Goal: Contribute content: Contribute content

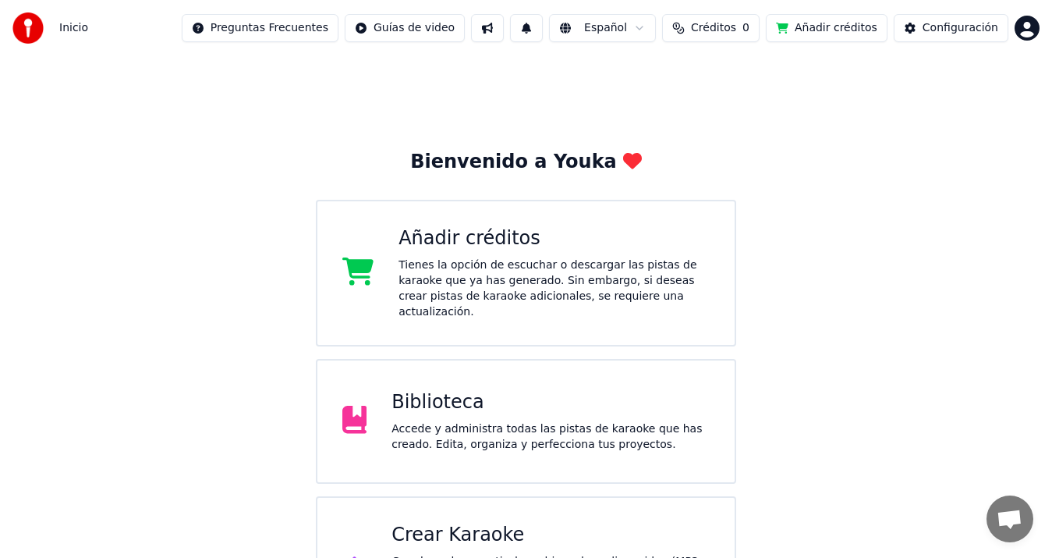
click at [462, 260] on div "Tienes la opción de escuchar o descargar las pistas de karaoke que ya has gener…" at bounding box center [554, 288] width 311 height 62
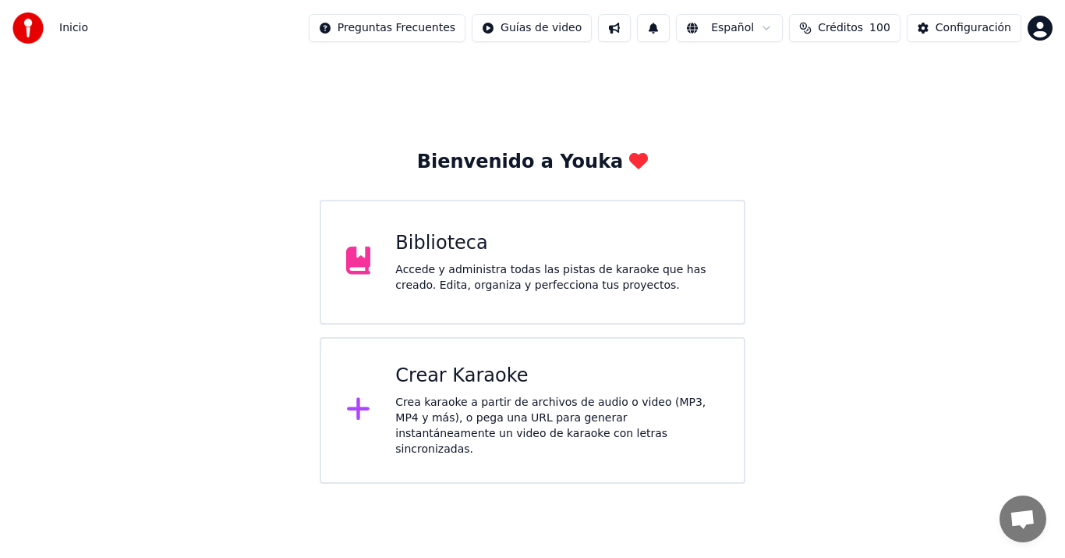
click at [505, 260] on div "Biblioteca Accede y administra todas las pistas de karaoke que has creado. Edit…" at bounding box center [557, 262] width 324 height 62
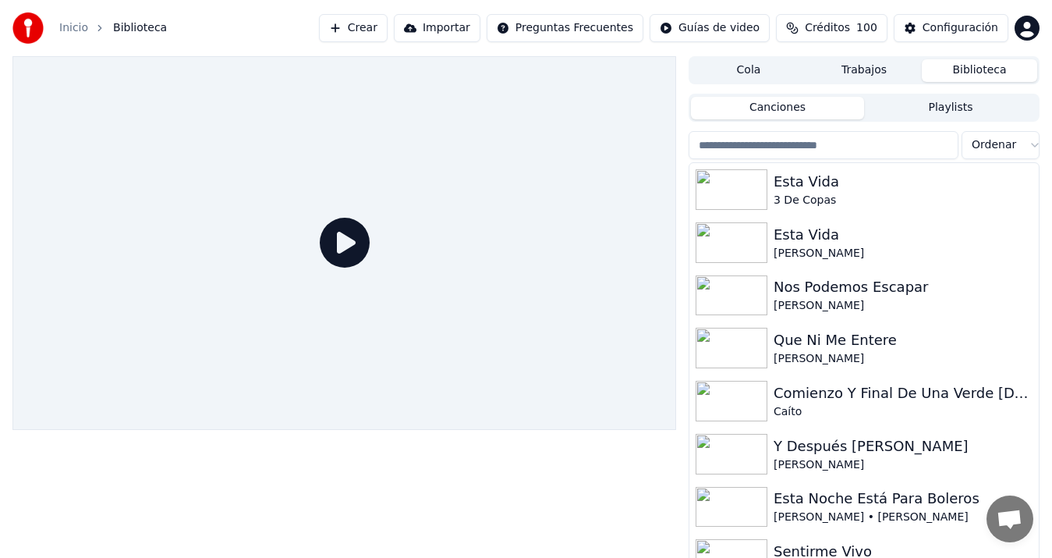
click at [383, 26] on button "Crear" at bounding box center [353, 28] width 69 height 28
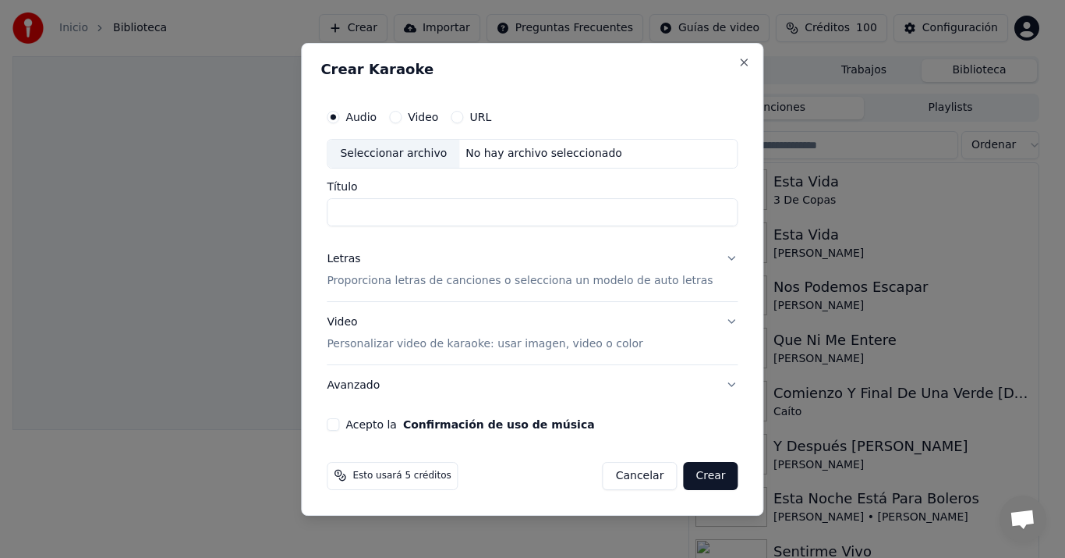
click at [389, 150] on div "Seleccionar archivo" at bounding box center [394, 154] width 132 height 28
type input "**********"
click at [370, 279] on p "Proporciona letras de canciones o selecciona un modelo de auto letras" at bounding box center [520, 281] width 386 height 16
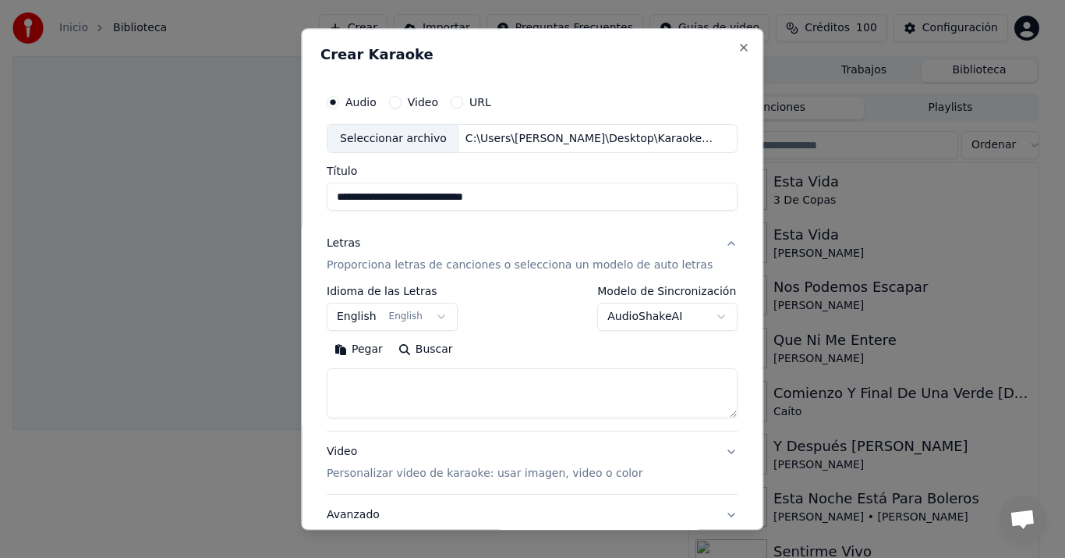
click at [360, 349] on button "Pegar" at bounding box center [359, 350] width 64 height 25
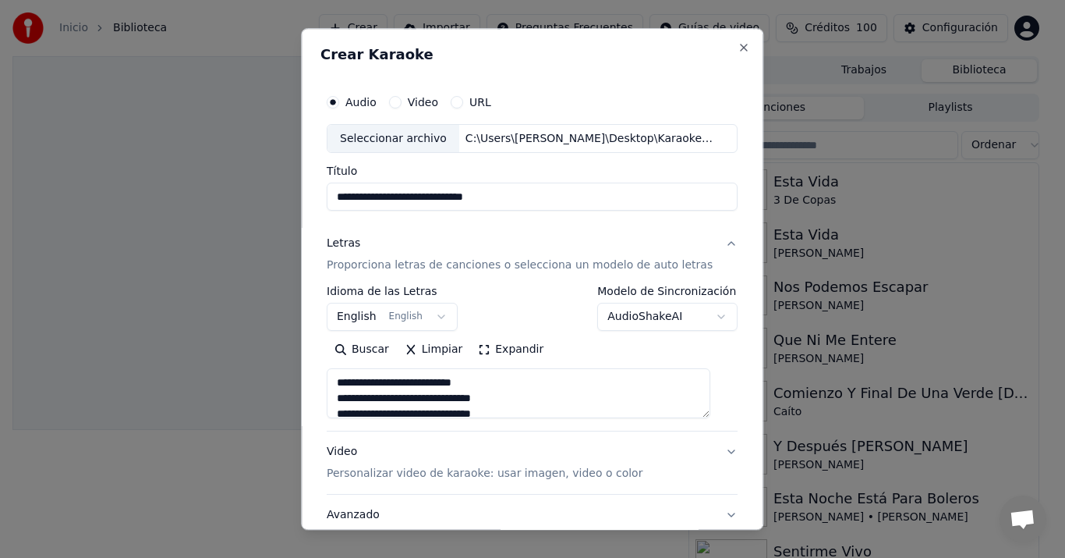
type textarea "**********"
click at [360, 320] on button "English English" at bounding box center [392, 317] width 131 height 28
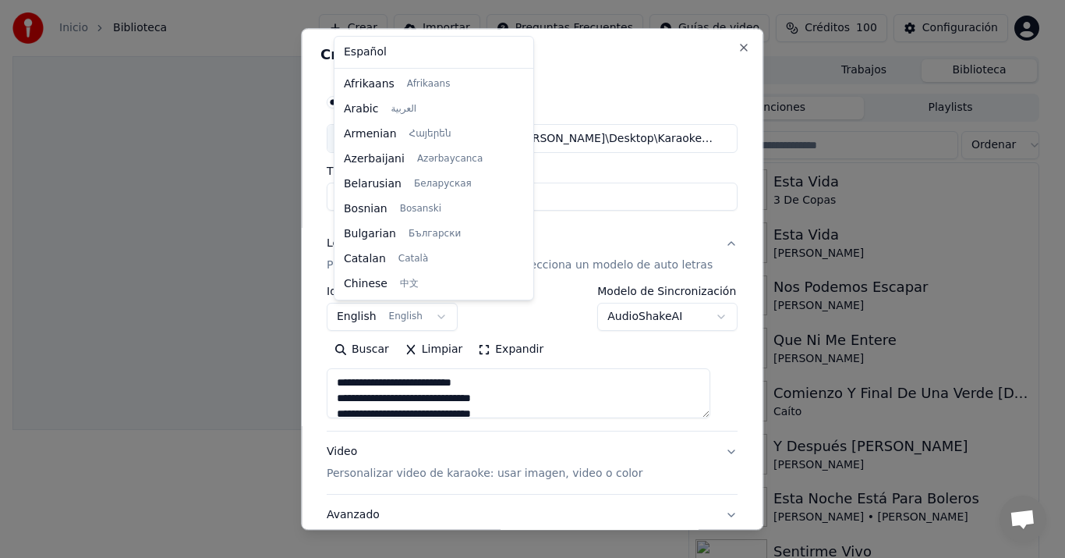
scroll to position [125, 0]
select select "**"
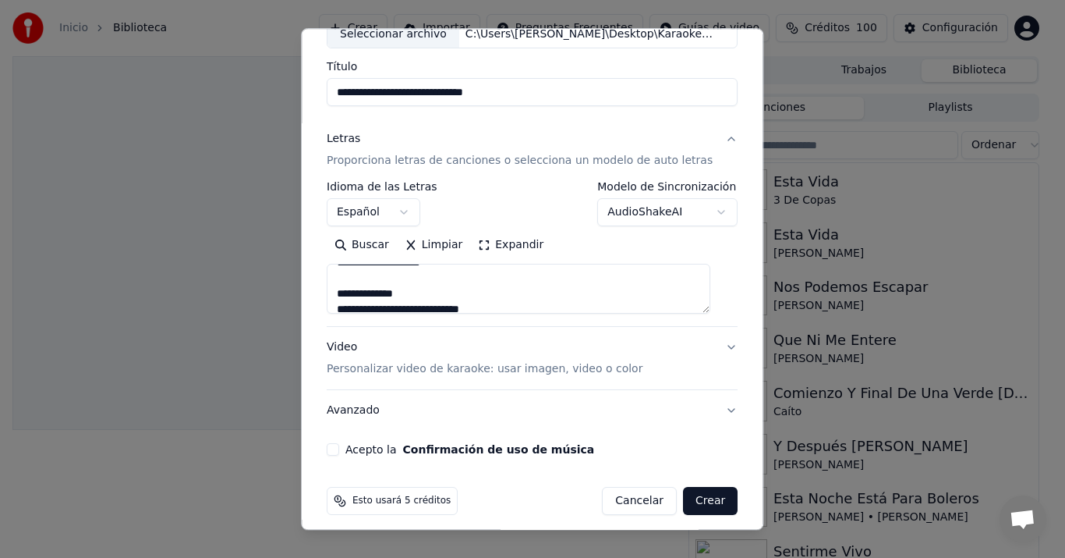
scroll to position [115, 0]
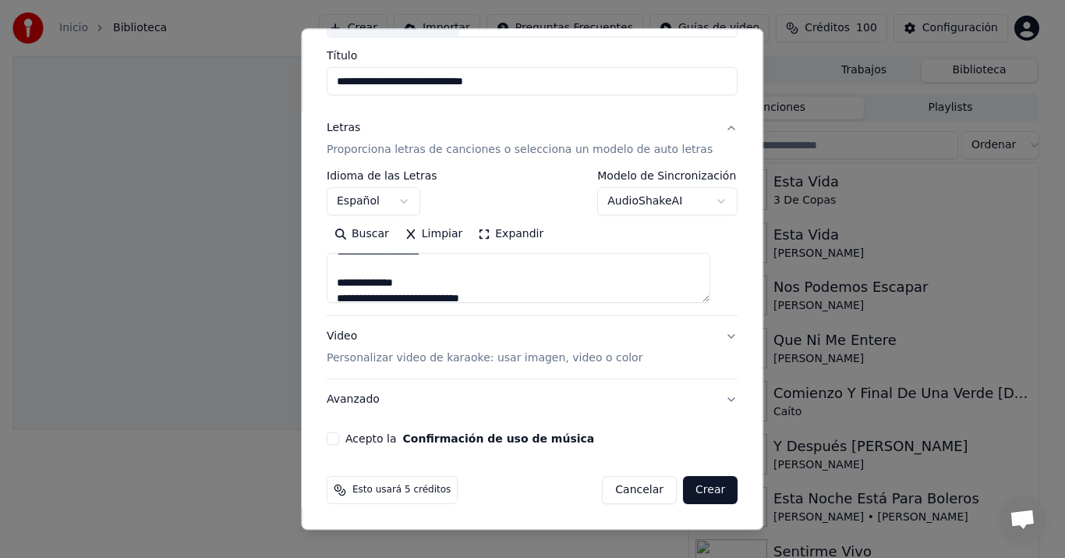
click at [349, 337] on div "Video Personalizar video de karaoke: usar imagen, video o color" at bounding box center [485, 347] width 316 height 37
type textarea "**********"
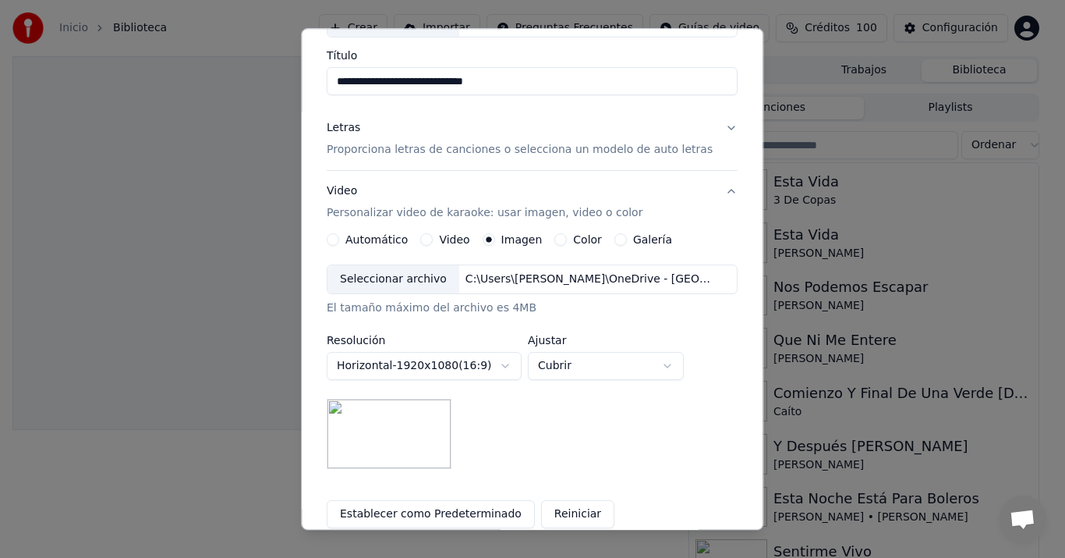
click at [439, 282] on div "Seleccionar archivo" at bounding box center [394, 280] width 132 height 28
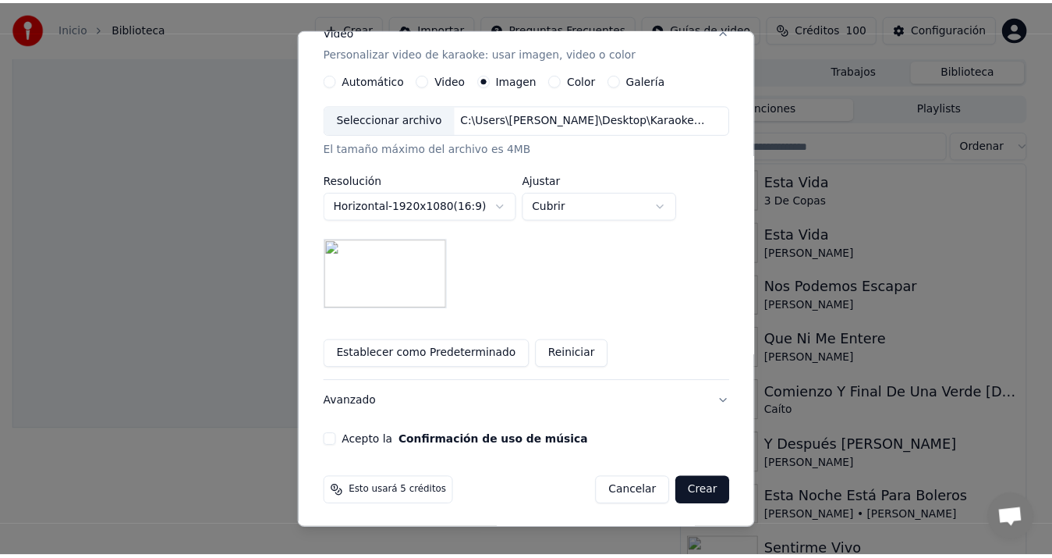
scroll to position [278, 0]
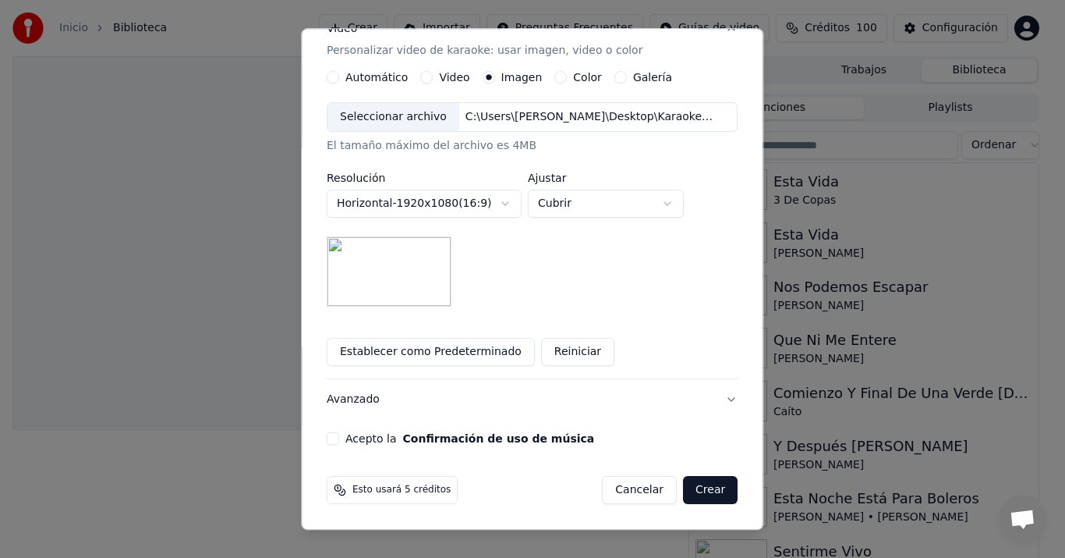
click at [339, 436] on button "Acepto la Confirmación de uso de música" at bounding box center [333, 439] width 12 height 12
click at [690, 491] on button "Crear" at bounding box center [710, 491] width 55 height 28
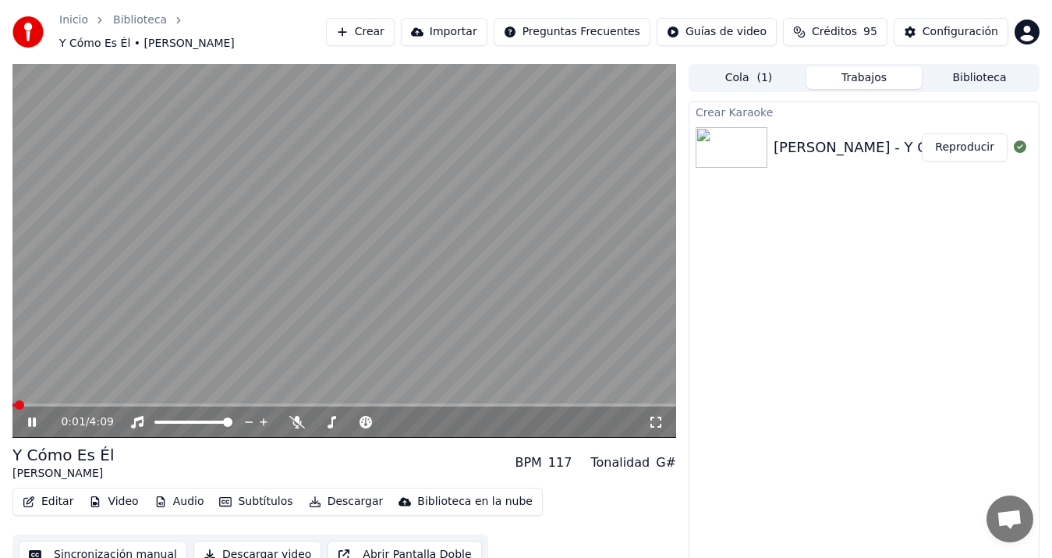
click at [158, 541] on button "Sincronización manual" at bounding box center [103, 554] width 168 height 28
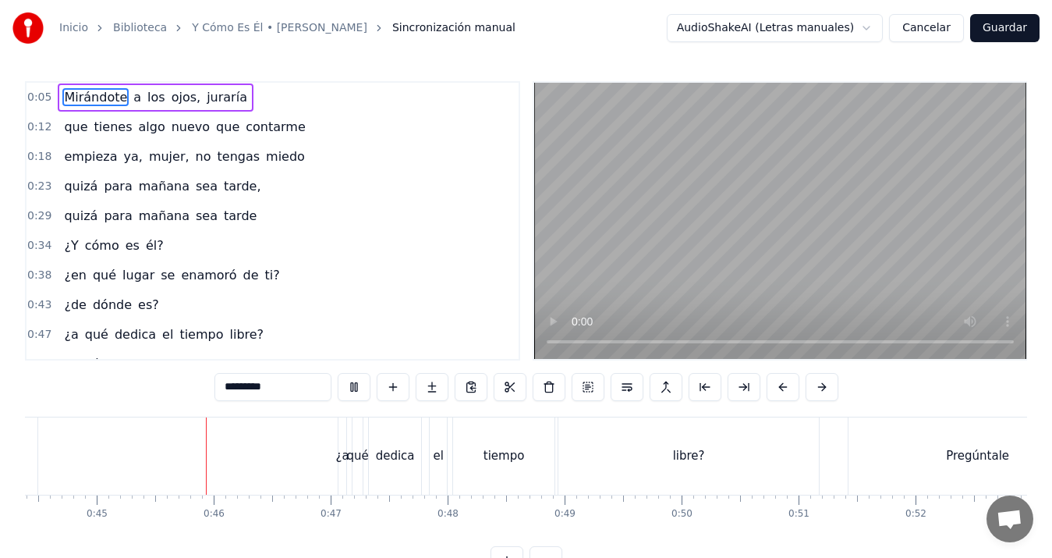
scroll to position [0, 5225]
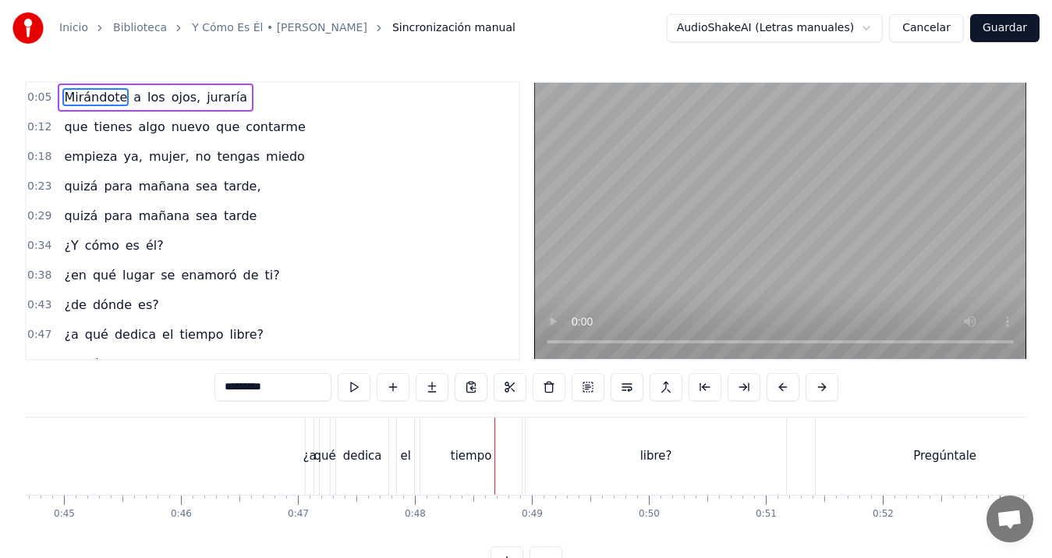
click at [729, 459] on div "libre?" at bounding box center [656, 455] width 260 height 77
type input "******"
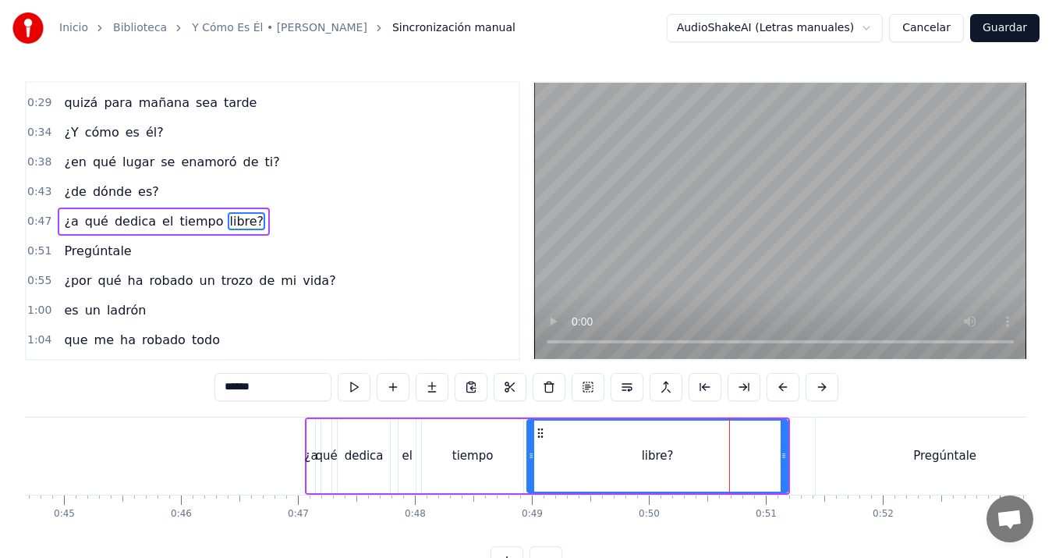
scroll to position [114, 0]
click at [767, 455] on div "libre?" at bounding box center [657, 455] width 259 height 71
drag, startPoint x: 784, startPoint y: 449, endPoint x: 771, endPoint y: 457, distance: 14.7
click at [771, 457] on icon at bounding box center [771, 455] width 6 height 12
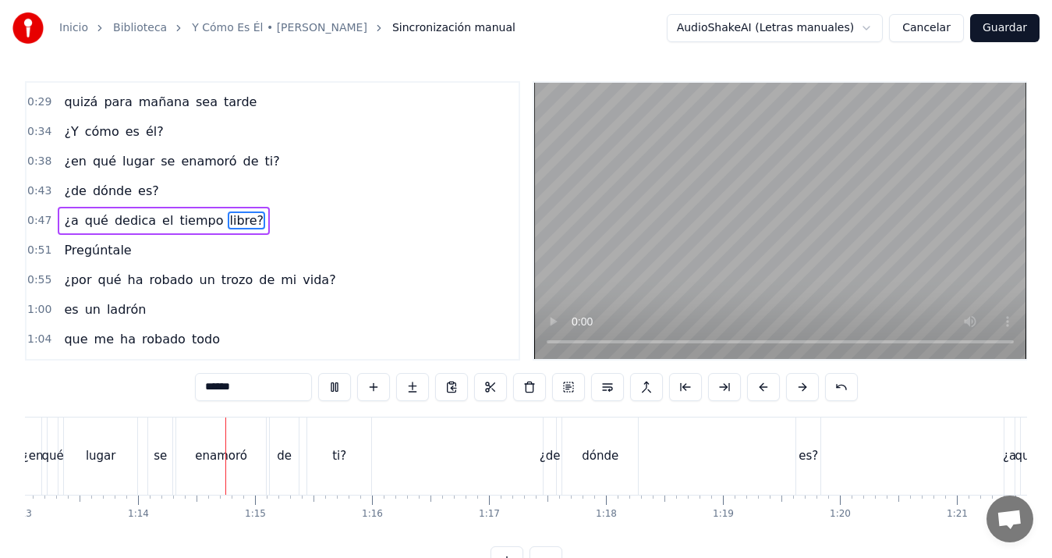
scroll to position [0, 8610]
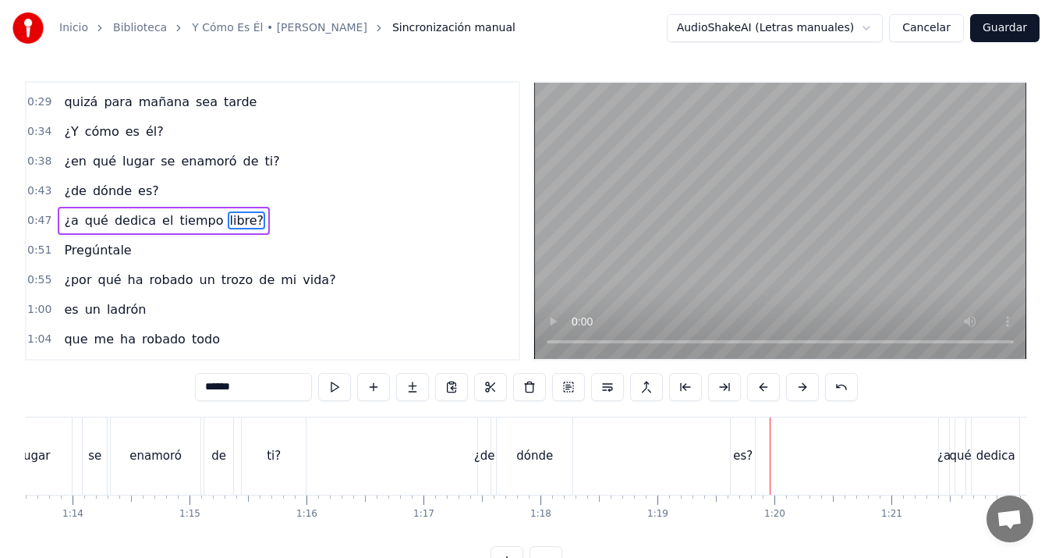
click at [540, 470] on div "dónde" at bounding box center [535, 455] width 76 height 77
type input "*****"
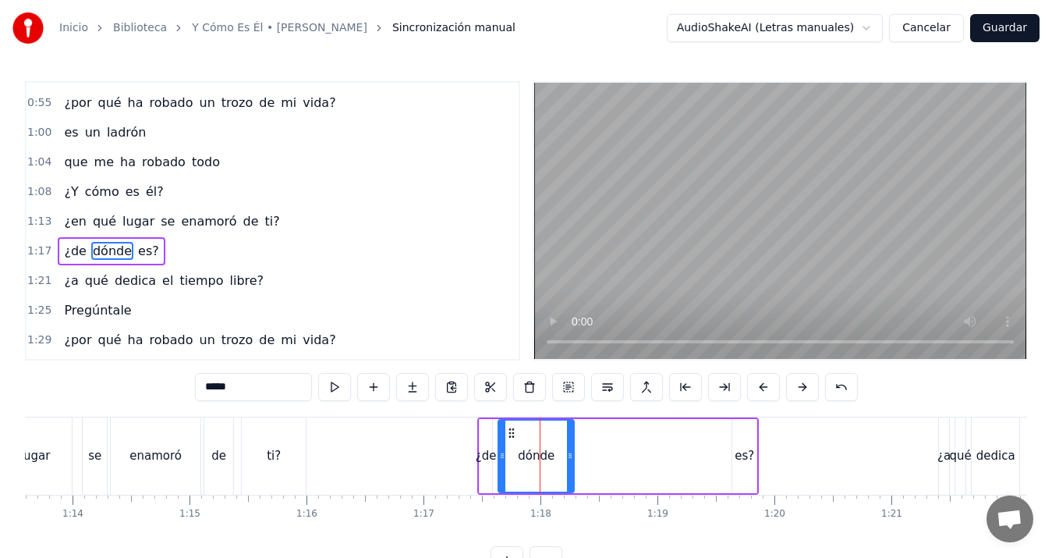
scroll to position [321, 0]
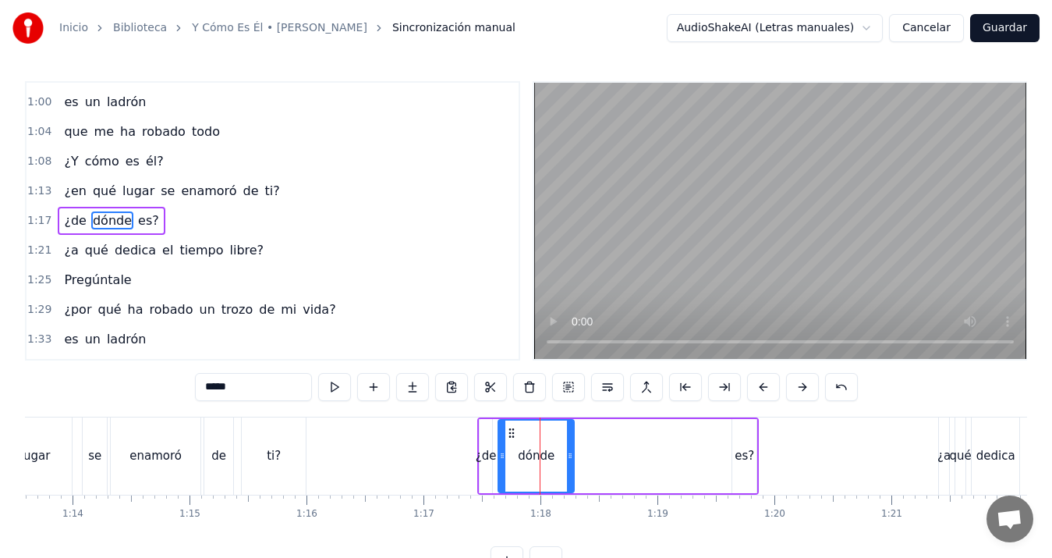
click at [667, 455] on div "¿de dónde es?" at bounding box center [618, 455] width 282 height 77
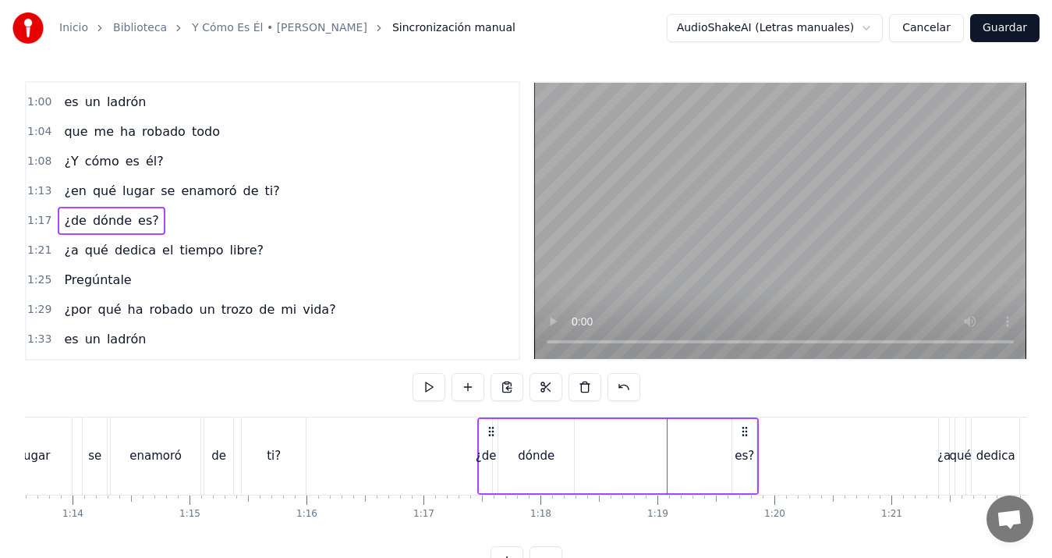
click at [748, 459] on div "es?" at bounding box center [744, 456] width 19 height 18
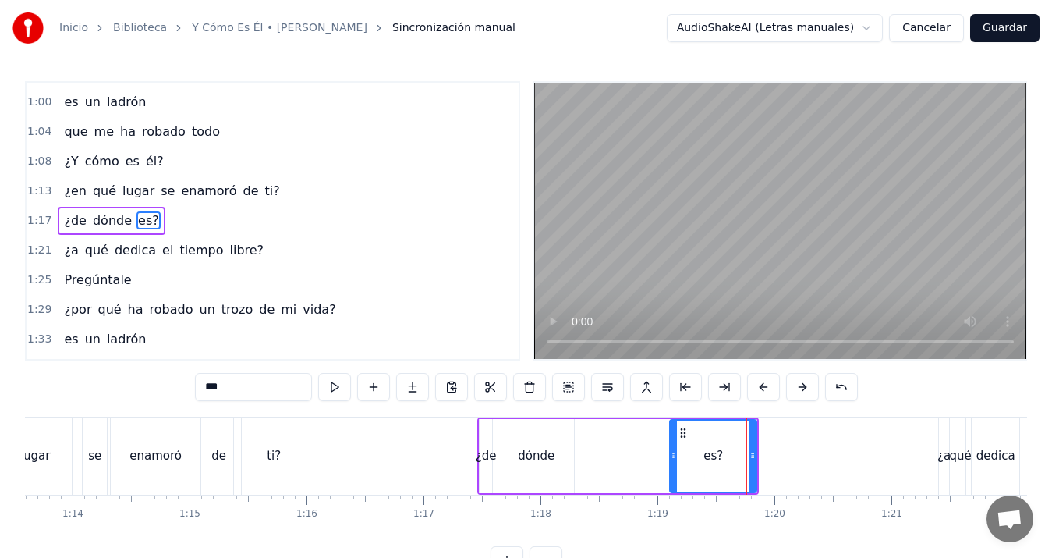
drag, startPoint x: 735, startPoint y: 460, endPoint x: 654, endPoint y: 457, distance: 81.2
click at [671, 457] on icon at bounding box center [674, 455] width 6 height 12
click at [548, 450] on div "dónde" at bounding box center [536, 456] width 37 height 18
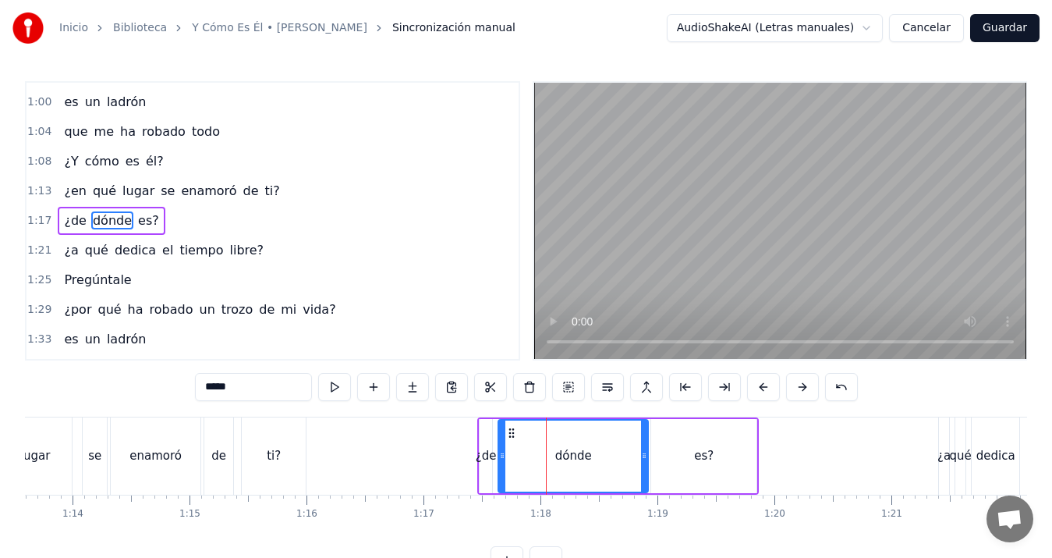
drag, startPoint x: 573, startPoint y: 452, endPoint x: 647, endPoint y: 455, distance: 74.2
click at [647, 455] on icon at bounding box center [644, 455] width 6 height 12
click at [289, 454] on div "ti?" at bounding box center [274, 455] width 64 height 77
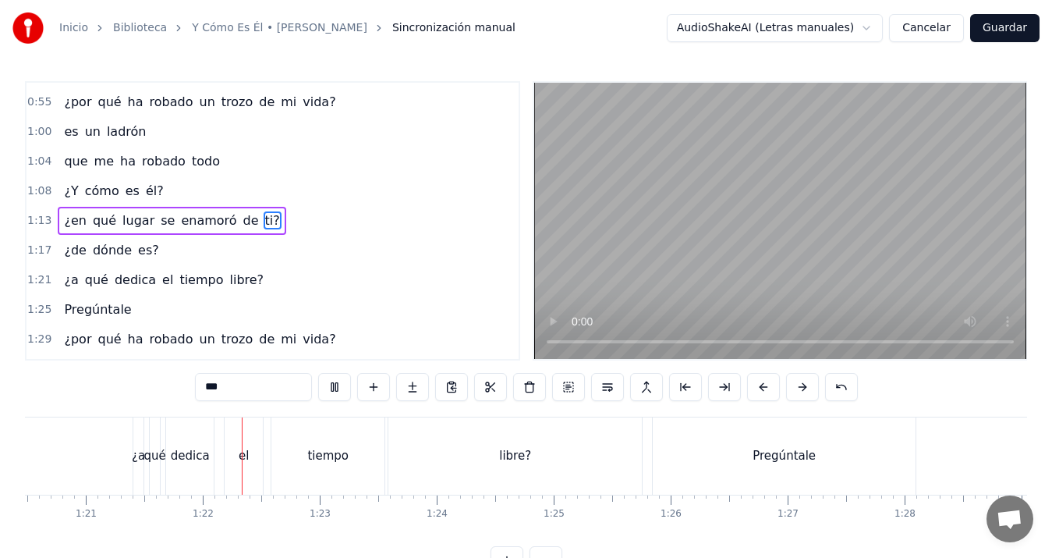
scroll to position [0, 9482]
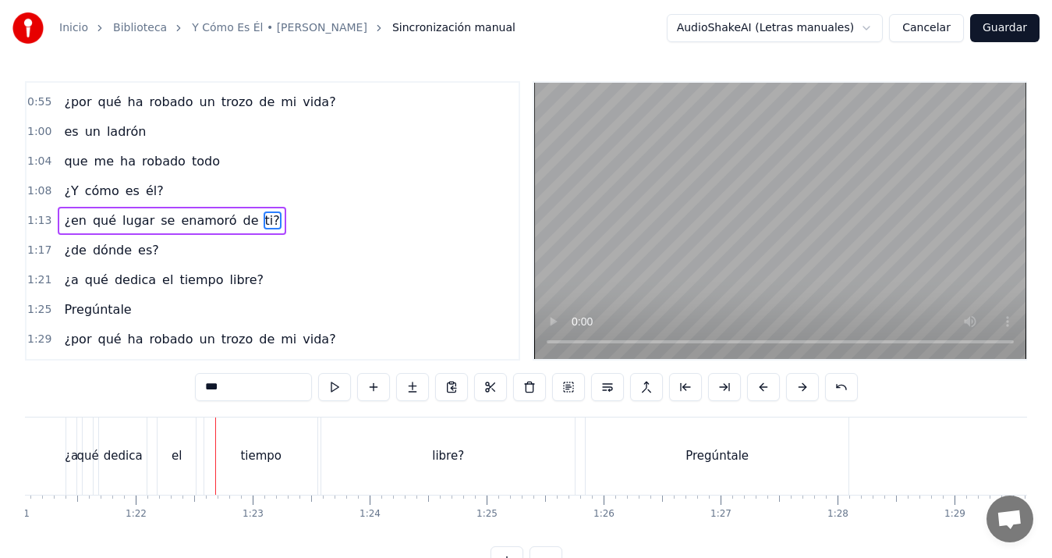
click at [537, 451] on div "libre?" at bounding box center [447, 455] width 253 height 77
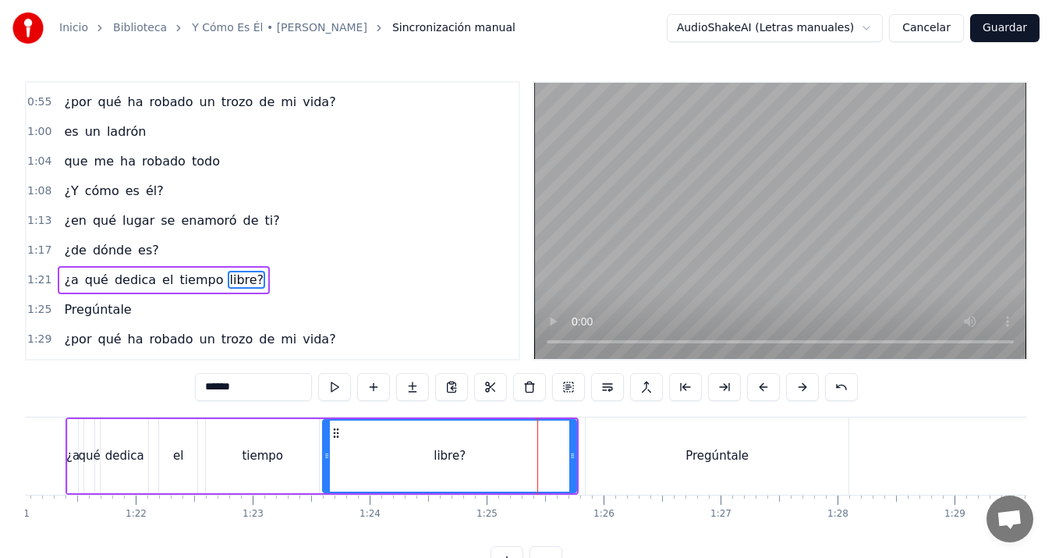
scroll to position [351, 0]
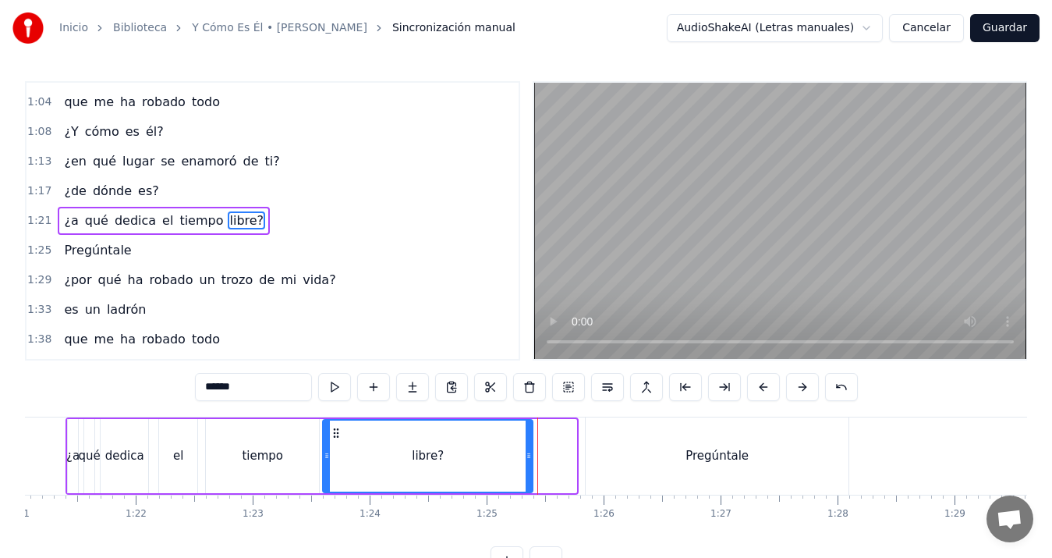
drag, startPoint x: 570, startPoint y: 455, endPoint x: 526, endPoint y: 457, distance: 43.7
click at [526, 457] on icon at bounding box center [529, 455] width 6 height 12
click at [622, 459] on div "Pregúntale" at bounding box center [717, 455] width 263 height 77
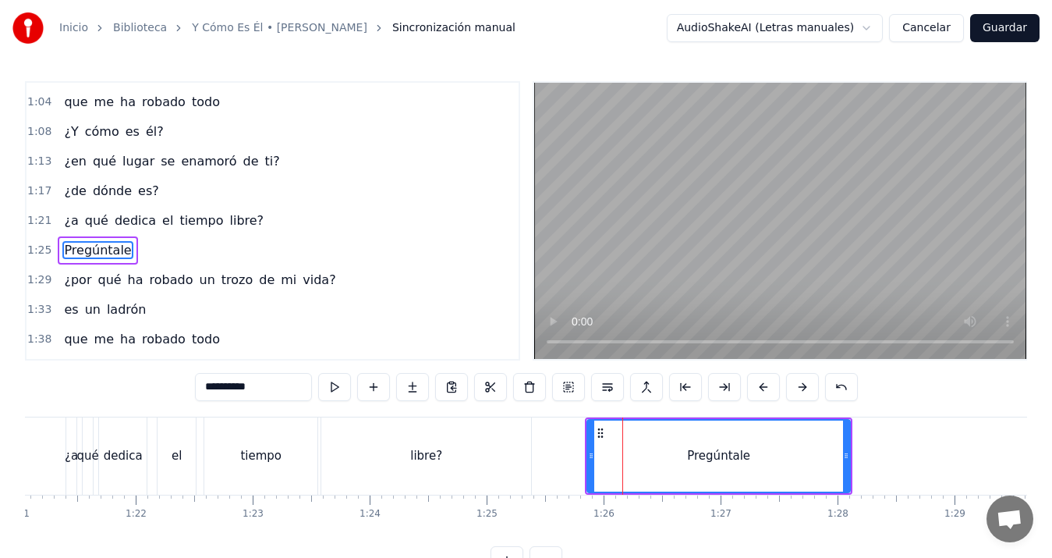
scroll to position [381, 0]
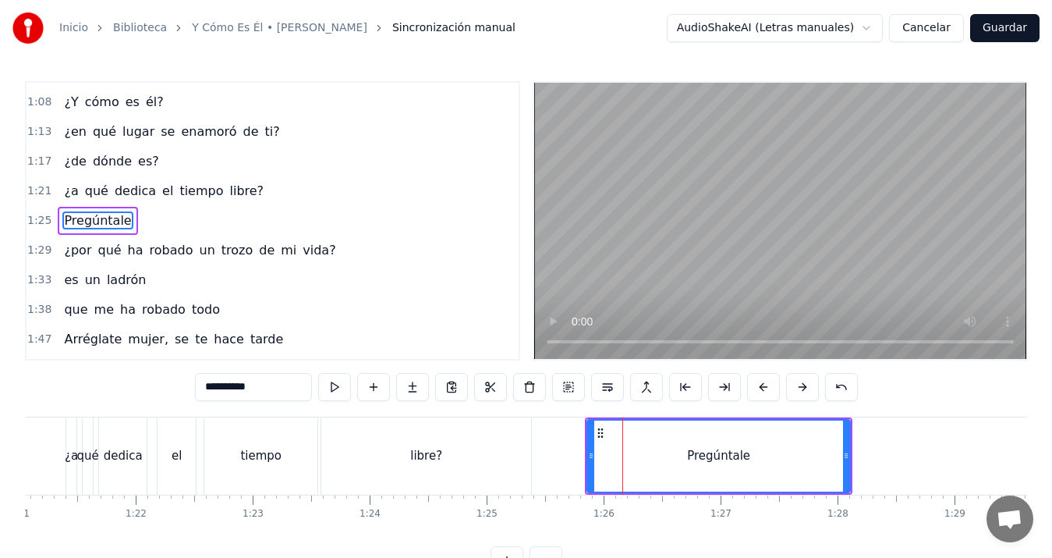
click at [168, 447] on div "el" at bounding box center [177, 455] width 38 height 77
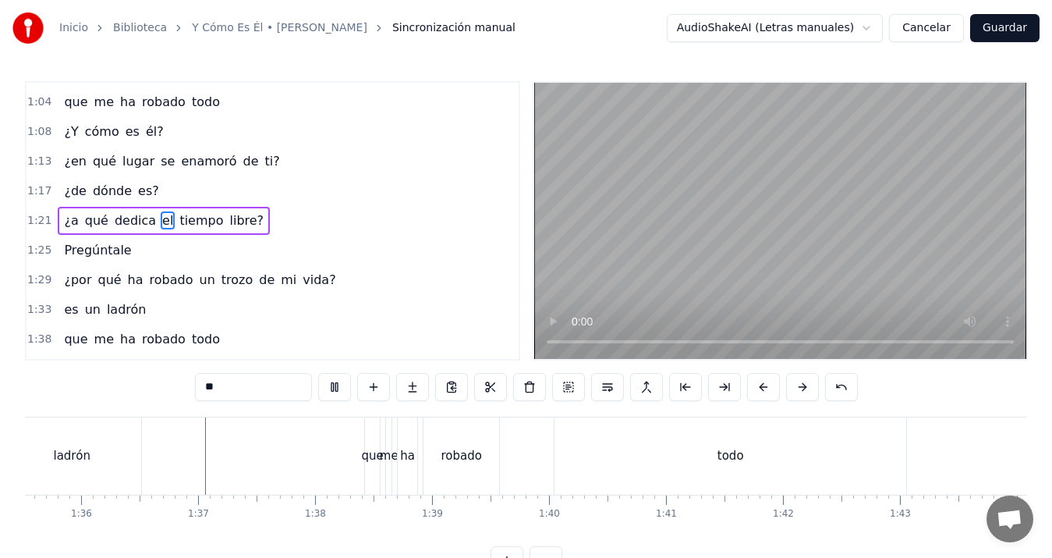
scroll to position [0, 11208]
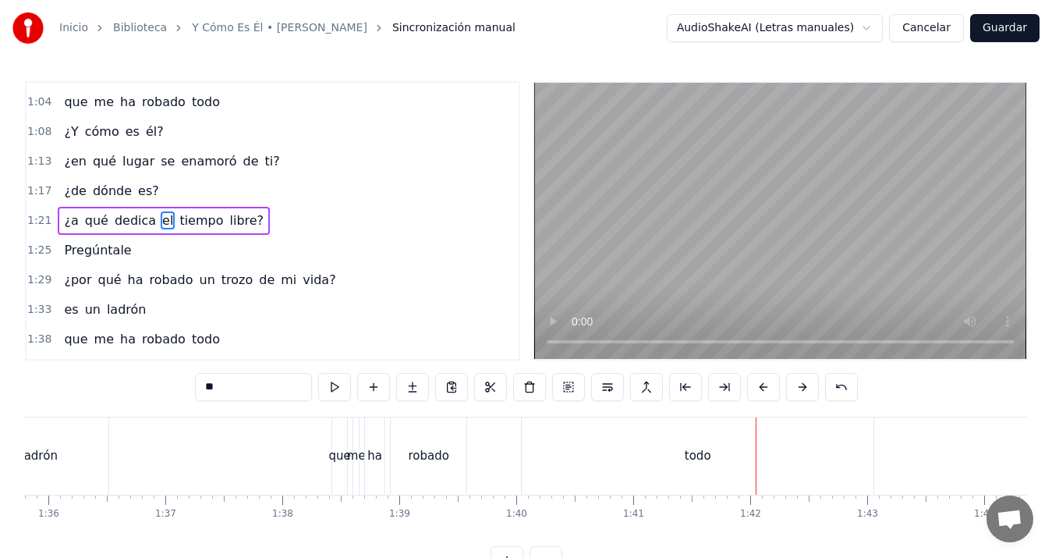
click at [447, 473] on div "robado" at bounding box center [429, 455] width 76 height 77
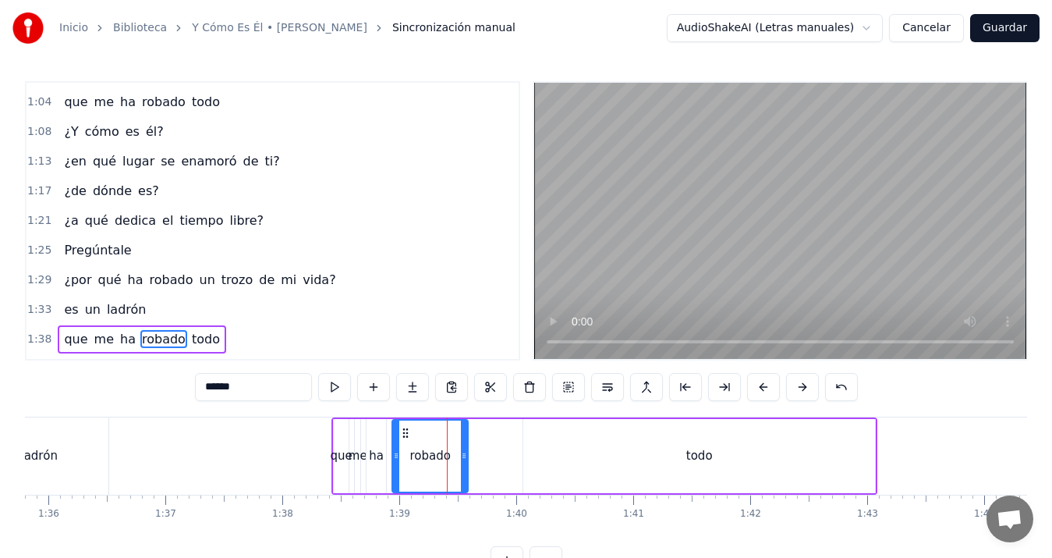
scroll to position [470, 0]
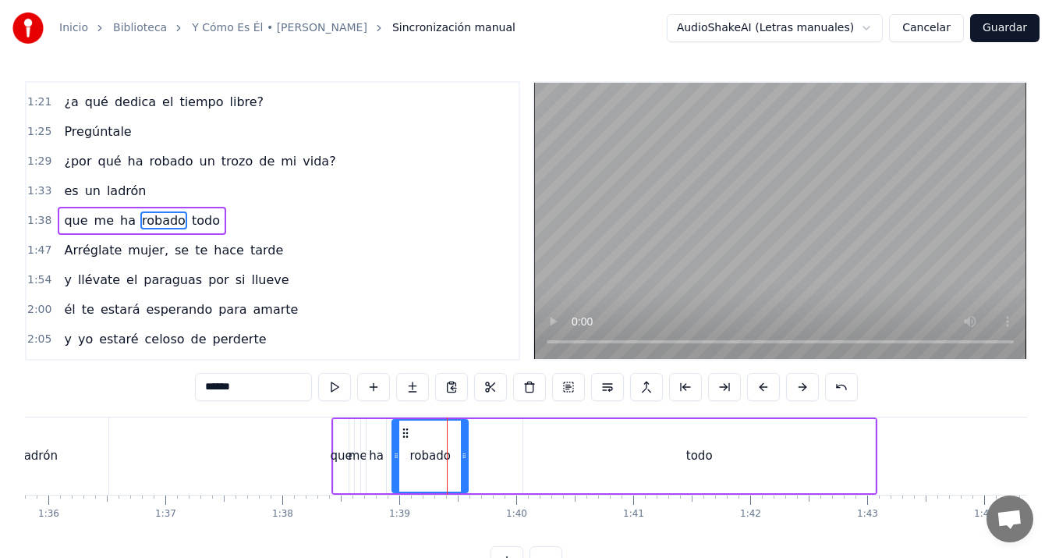
click at [556, 458] on div "todo" at bounding box center [699, 456] width 352 height 74
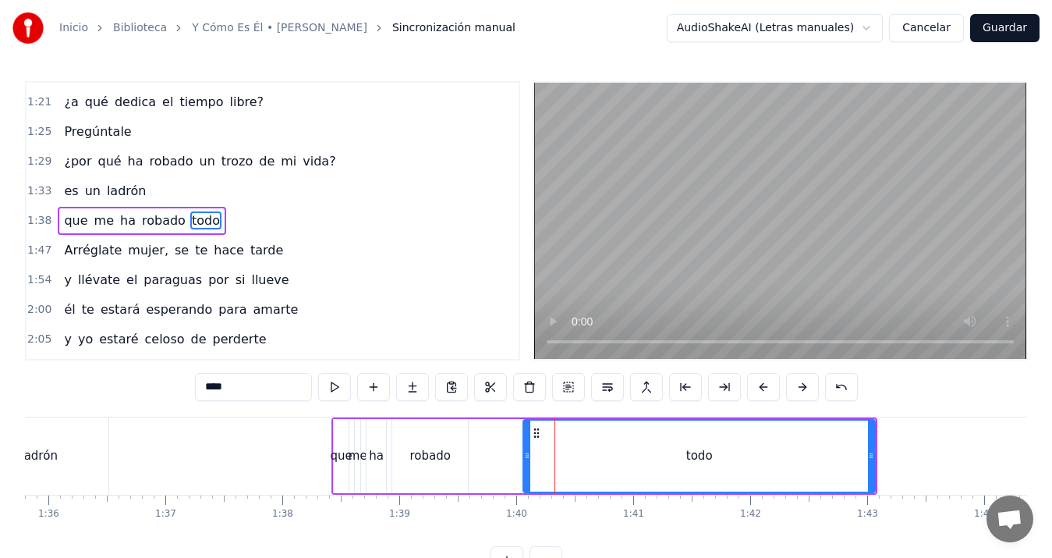
click at [454, 454] on div "robado" at bounding box center [430, 456] width 76 height 74
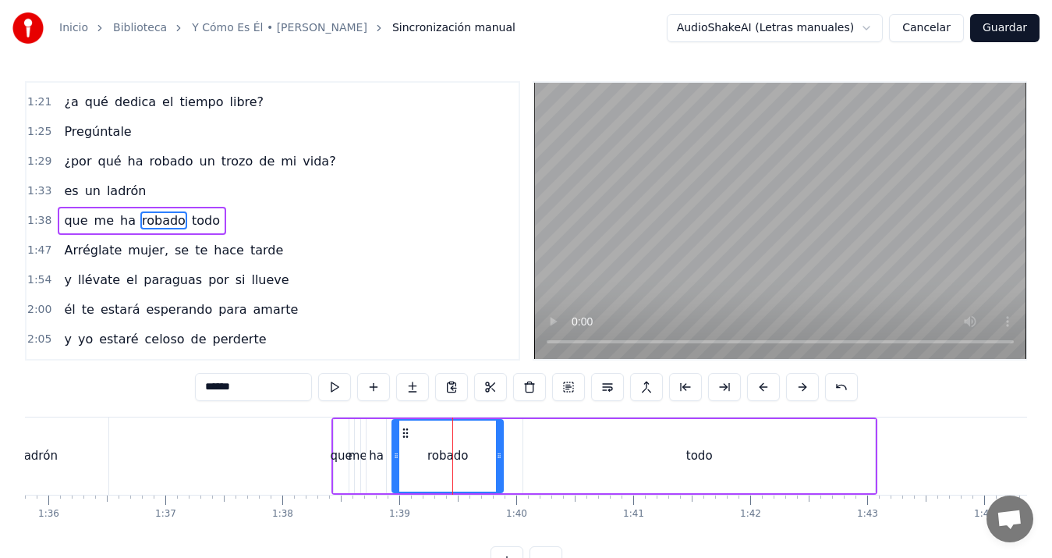
drag, startPoint x: 464, startPoint y: 453, endPoint x: 499, endPoint y: 451, distance: 35.2
click at [499, 451] on icon at bounding box center [499, 455] width 6 height 12
click at [54, 455] on div "ladrón" at bounding box center [38, 456] width 37 height 18
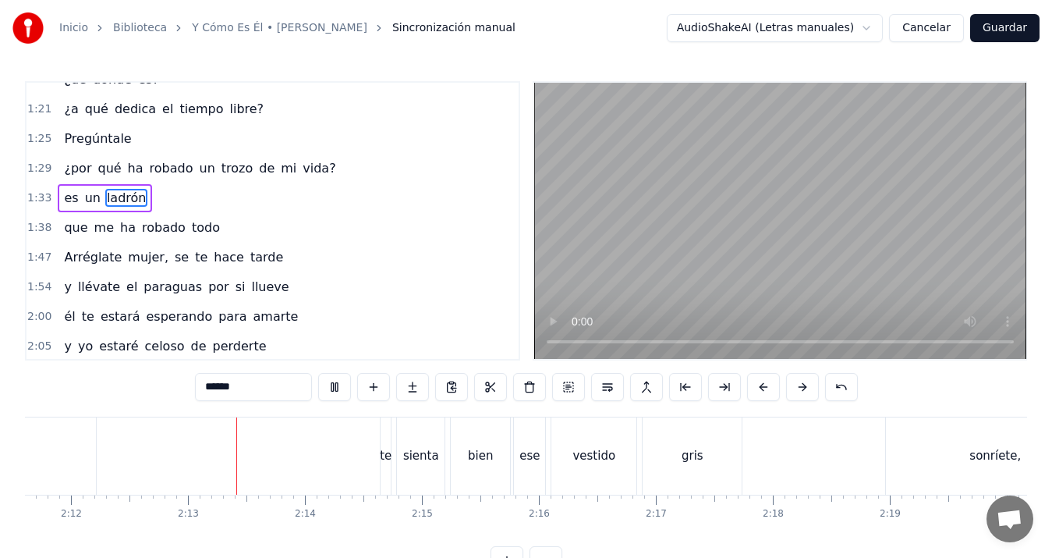
scroll to position [0, 15475]
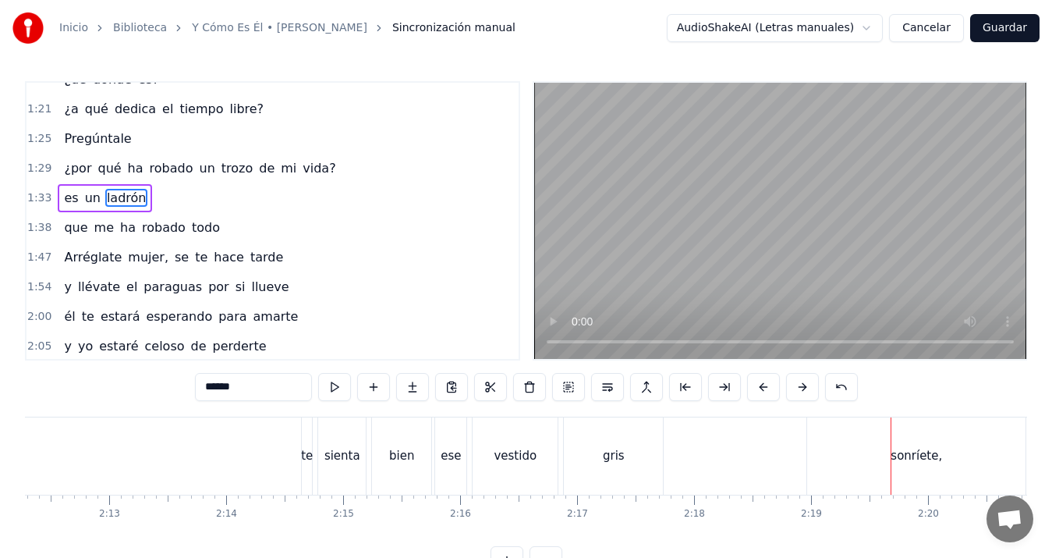
click at [374, 450] on div "bien" at bounding box center [401, 455] width 59 height 77
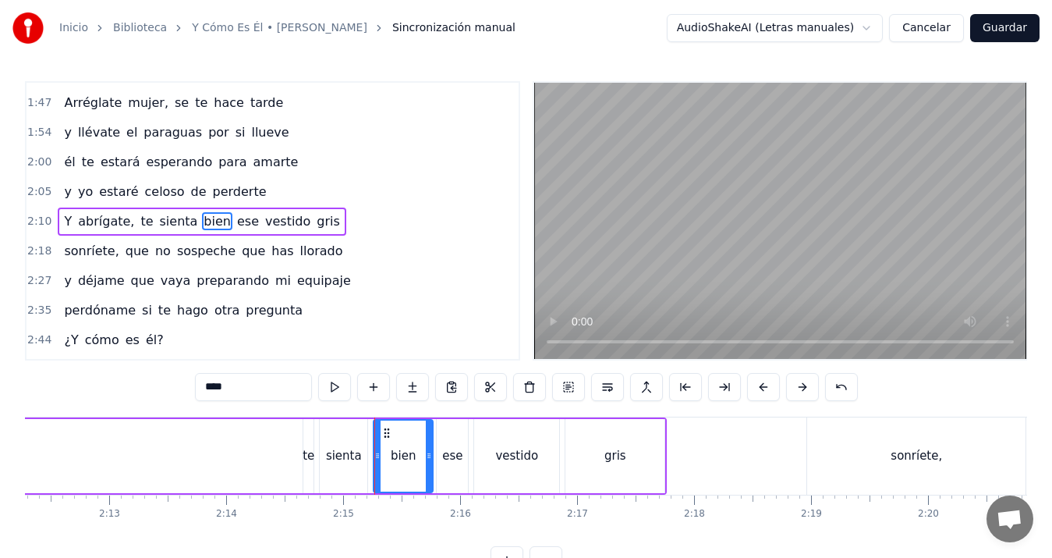
scroll to position [618, 0]
click at [308, 451] on div "te" at bounding box center [309, 456] width 12 height 18
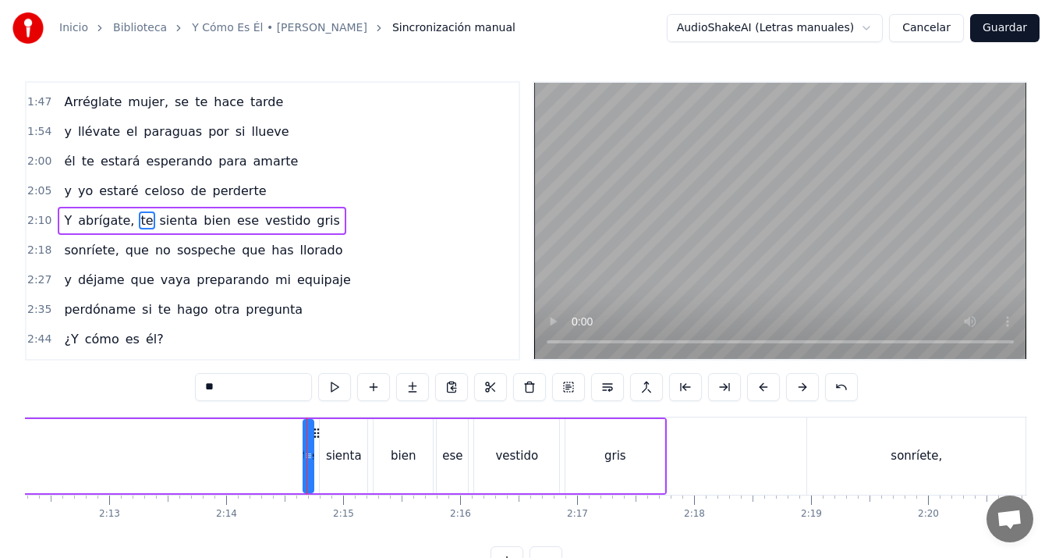
click at [359, 452] on div "sienta" at bounding box center [344, 456] width 36 height 18
click at [398, 452] on div "bien" at bounding box center [403, 456] width 25 height 18
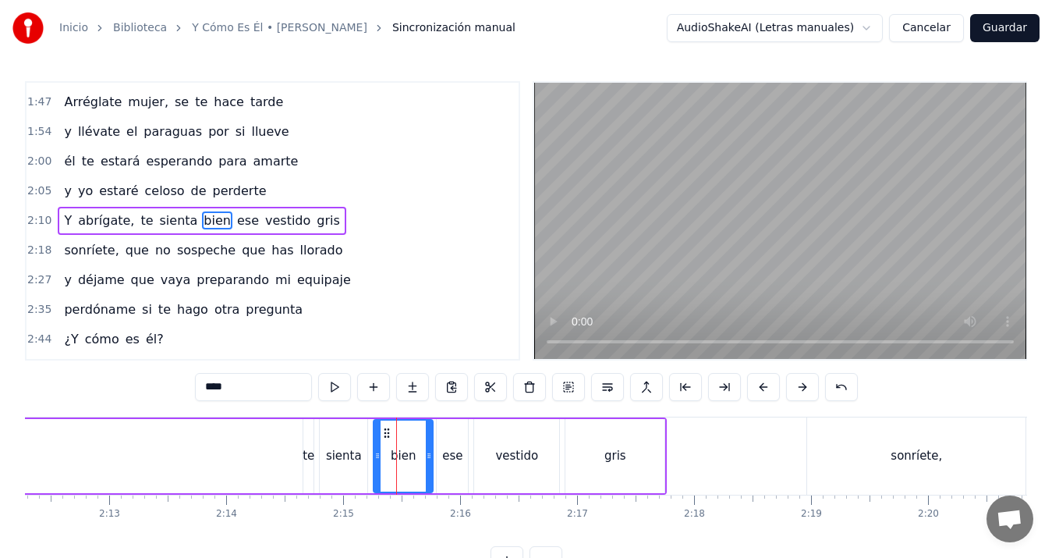
click at [352, 445] on div "sienta" at bounding box center [344, 456] width 48 height 74
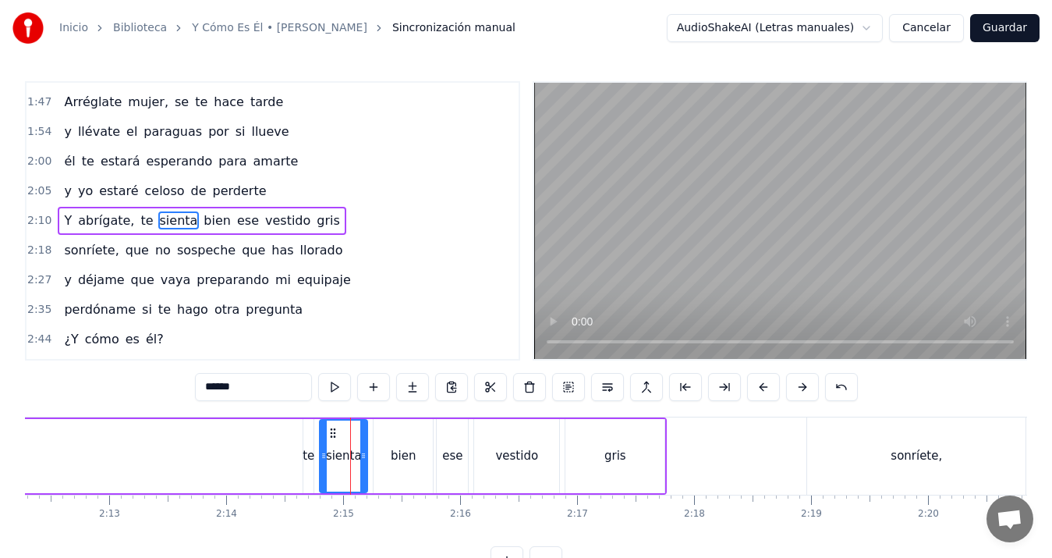
click at [310, 445] on div "te" at bounding box center [308, 456] width 10 height 74
click at [603, 446] on div "gris" at bounding box center [614, 456] width 99 height 74
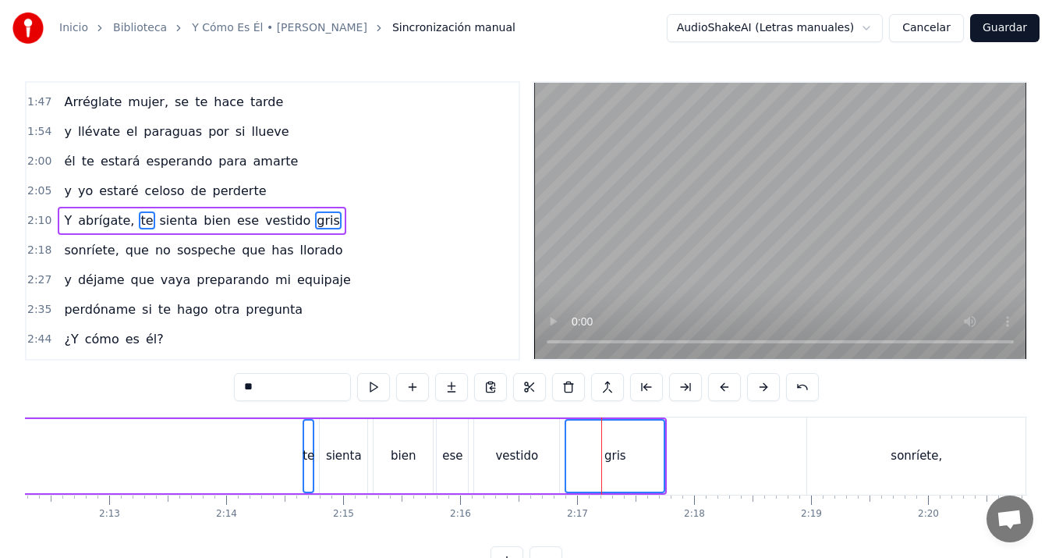
click at [350, 448] on div "sienta" at bounding box center [344, 456] width 36 height 18
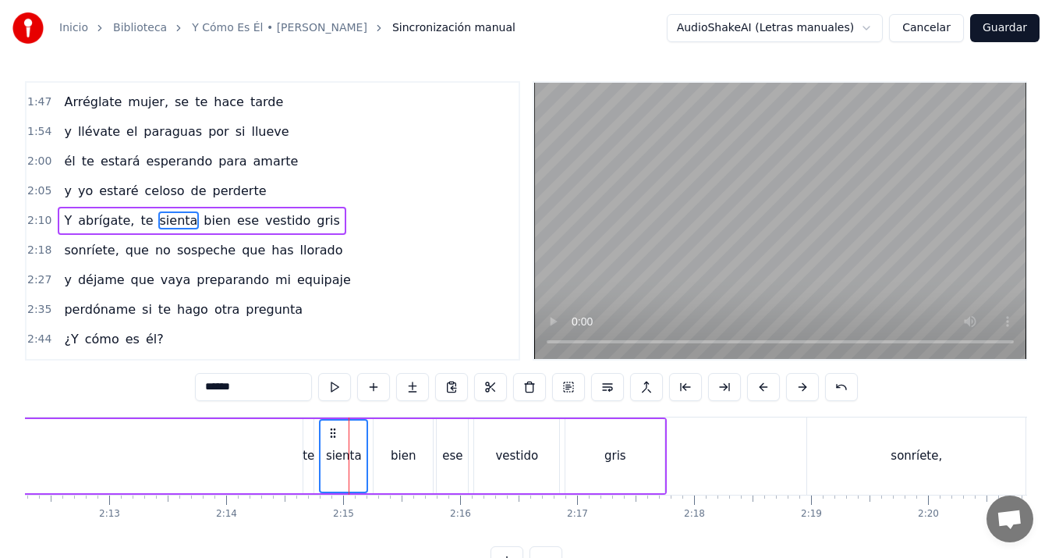
click at [402, 451] on div "bien" at bounding box center [403, 456] width 25 height 18
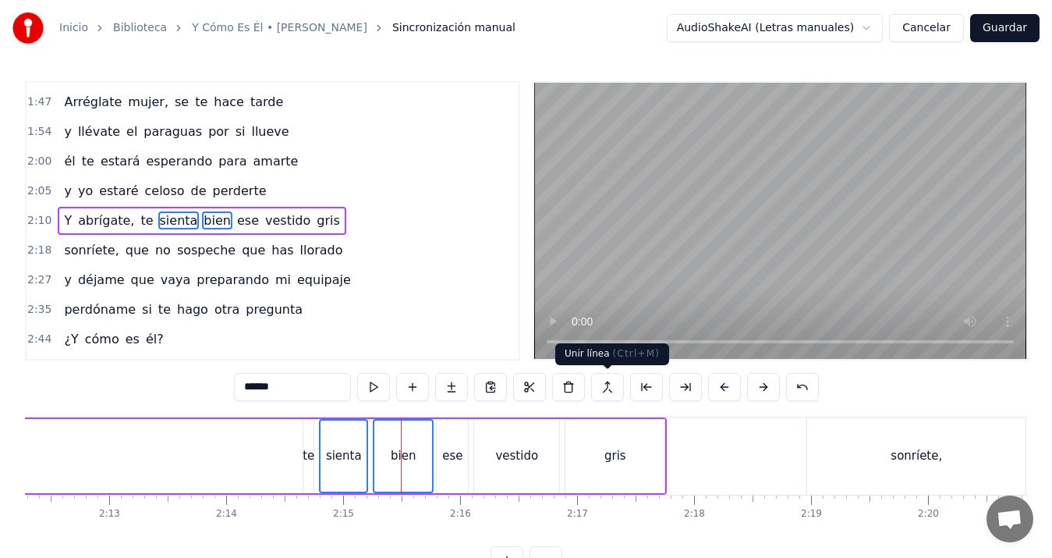
click at [606, 380] on button at bounding box center [607, 387] width 33 height 28
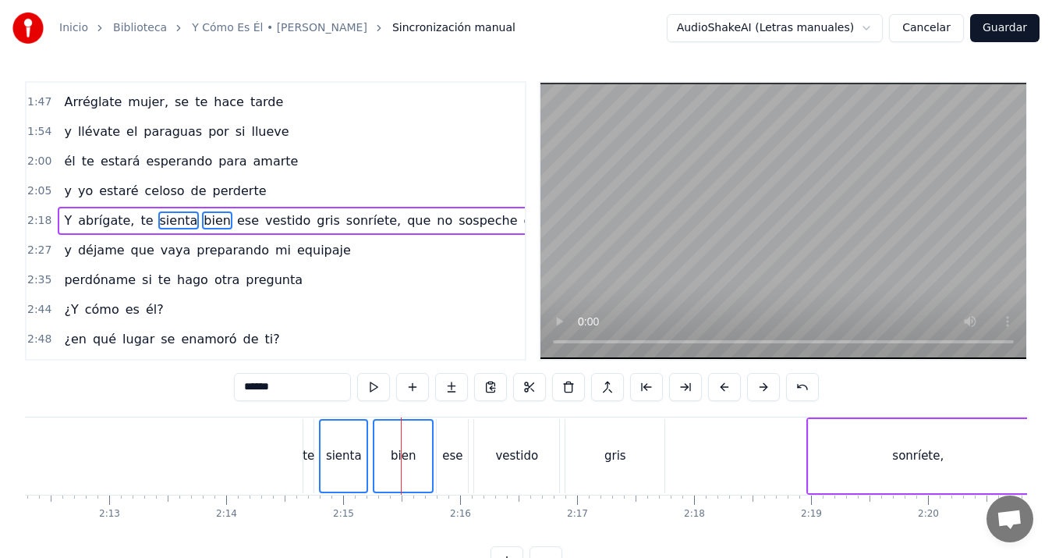
click at [304, 450] on div "te" at bounding box center [309, 456] width 12 height 18
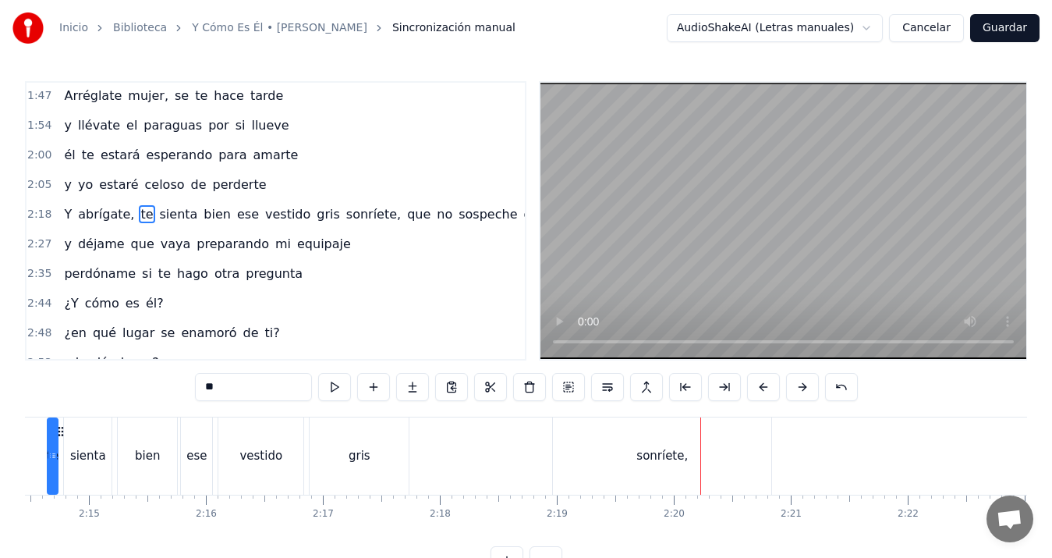
scroll to position [0, 15590]
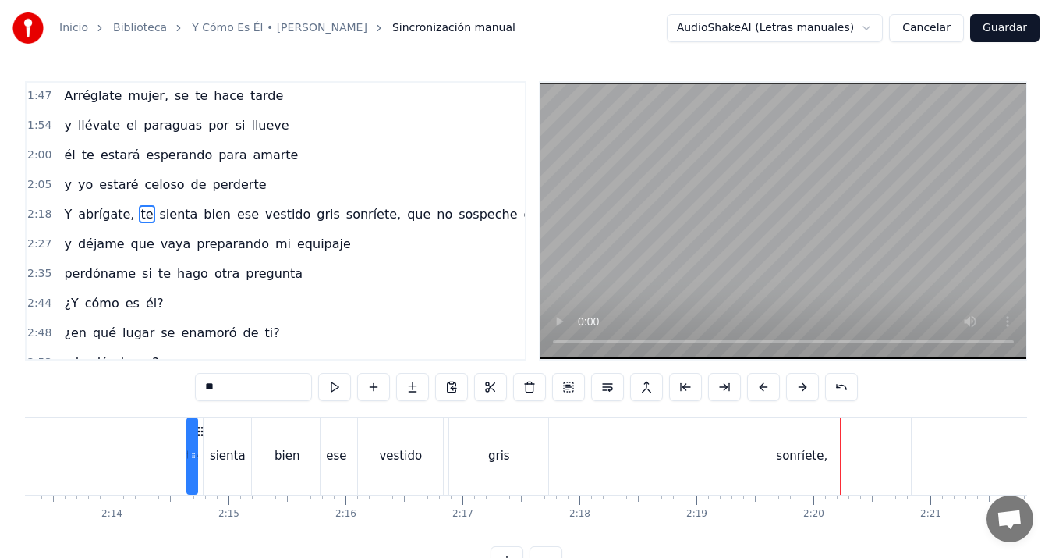
click at [512, 460] on div "gris" at bounding box center [498, 455] width 99 height 77
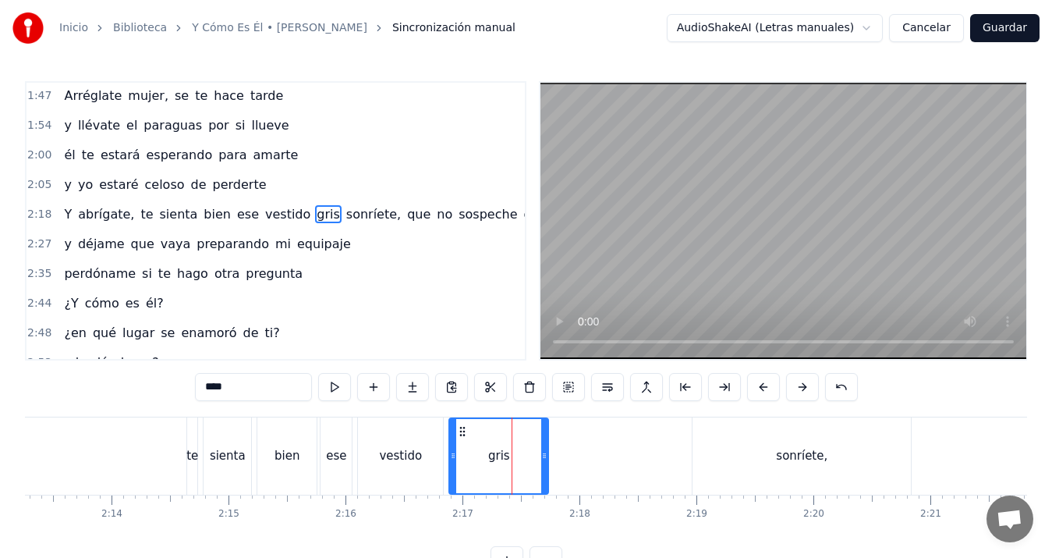
click at [757, 435] on div "sonríete," at bounding box center [802, 455] width 218 height 77
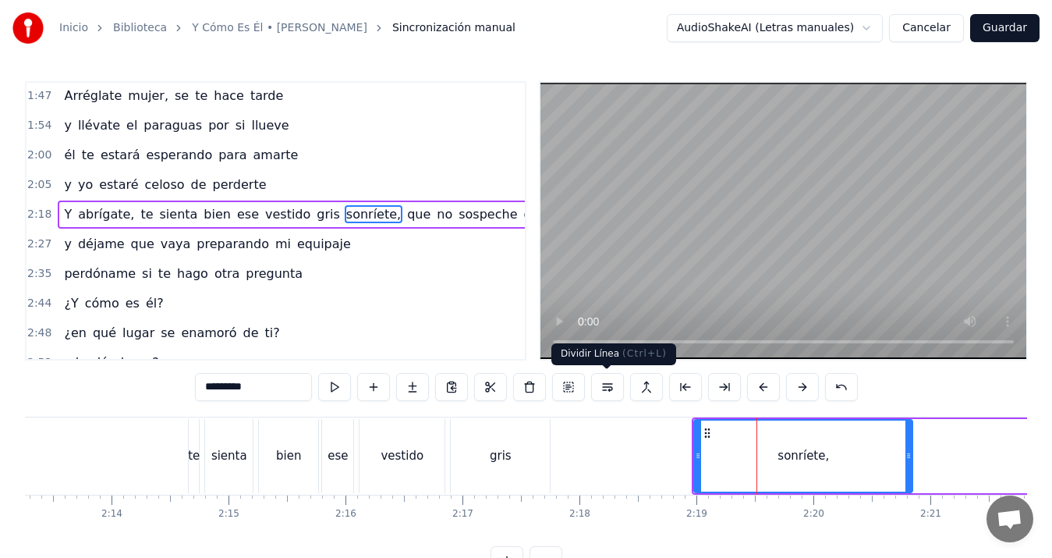
click at [605, 385] on button at bounding box center [607, 387] width 33 height 28
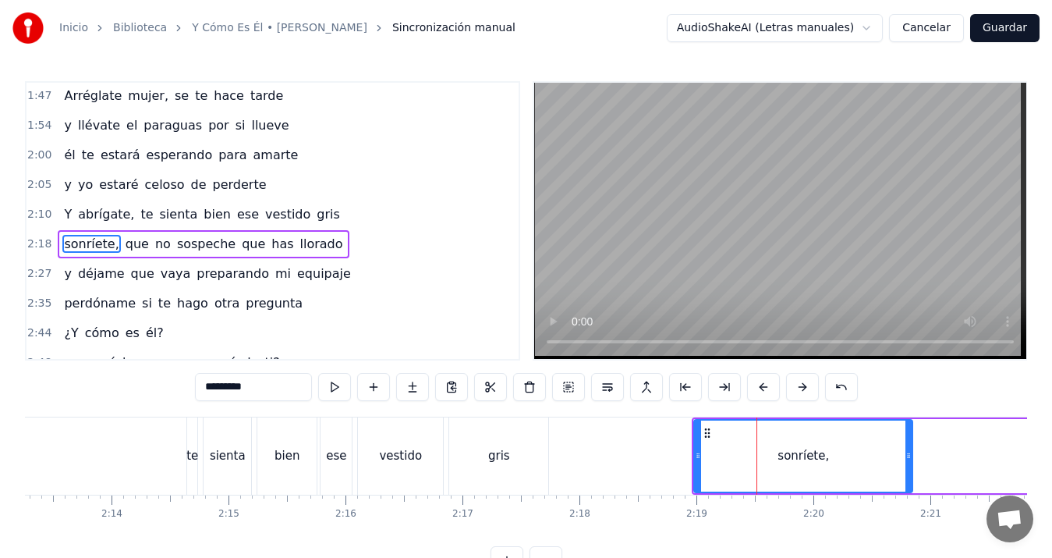
scroll to position [647, 0]
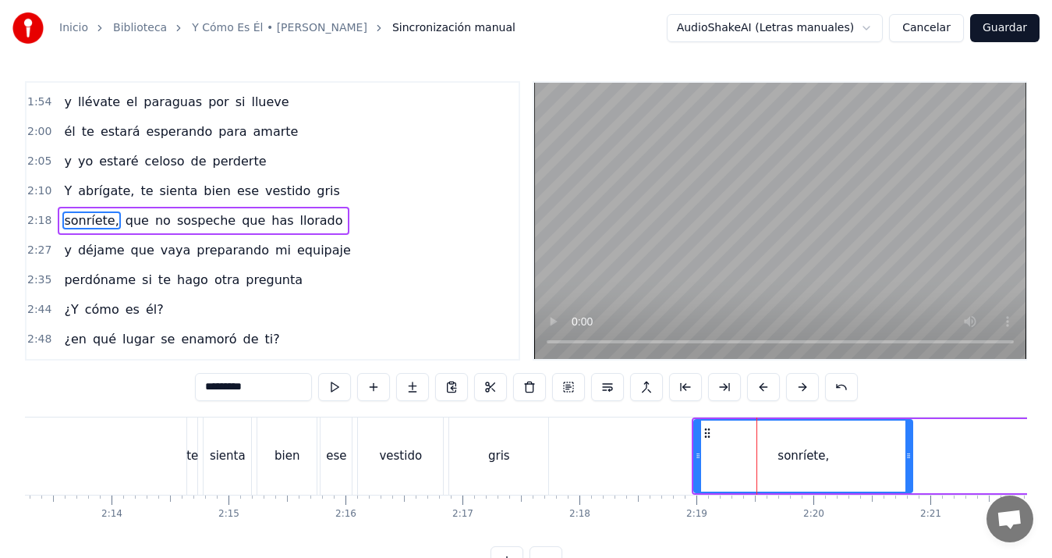
click at [485, 455] on div "gris" at bounding box center [498, 455] width 99 height 77
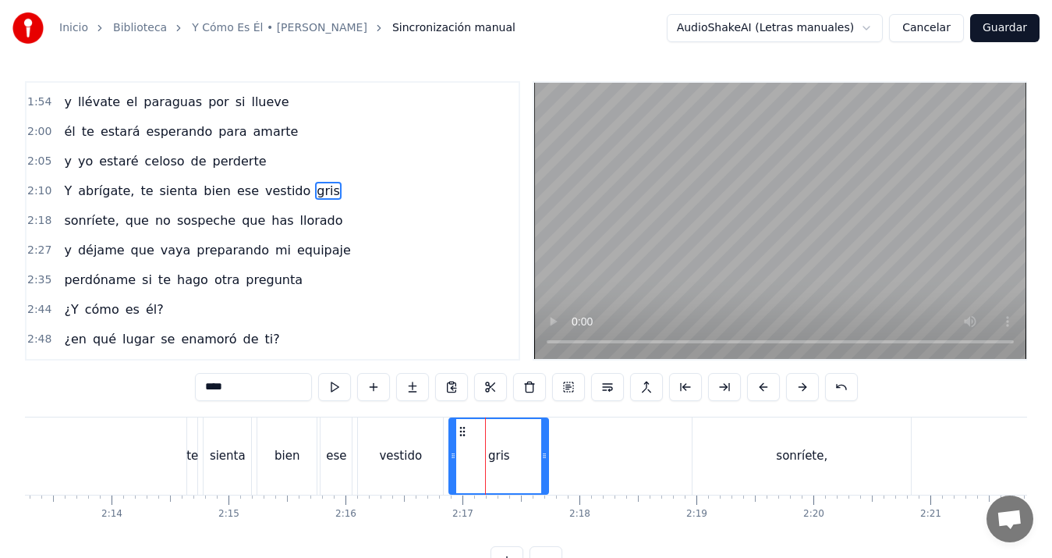
scroll to position [618, 0]
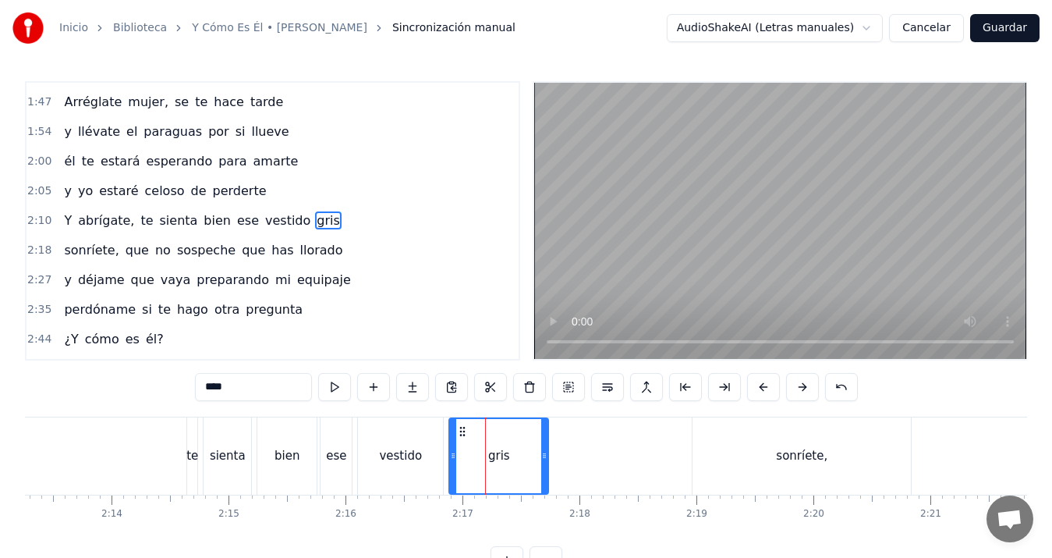
click at [336, 445] on div "ese" at bounding box center [336, 455] width 31 height 77
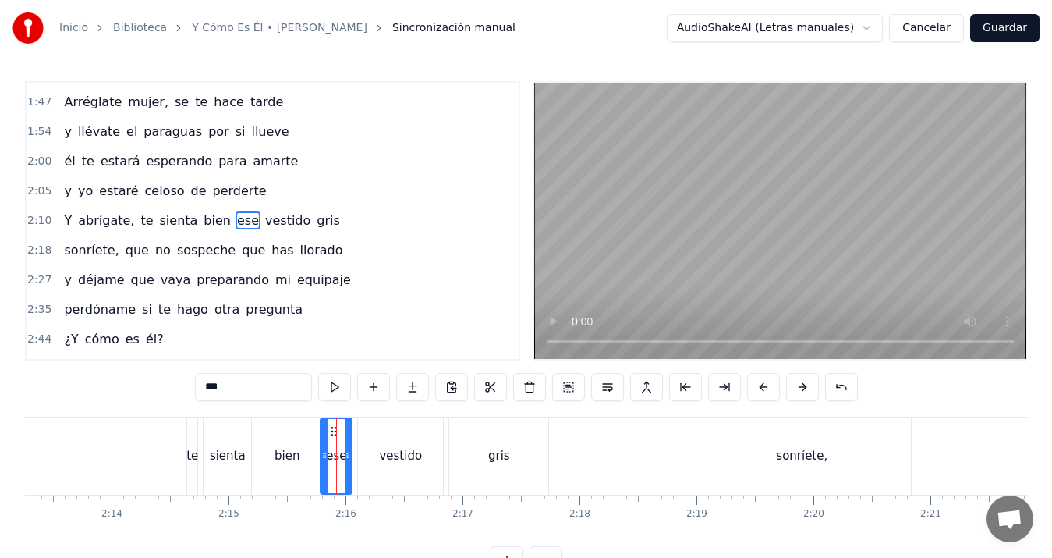
click at [211, 448] on div "sienta" at bounding box center [228, 455] width 48 height 77
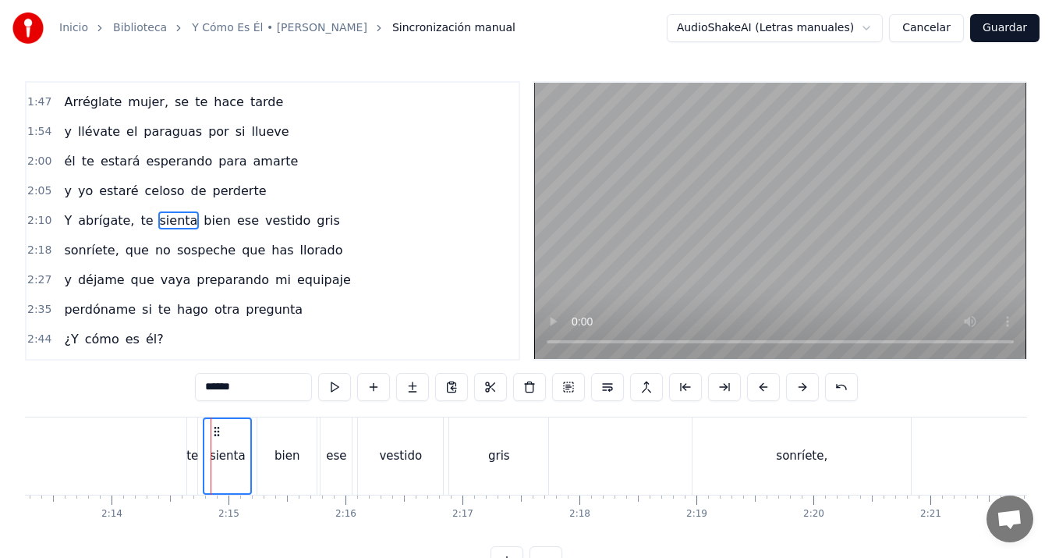
click at [288, 452] on div "bien" at bounding box center [287, 456] width 25 height 18
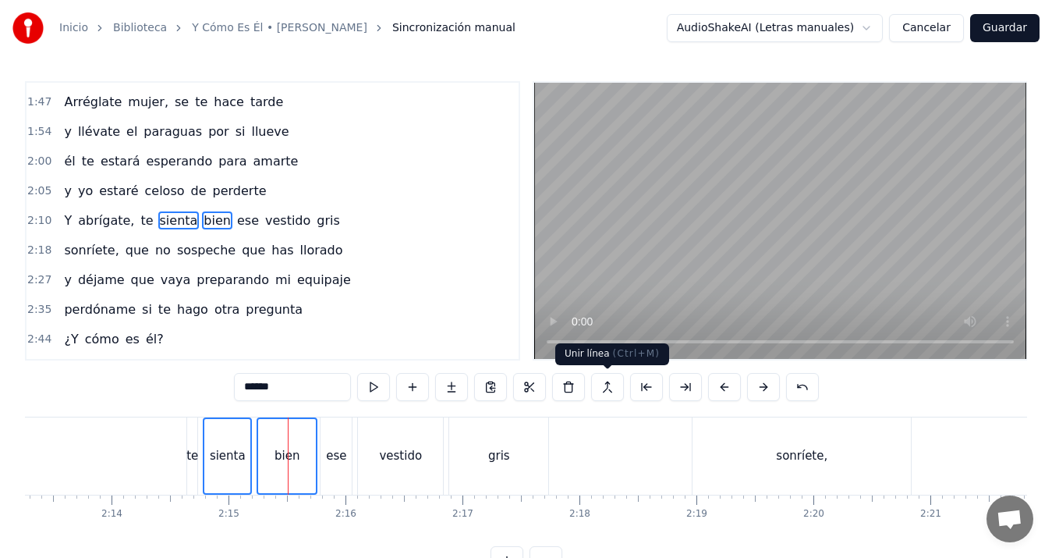
click at [611, 386] on button at bounding box center [607, 387] width 33 height 28
click at [193, 448] on div "te" at bounding box center [192, 456] width 12 height 18
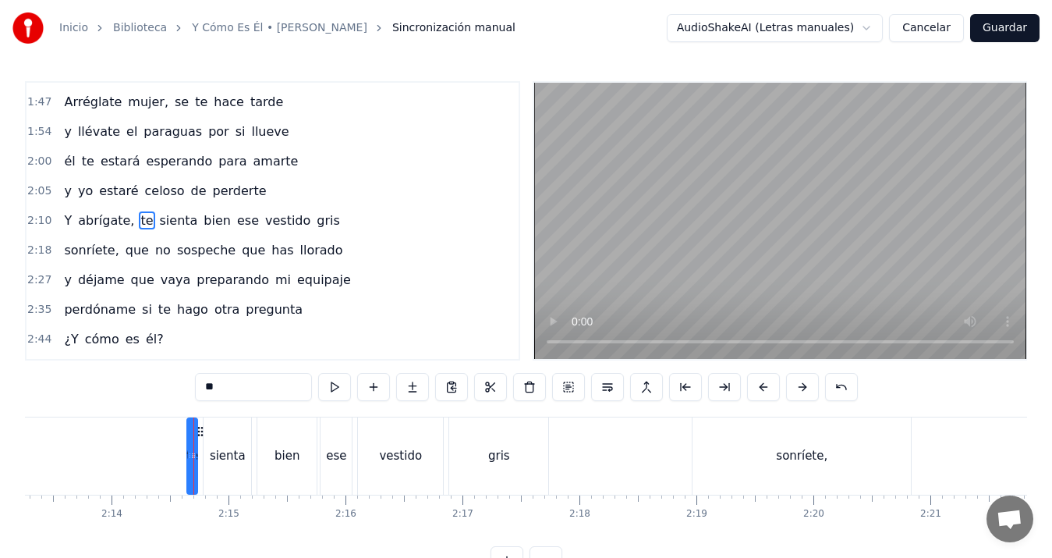
click at [236, 218] on span "ese" at bounding box center [248, 220] width 25 height 18
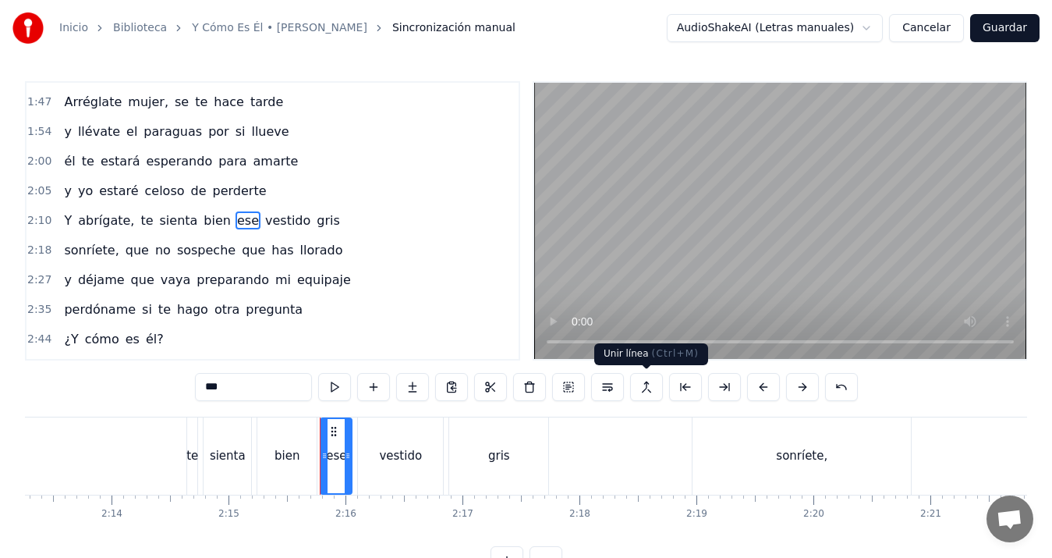
click at [652, 386] on button at bounding box center [646, 387] width 33 height 28
click at [615, 383] on button at bounding box center [607, 387] width 33 height 28
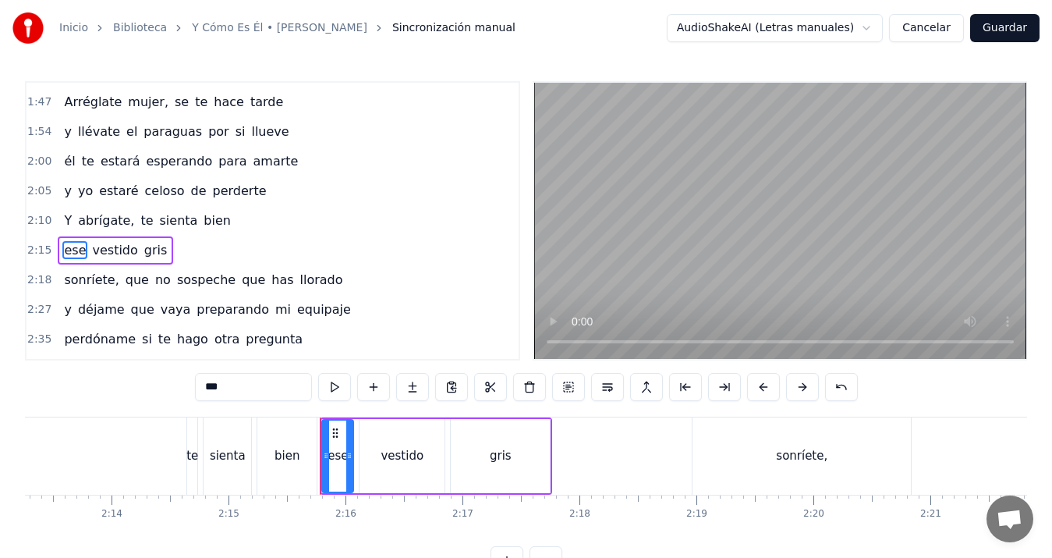
scroll to position [647, 0]
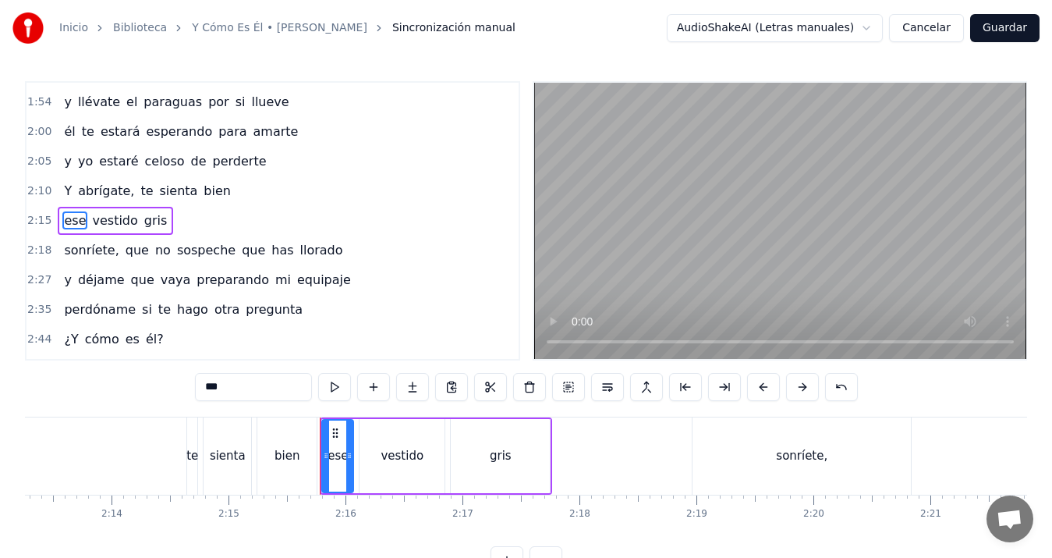
click at [190, 449] on div "te" at bounding box center [192, 456] width 12 height 18
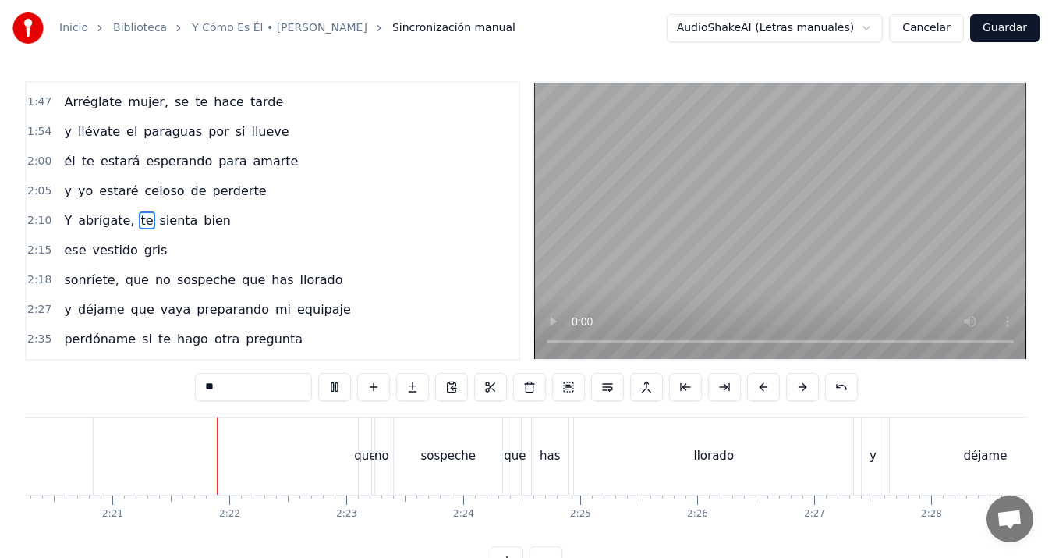
scroll to position [0, 16452]
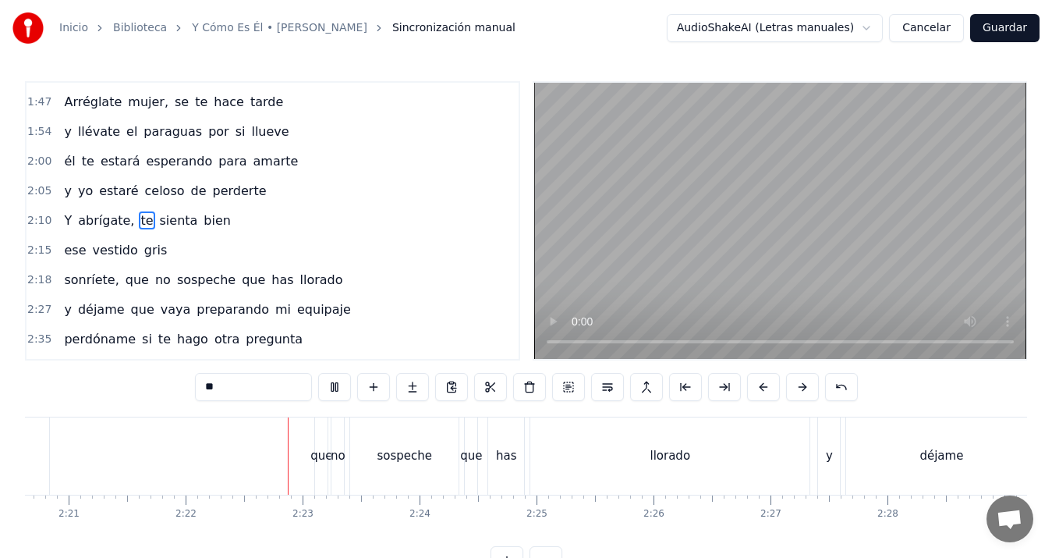
click at [523, 312] on div "0:05 Mirándote a los ojos, juraría 0:12 que tienes algo nuevo que contarme 0:18…" at bounding box center [526, 220] width 1002 height 279
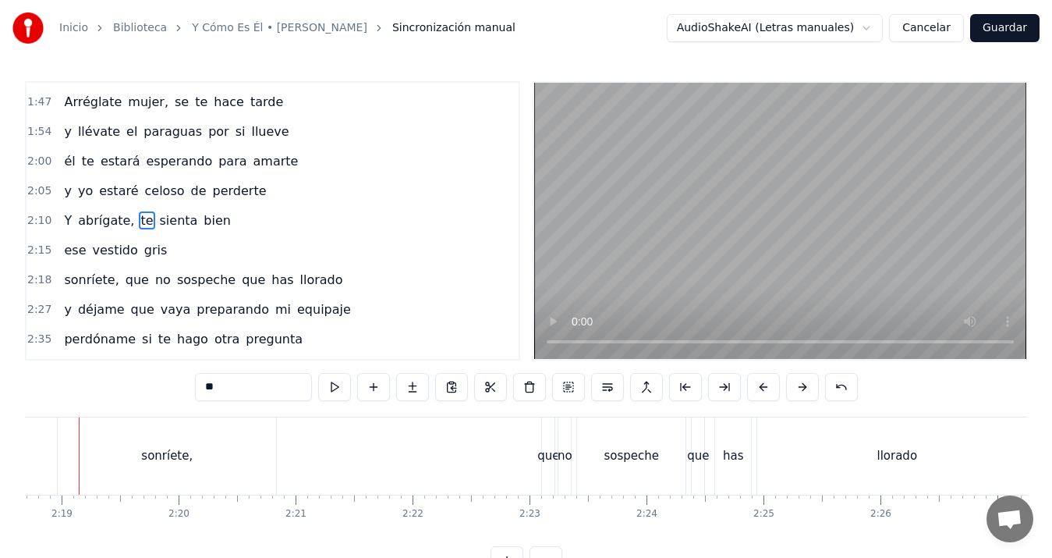
scroll to position [0, 16200]
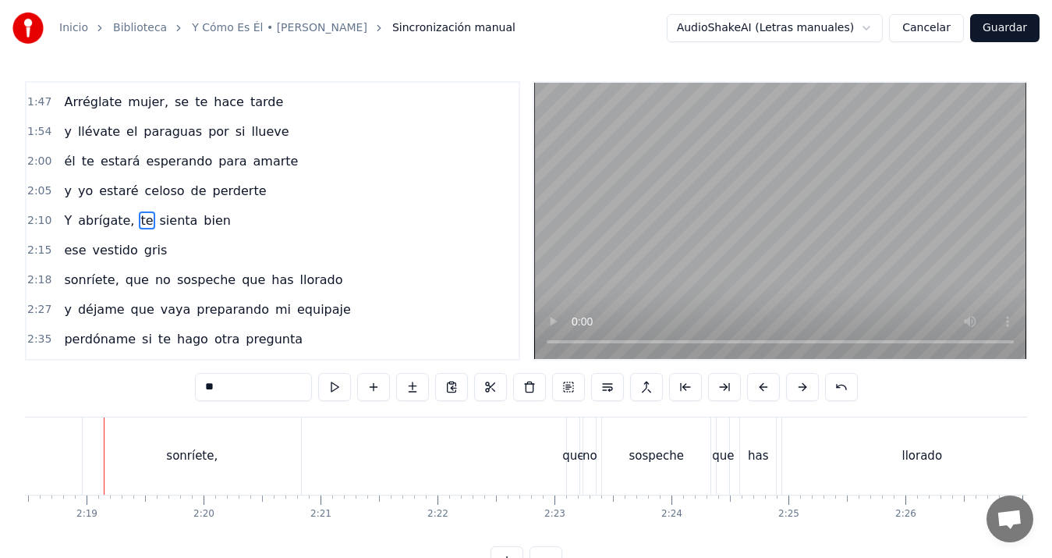
click at [596, 458] on div "no" at bounding box center [590, 456] width 15 height 18
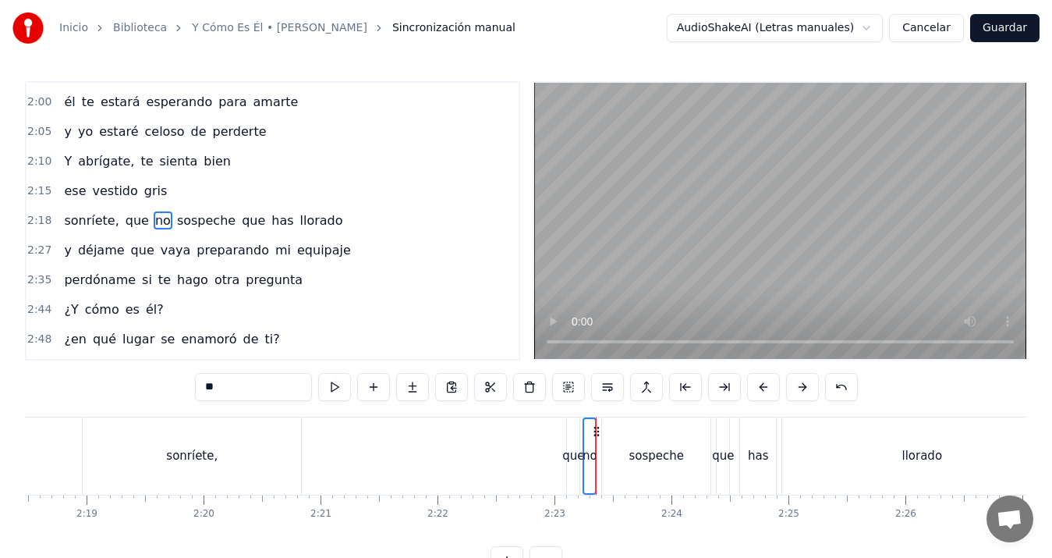
click at [645, 458] on div "sospeche" at bounding box center [656, 456] width 55 height 18
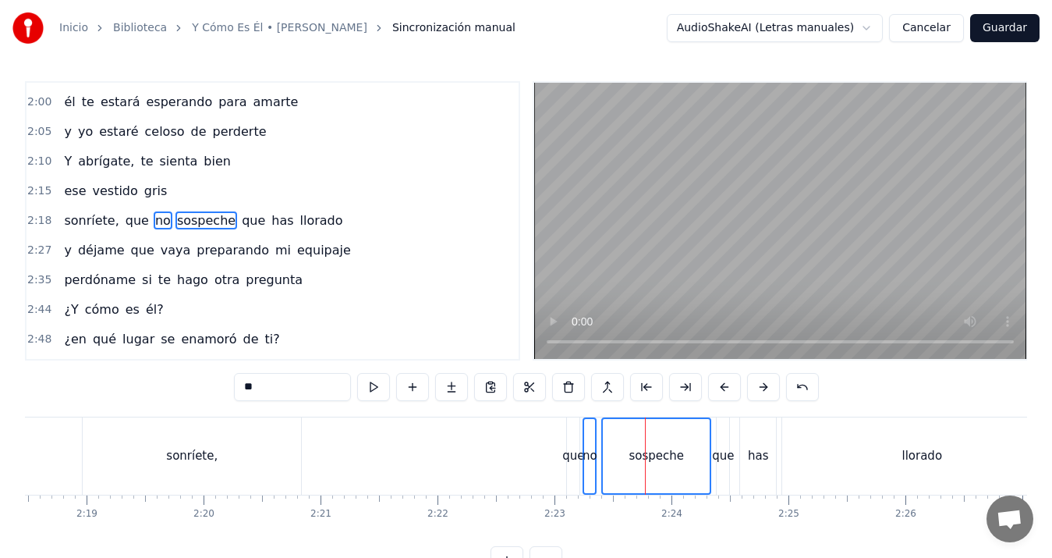
click at [576, 461] on div "que" at bounding box center [573, 456] width 22 height 18
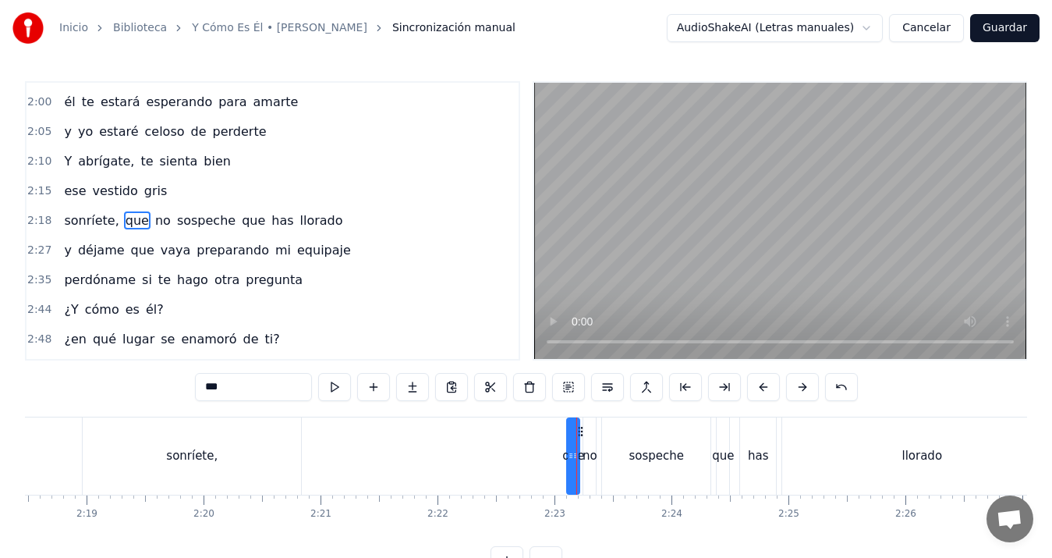
click at [675, 449] on div "sospeche" at bounding box center [656, 456] width 55 height 18
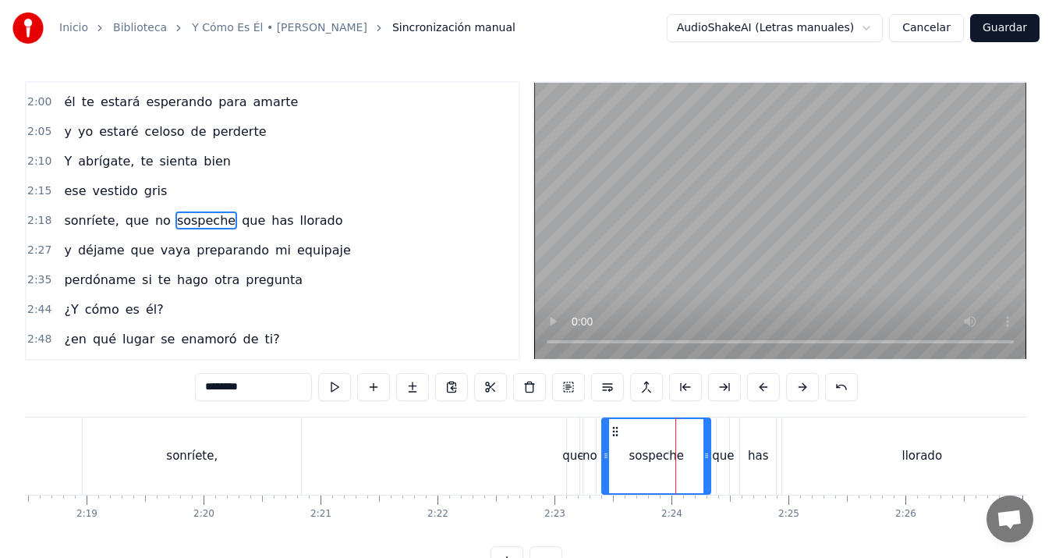
click at [717, 445] on div "que" at bounding box center [723, 455] width 14 height 77
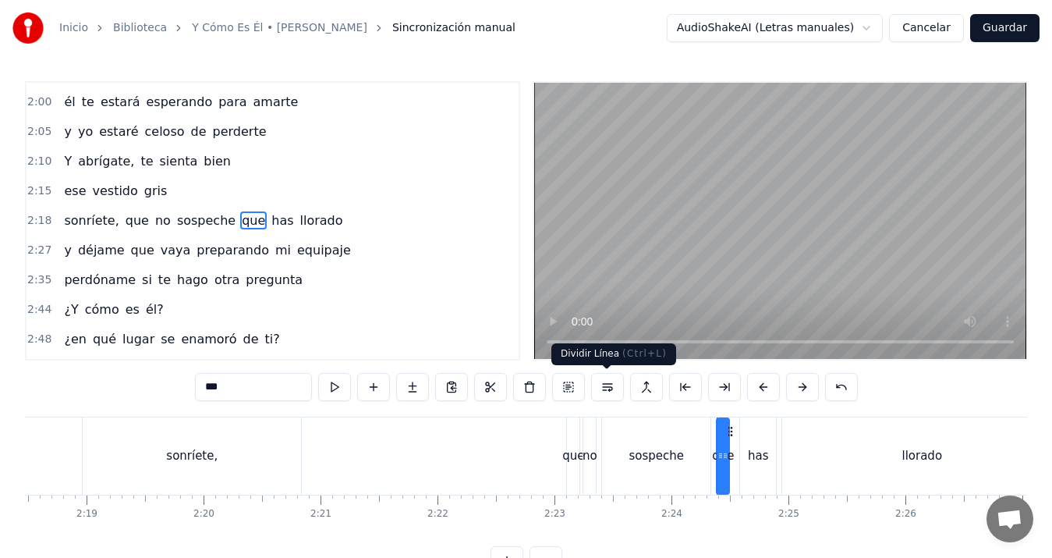
click at [611, 388] on button at bounding box center [607, 387] width 33 height 28
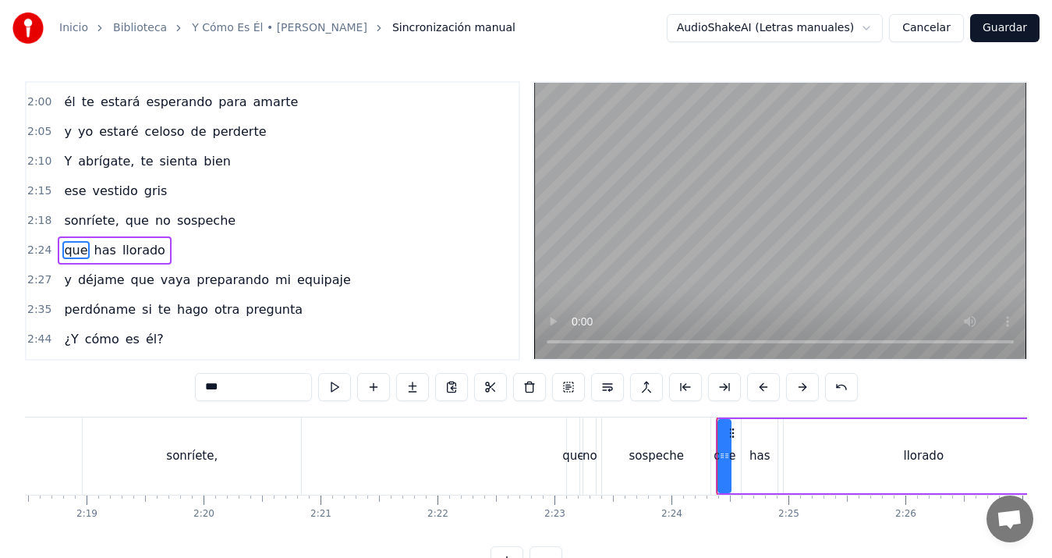
scroll to position [707, 0]
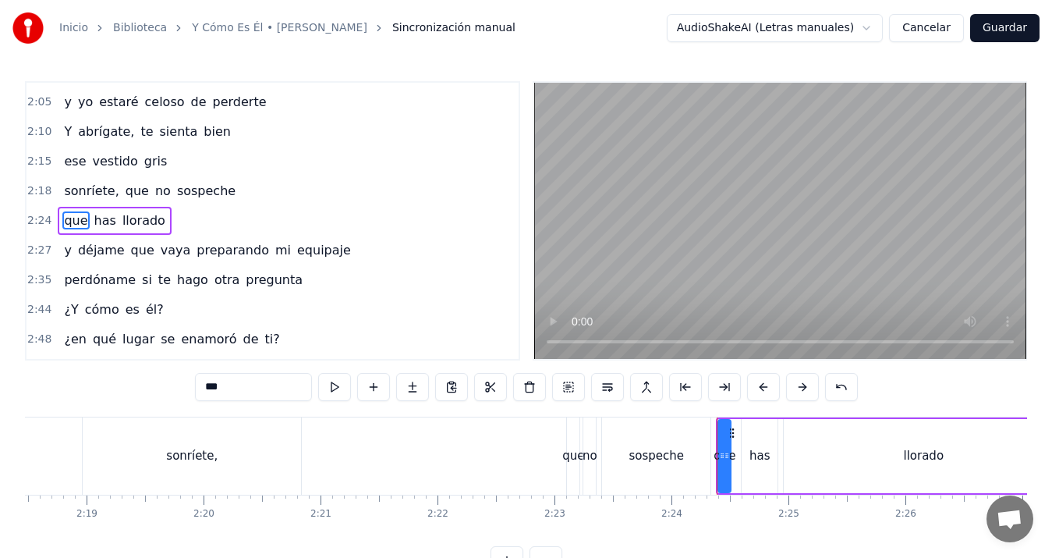
click at [576, 442] on div "que" at bounding box center [573, 455] width 12 height 77
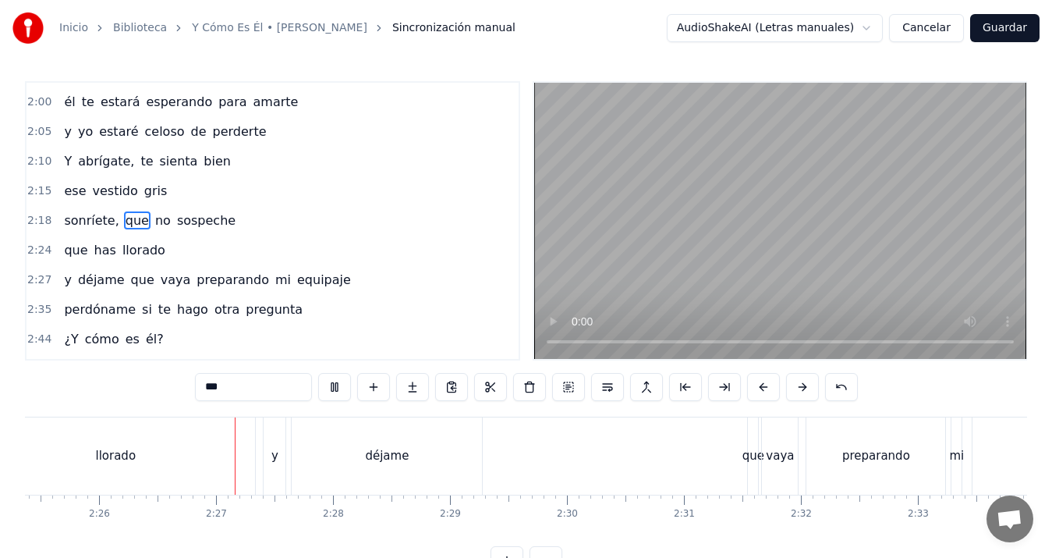
scroll to position [0, 17073]
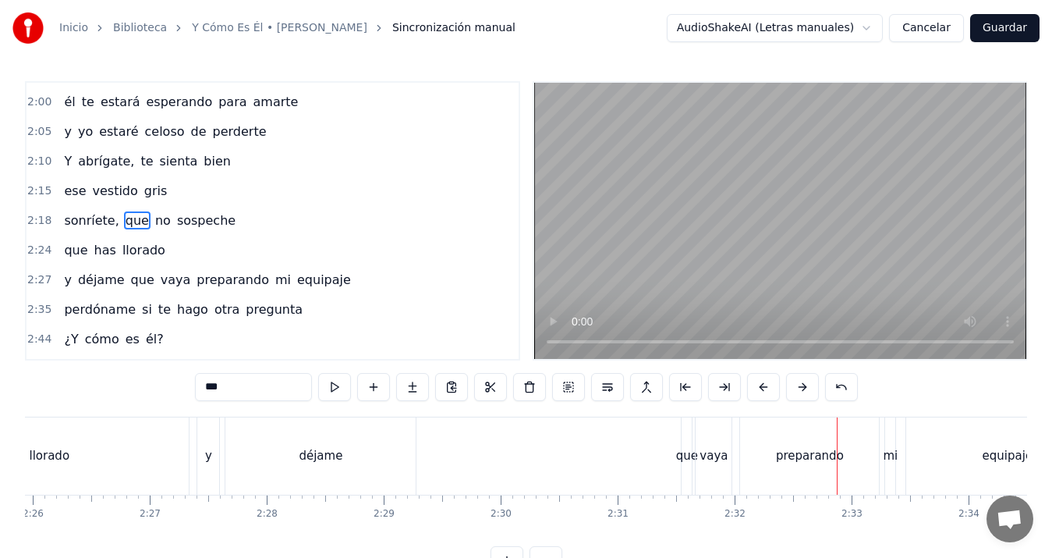
click at [892, 449] on div "mi" at bounding box center [891, 456] width 15 height 18
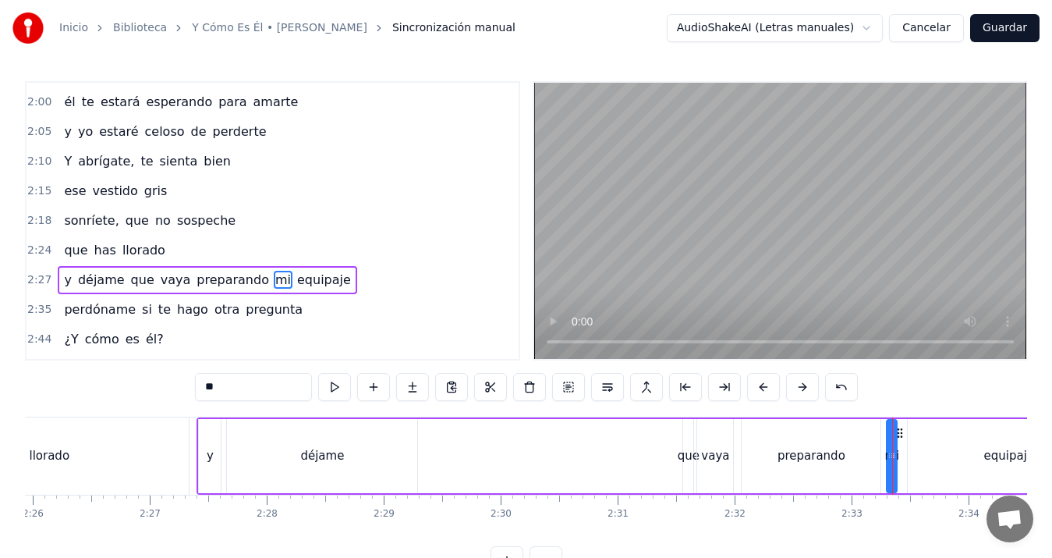
scroll to position [736, 0]
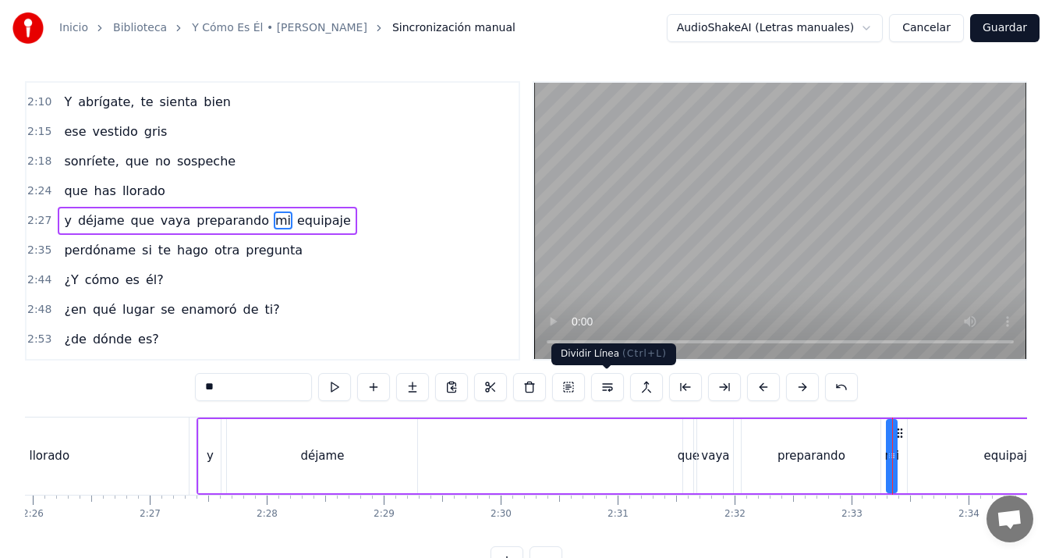
click at [603, 384] on button at bounding box center [607, 387] width 33 height 28
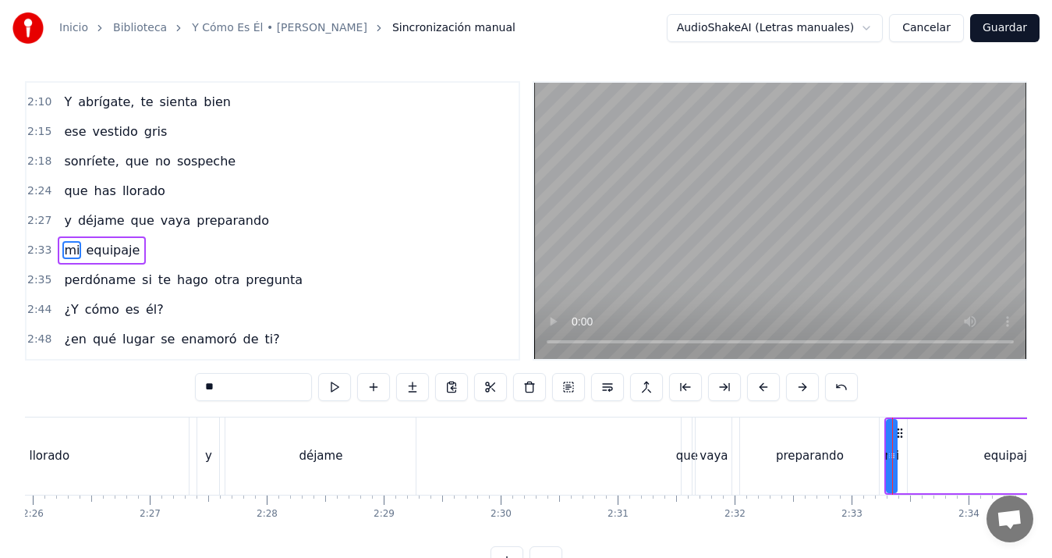
scroll to position [766, 0]
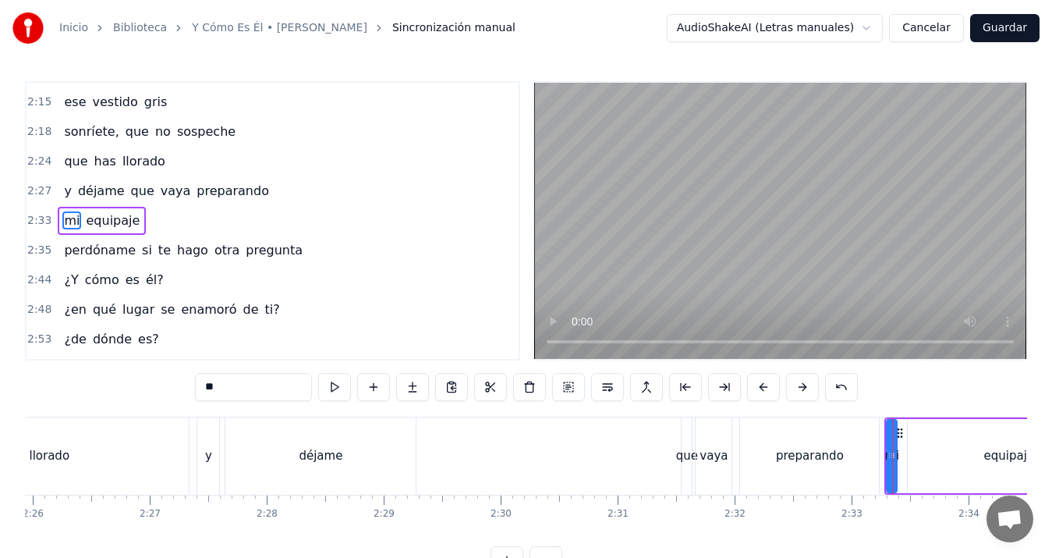
click at [386, 447] on div "déjame" at bounding box center [320, 455] width 190 height 77
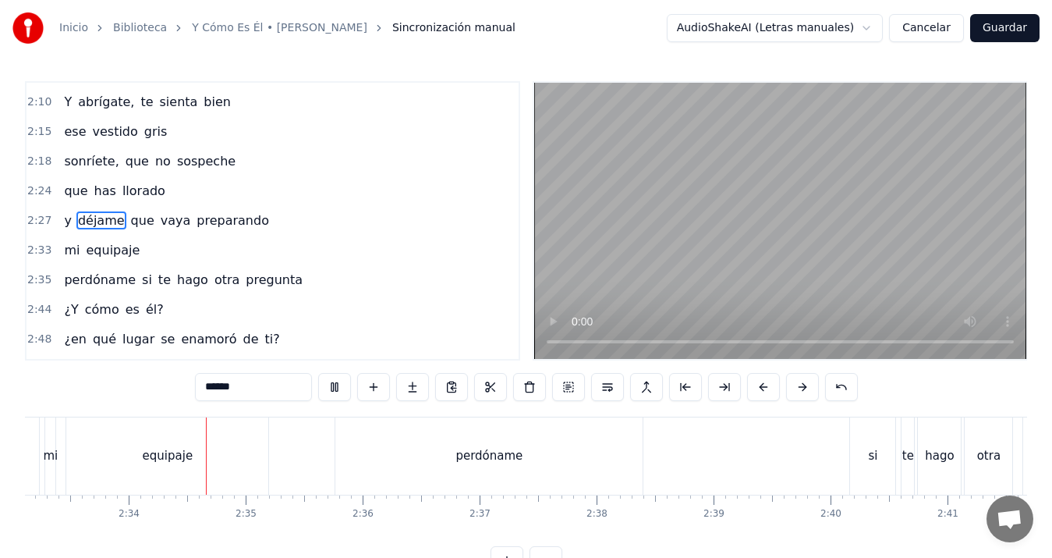
scroll to position [0, 17944]
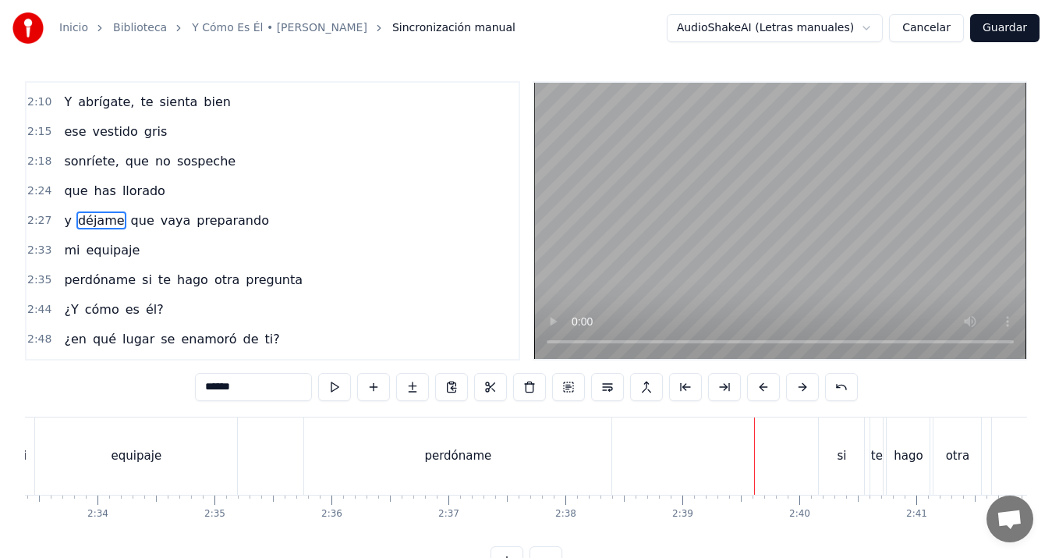
click at [915, 455] on div "hago" at bounding box center [908, 456] width 29 height 18
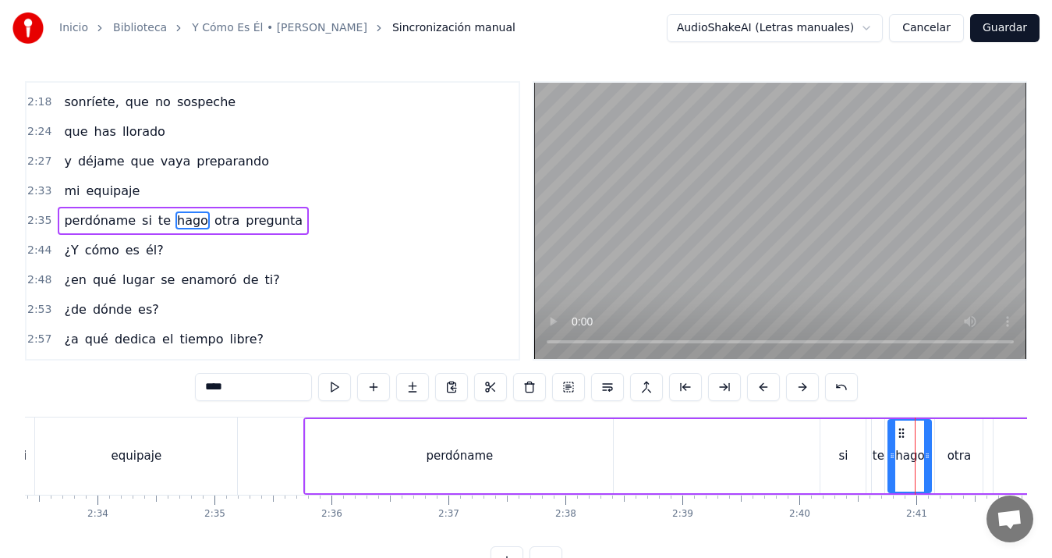
click at [877, 454] on div "te" at bounding box center [879, 456] width 12 height 18
click at [907, 453] on div "hago" at bounding box center [909, 456] width 29 height 18
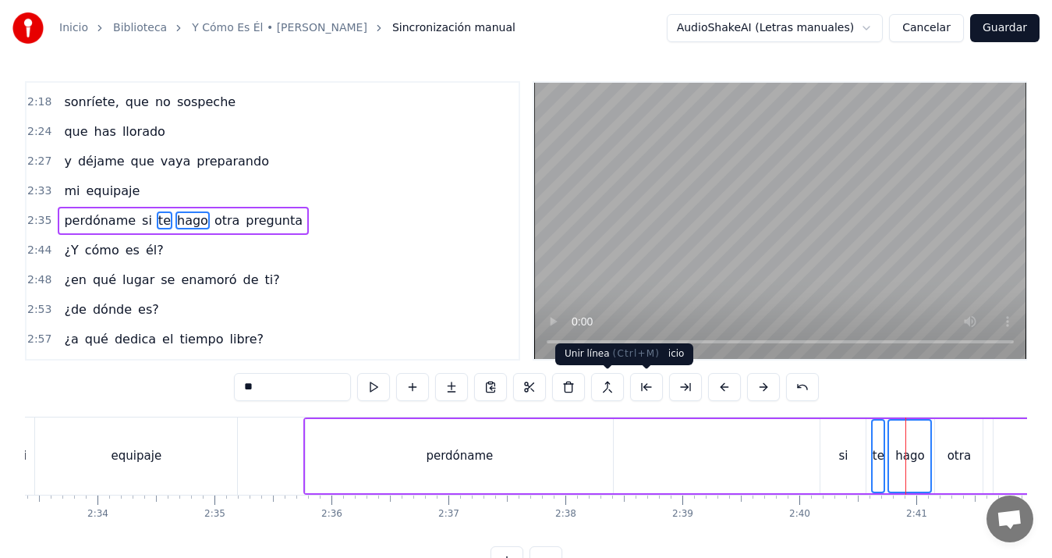
click at [604, 386] on button at bounding box center [607, 387] width 33 height 28
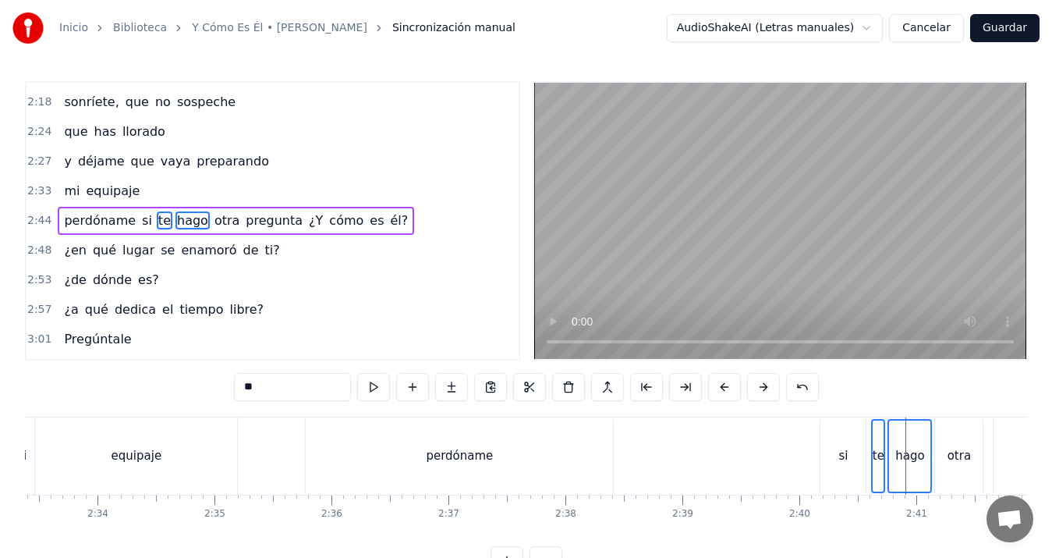
click at [466, 443] on div "perdóname" at bounding box center [459, 456] width 307 height 74
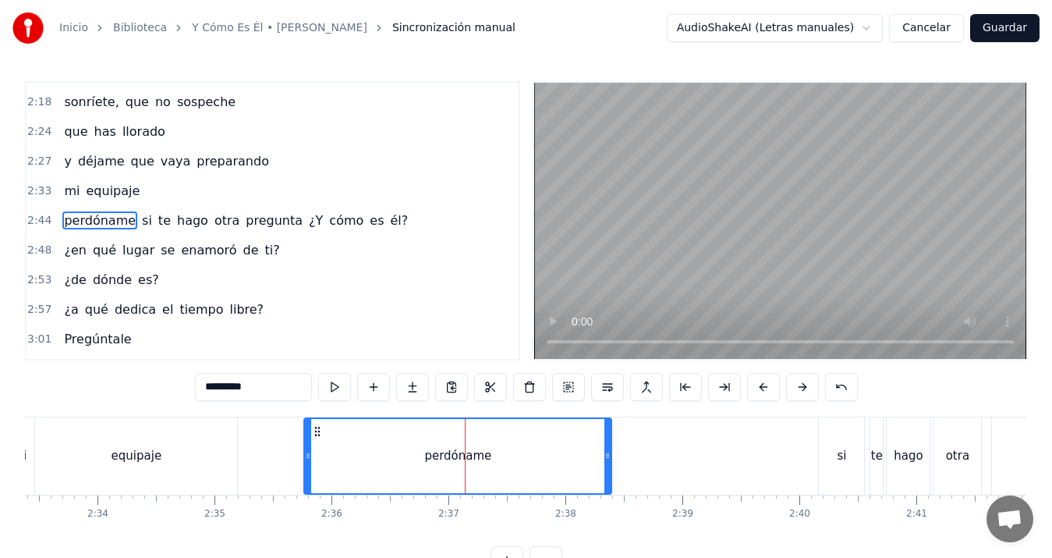
click at [961, 442] on div "otra" at bounding box center [958, 455] width 48 height 77
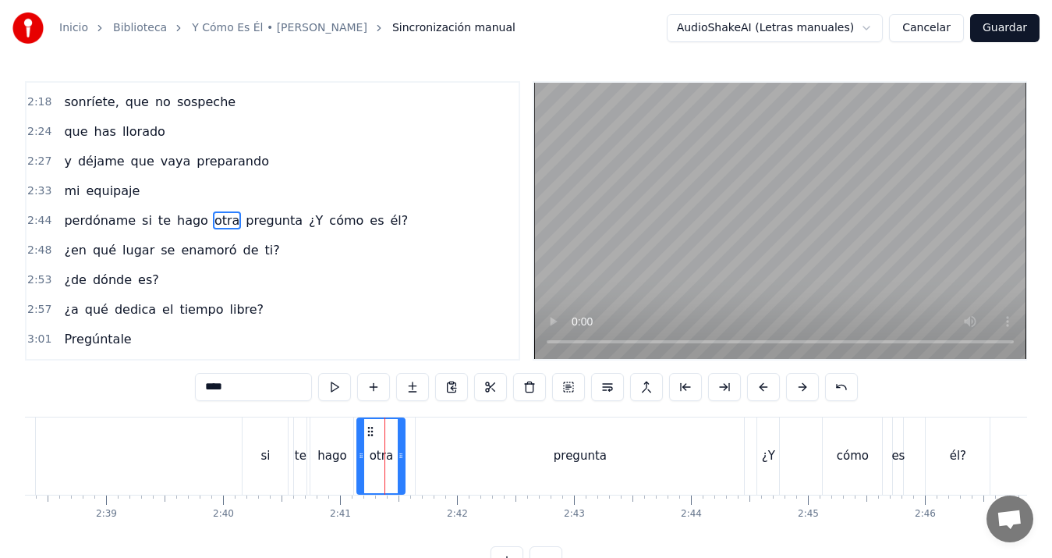
scroll to position [0, 18801]
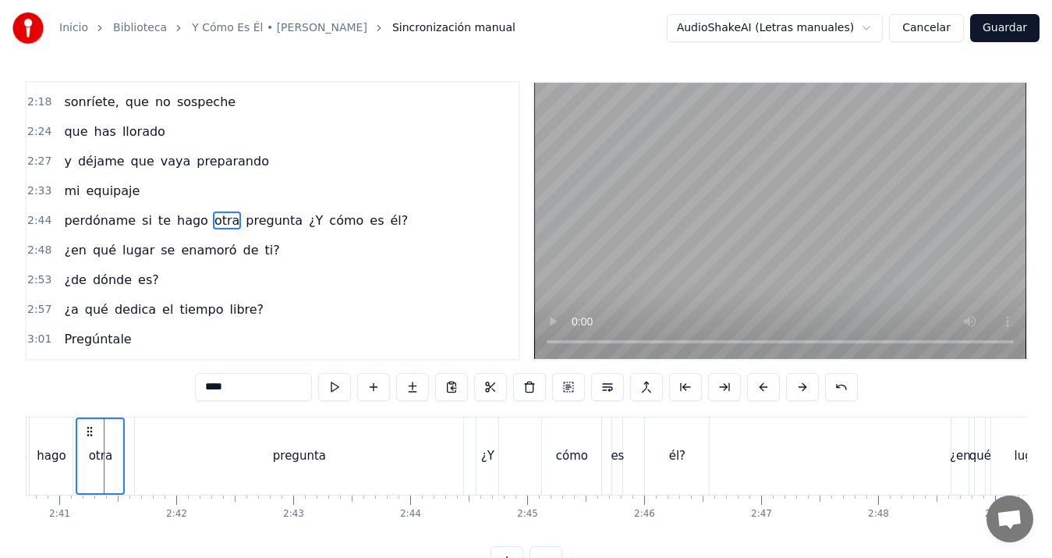
click at [274, 442] on div "pregunta" at bounding box center [299, 455] width 328 height 77
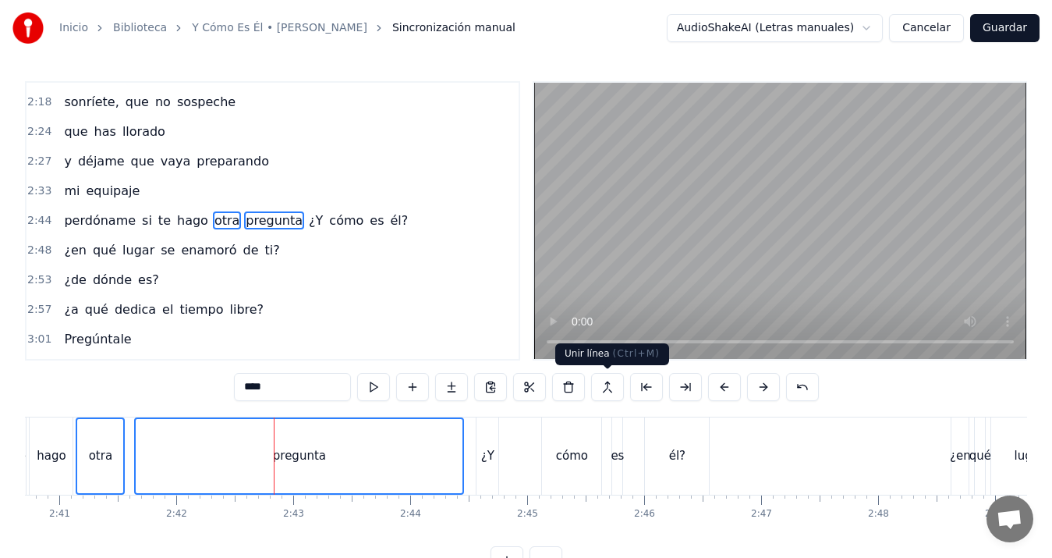
click at [608, 390] on button at bounding box center [607, 387] width 33 height 28
click at [487, 459] on div "¿Y" at bounding box center [487, 456] width 13 height 18
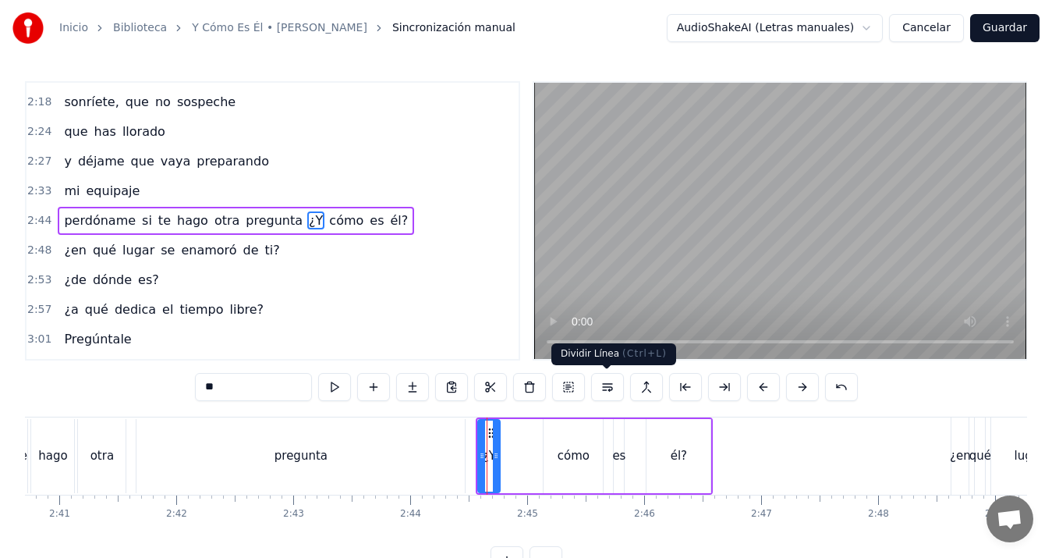
click at [606, 385] on button at bounding box center [607, 387] width 33 height 28
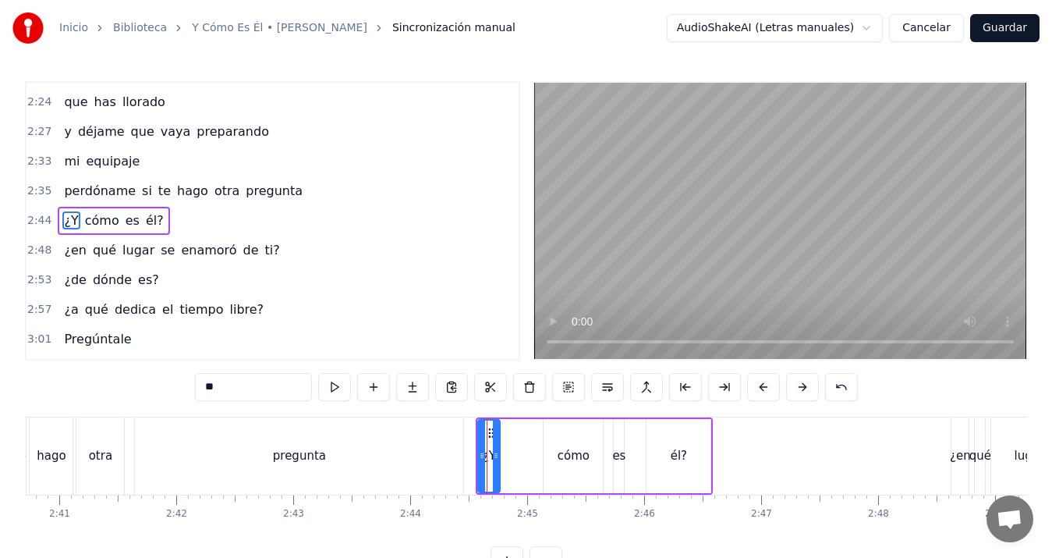
click at [46, 448] on div "hago" at bounding box center [51, 456] width 29 height 18
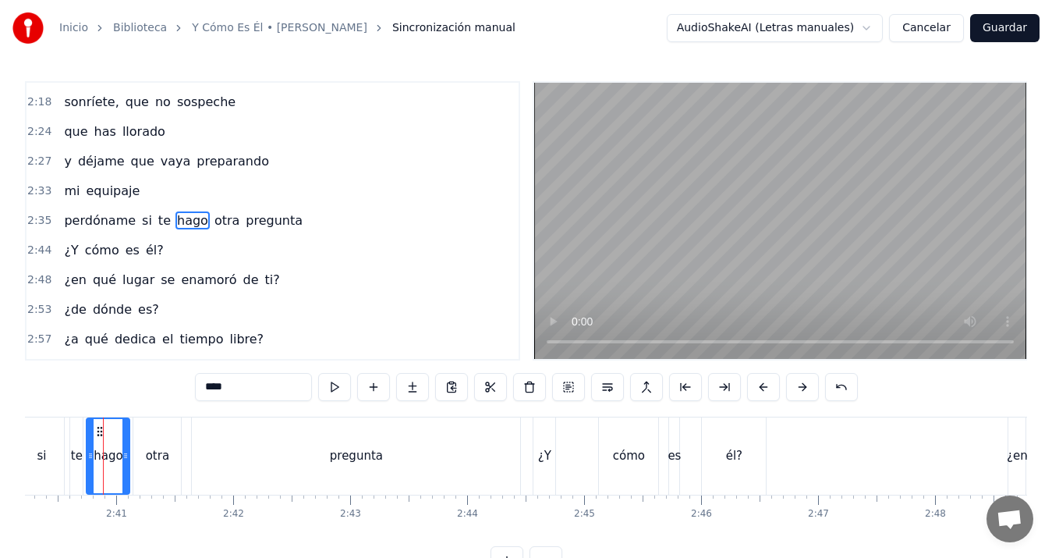
scroll to position [0, 17803]
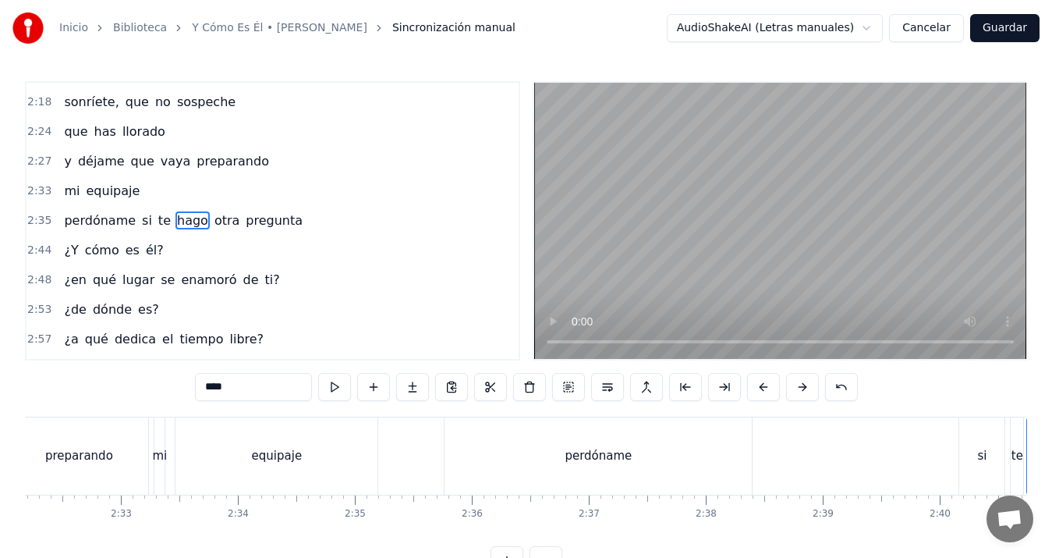
click at [126, 447] on div "preparando" at bounding box center [78, 455] width 139 height 77
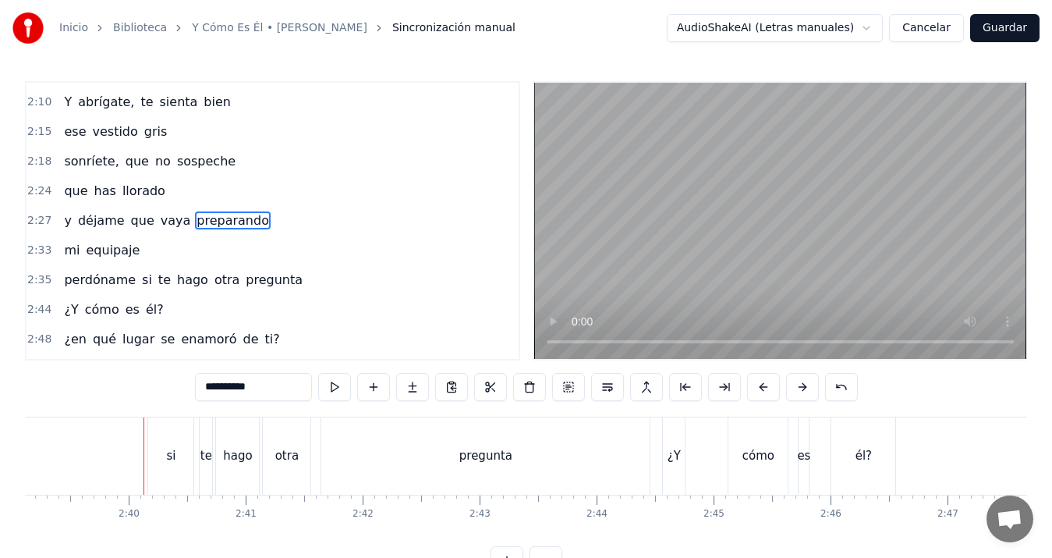
scroll to position [0, 18654]
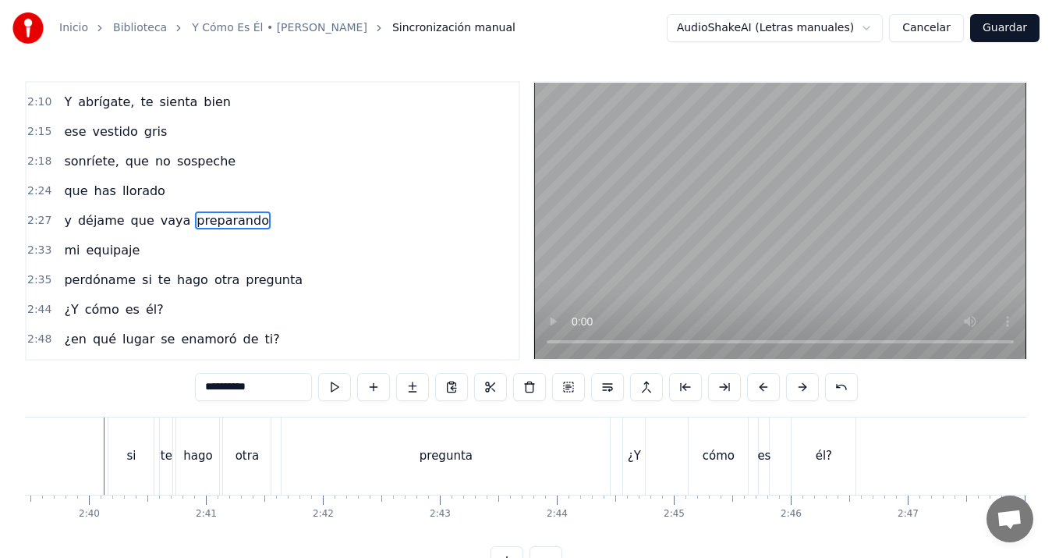
click at [161, 469] on div "te" at bounding box center [166, 455] width 12 height 77
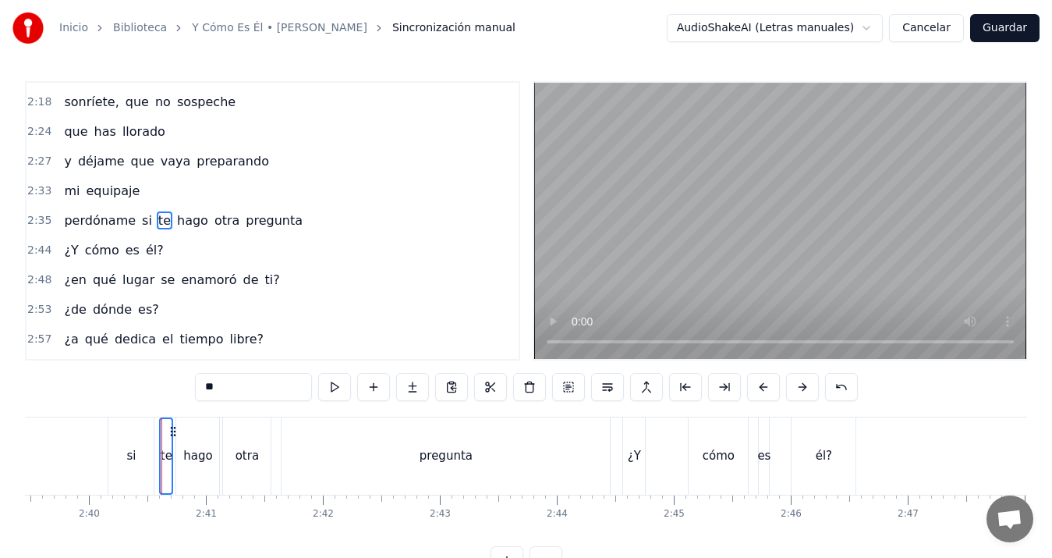
click at [193, 445] on div "hago" at bounding box center [197, 455] width 43 height 77
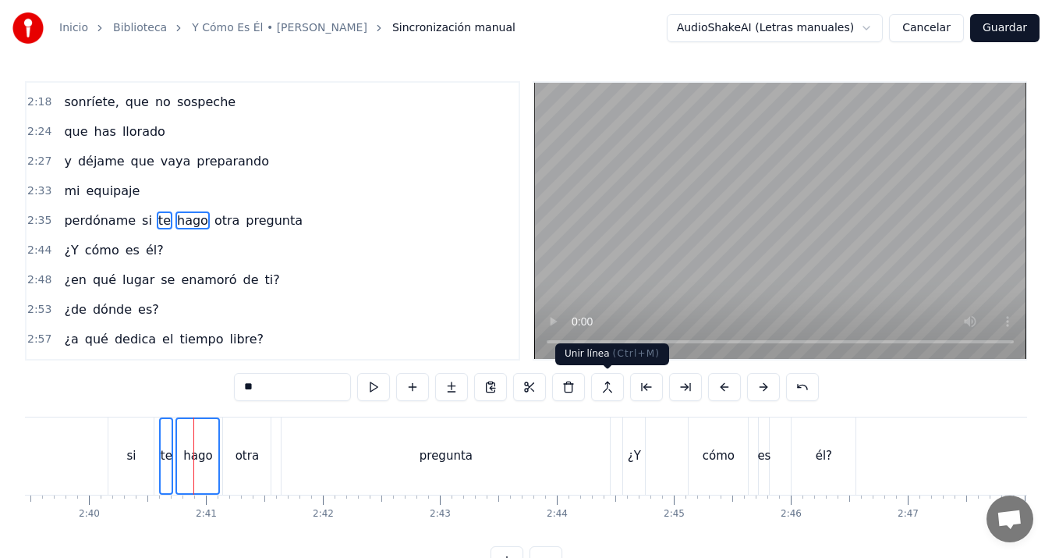
click at [601, 387] on button at bounding box center [607, 387] width 33 height 28
click at [213, 213] on span "otra" at bounding box center [227, 220] width 28 height 18
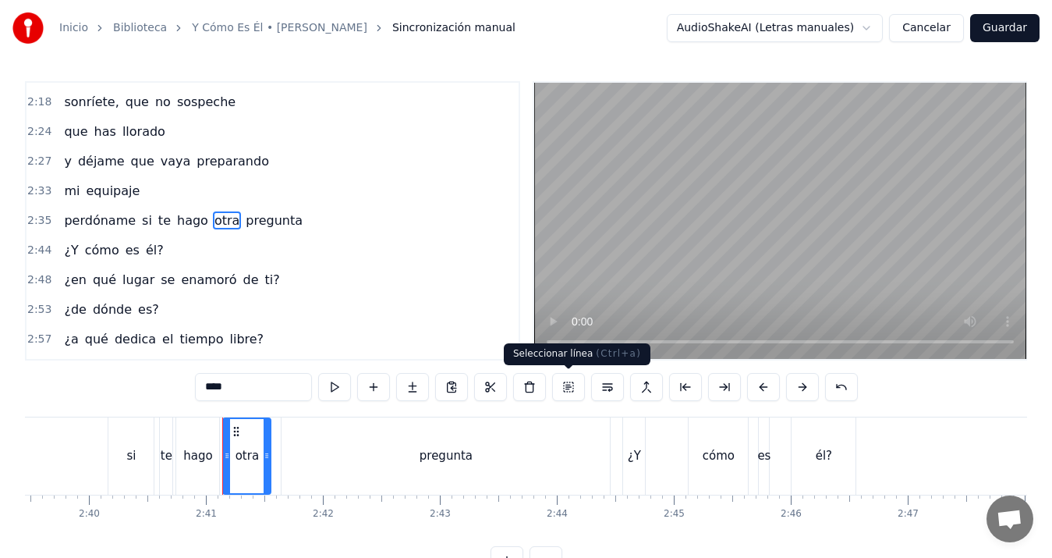
click at [564, 385] on button at bounding box center [568, 387] width 33 height 28
click at [604, 385] on button at bounding box center [607, 387] width 33 height 28
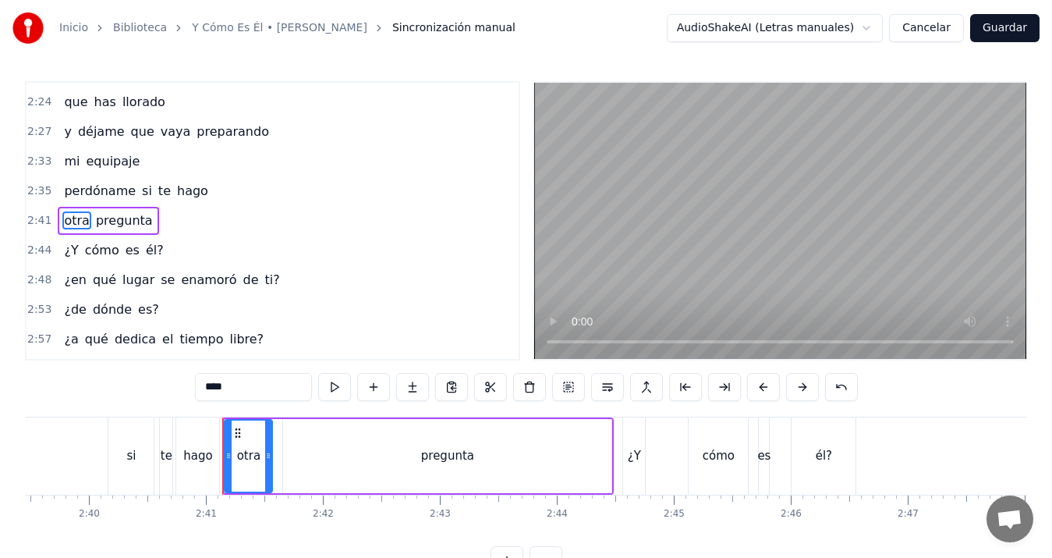
click at [78, 197] on span "perdóname" at bounding box center [99, 191] width 75 height 18
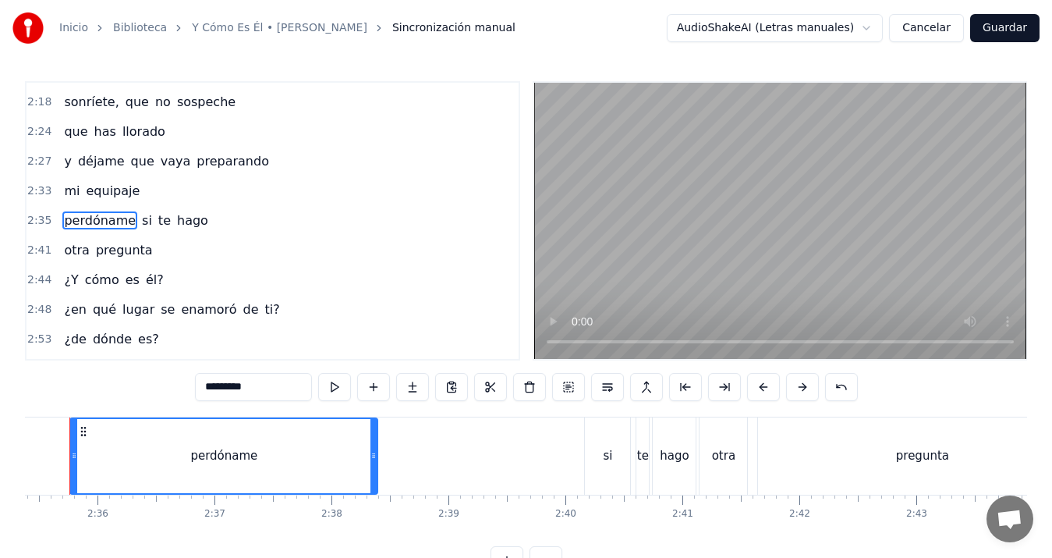
scroll to position [0, 18144]
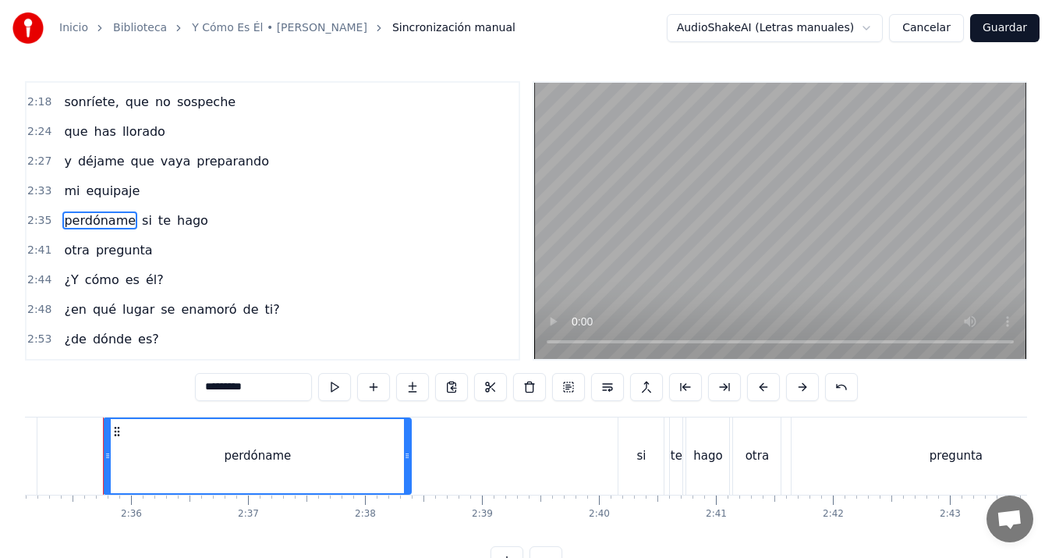
click at [74, 129] on span "que" at bounding box center [75, 131] width 27 height 18
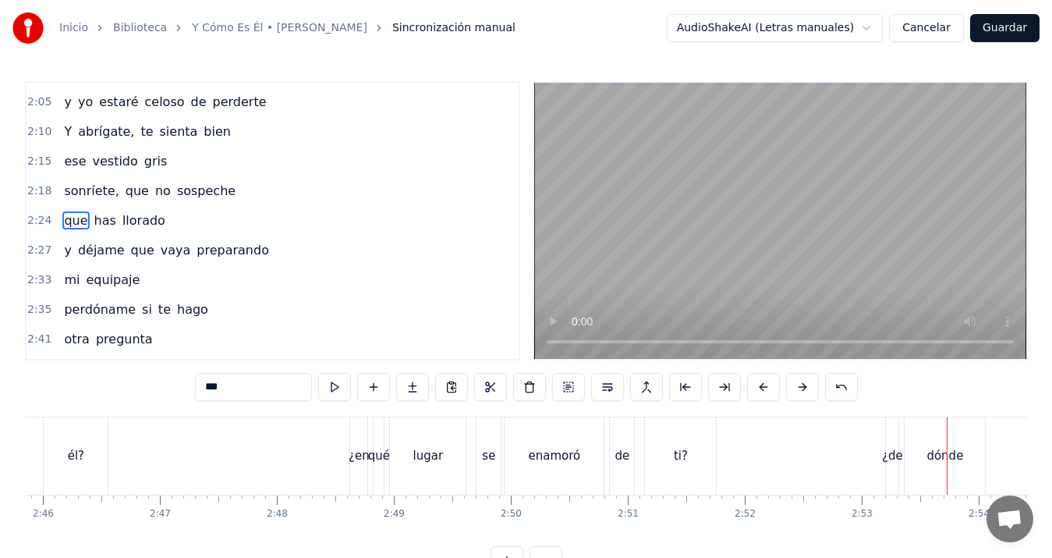
scroll to position [0, 20017]
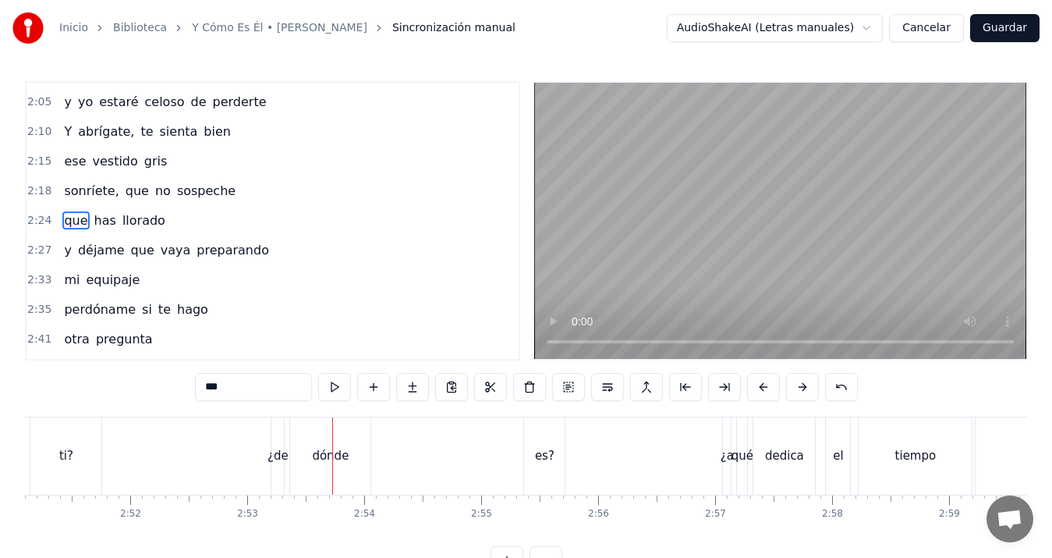
click at [532, 449] on div "es?" at bounding box center [544, 455] width 41 height 77
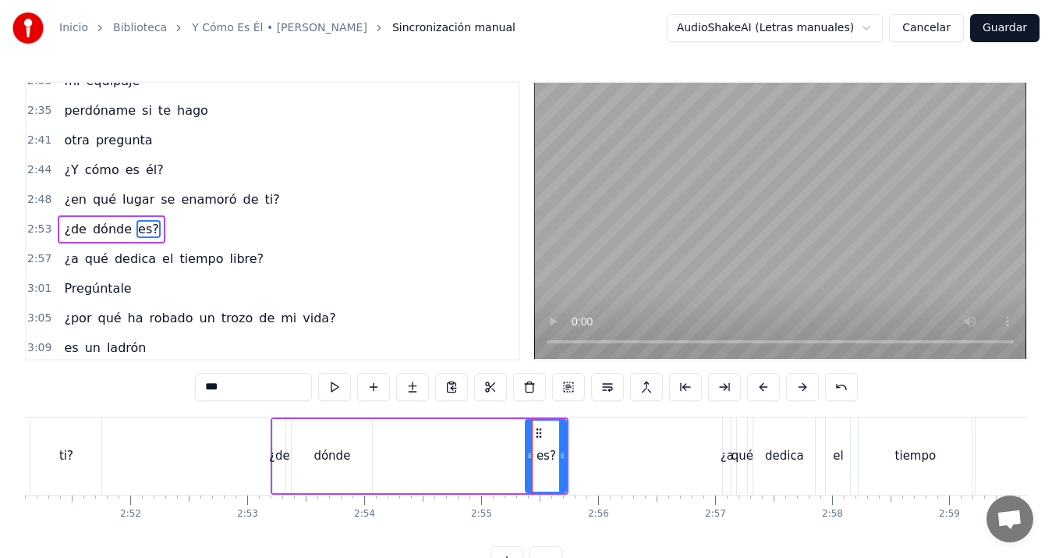
scroll to position [914, 0]
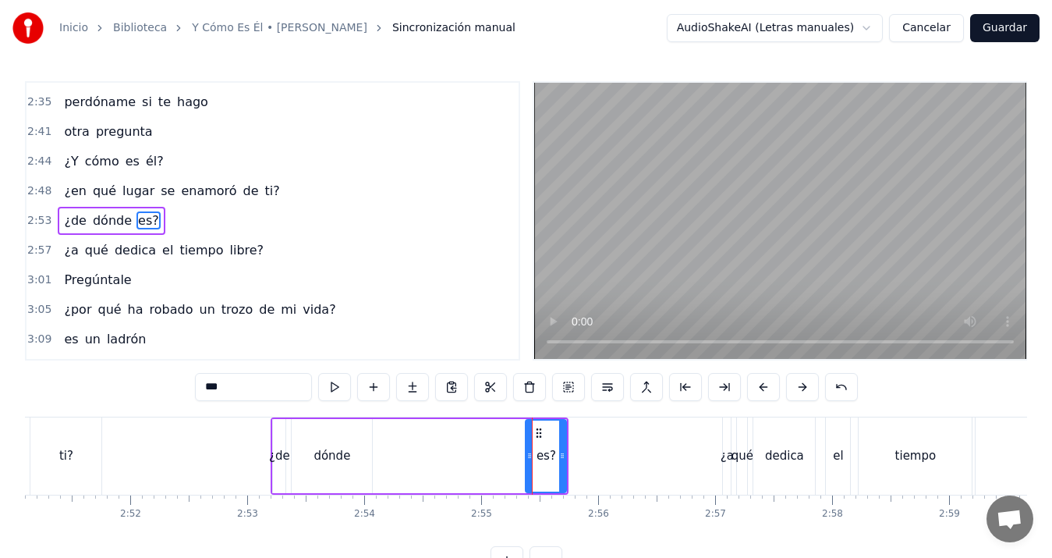
click at [347, 451] on div "dónde" at bounding box center [332, 456] width 37 height 18
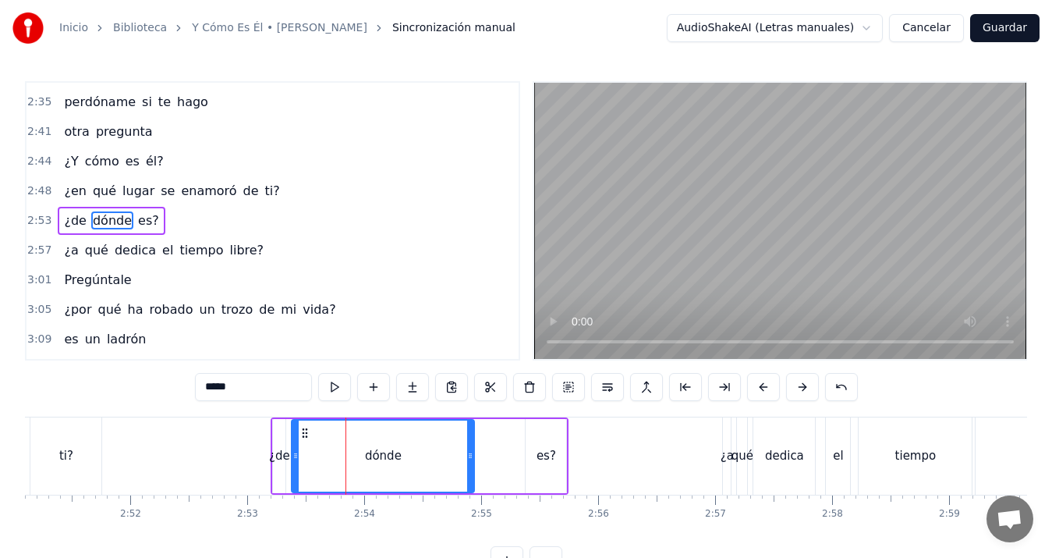
drag, startPoint x: 370, startPoint y: 452, endPoint x: 473, endPoint y: 452, distance: 102.2
click at [473, 452] on icon at bounding box center [470, 455] width 6 height 12
click at [76, 444] on div "ti?" at bounding box center [65, 455] width 71 height 77
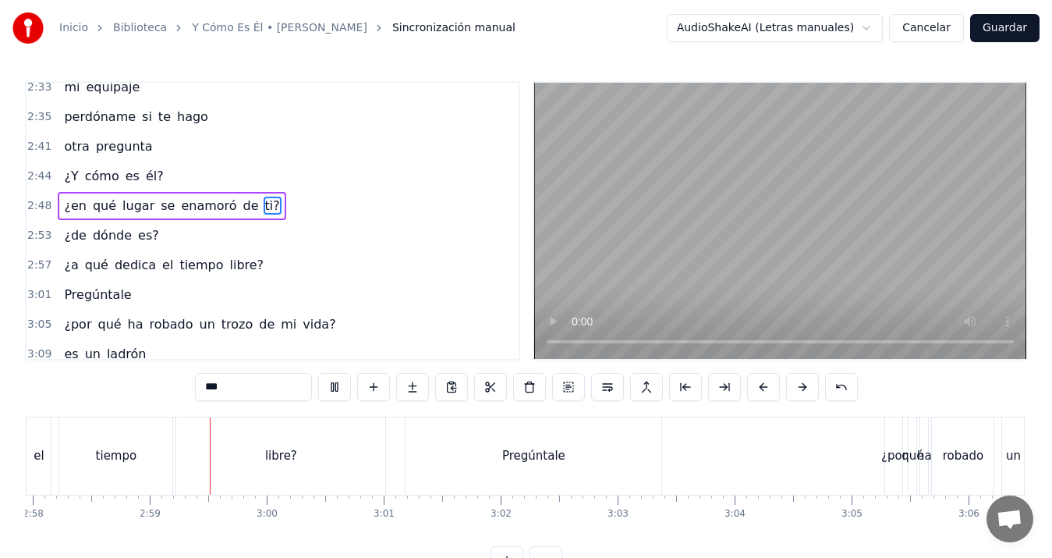
scroll to position [0, 20865]
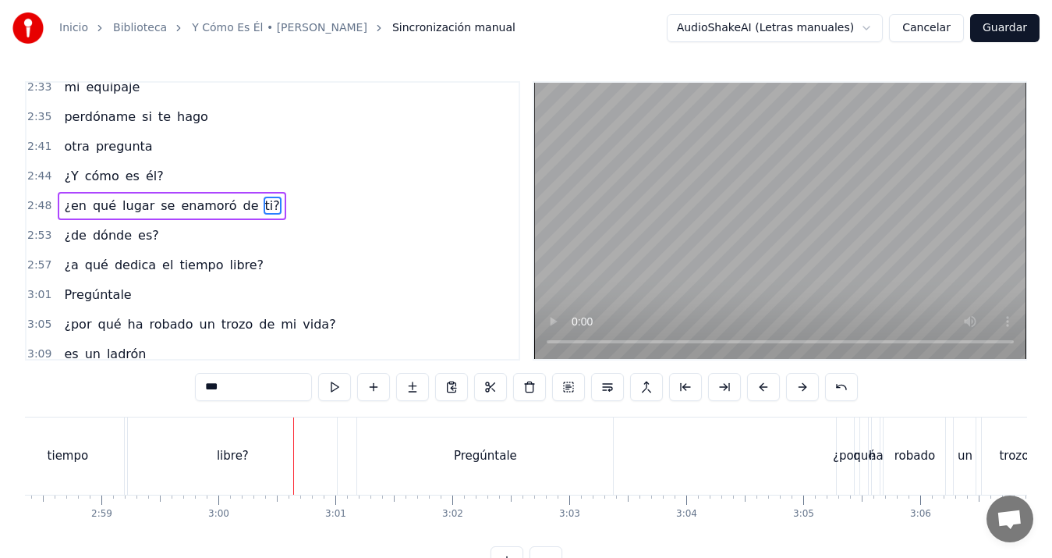
click at [423, 465] on div "Pregúntale" at bounding box center [485, 455] width 256 height 77
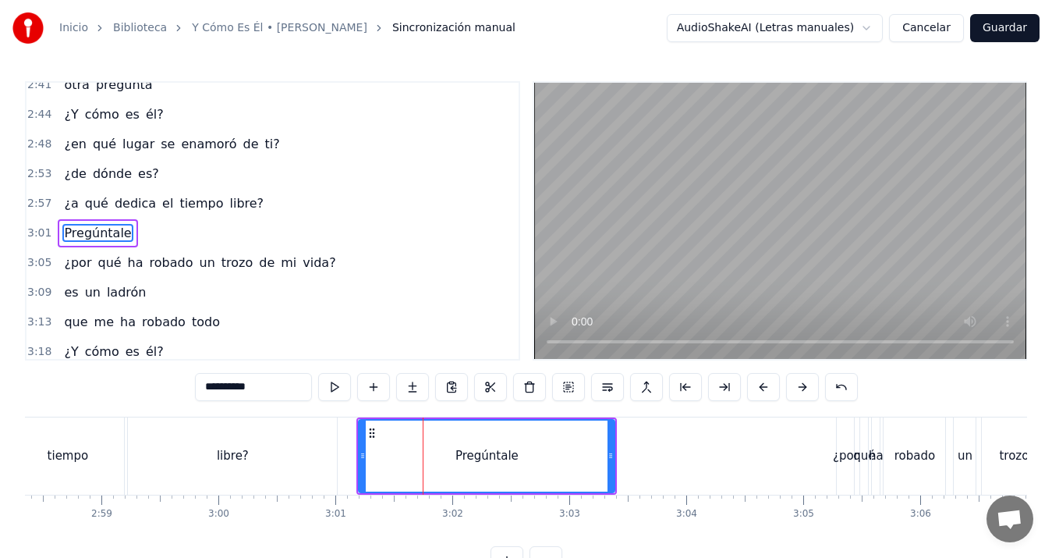
scroll to position [973, 0]
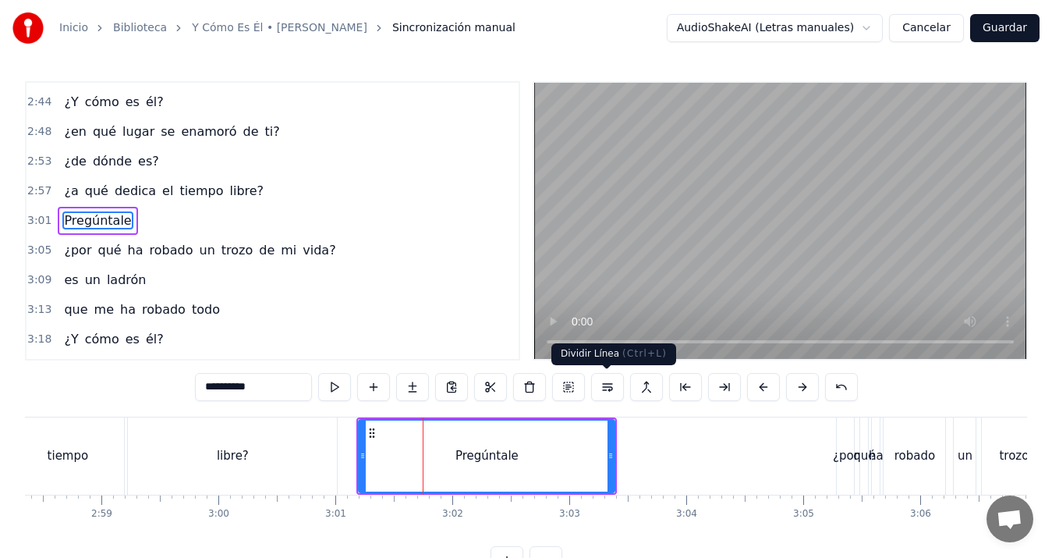
click at [599, 386] on button at bounding box center [607, 387] width 33 height 28
click at [326, 458] on div "libre?" at bounding box center [232, 455] width 209 height 77
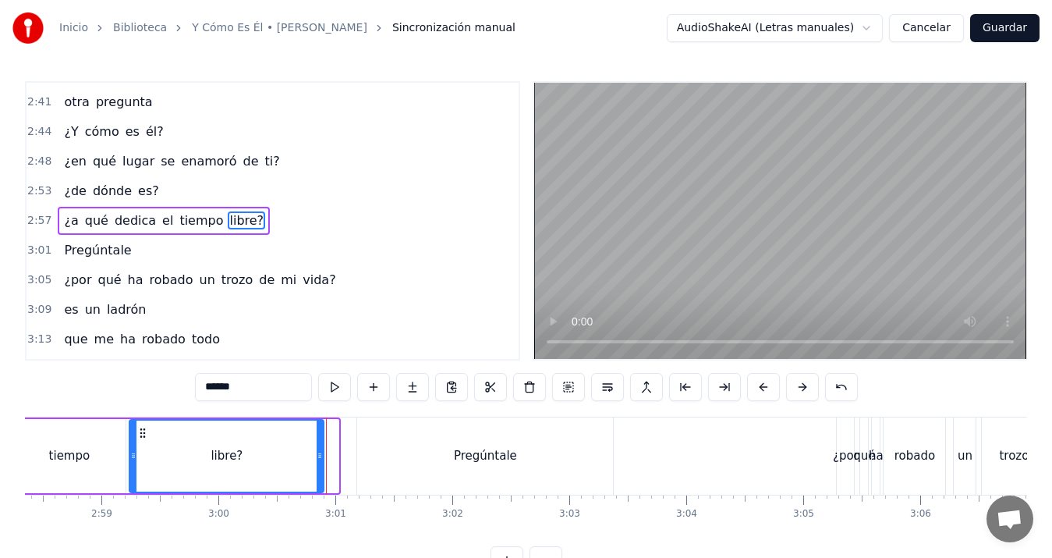
drag, startPoint x: 338, startPoint y: 455, endPoint x: 323, endPoint y: 456, distance: 14.9
click at [323, 456] on icon at bounding box center [320, 455] width 6 height 12
drag, startPoint x: 320, startPoint y: 456, endPoint x: 284, endPoint y: 460, distance: 36.1
click at [284, 460] on icon at bounding box center [284, 455] width 6 height 12
click at [44, 453] on div "tiempo" at bounding box center [68, 456] width 113 height 74
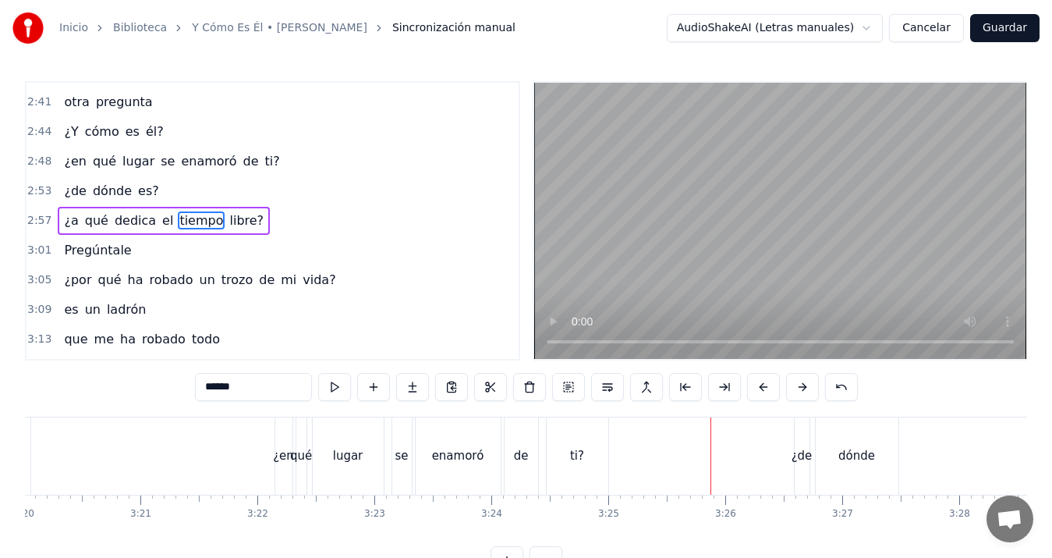
scroll to position [0, 23536]
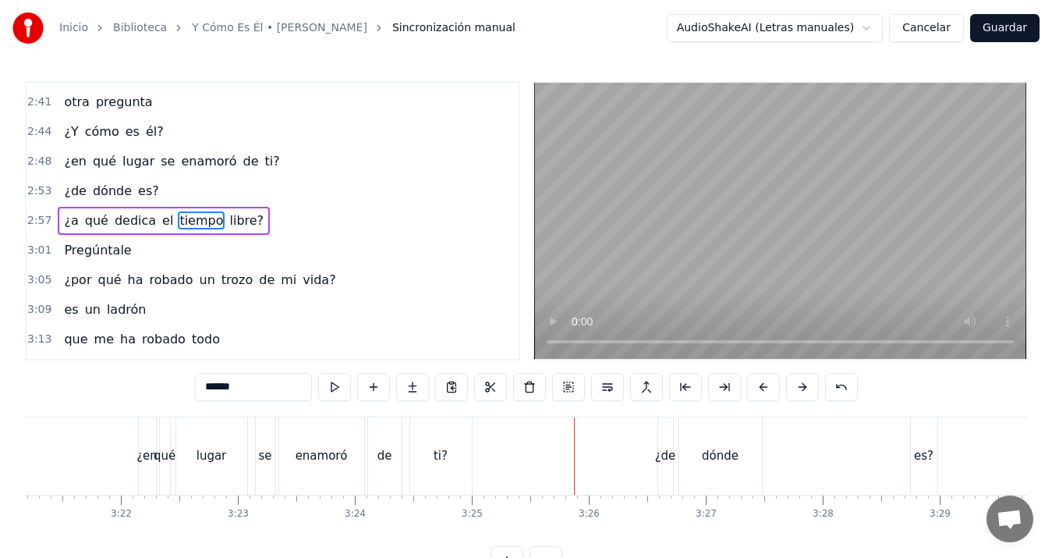
click at [916, 456] on div "es?" at bounding box center [923, 456] width 19 height 18
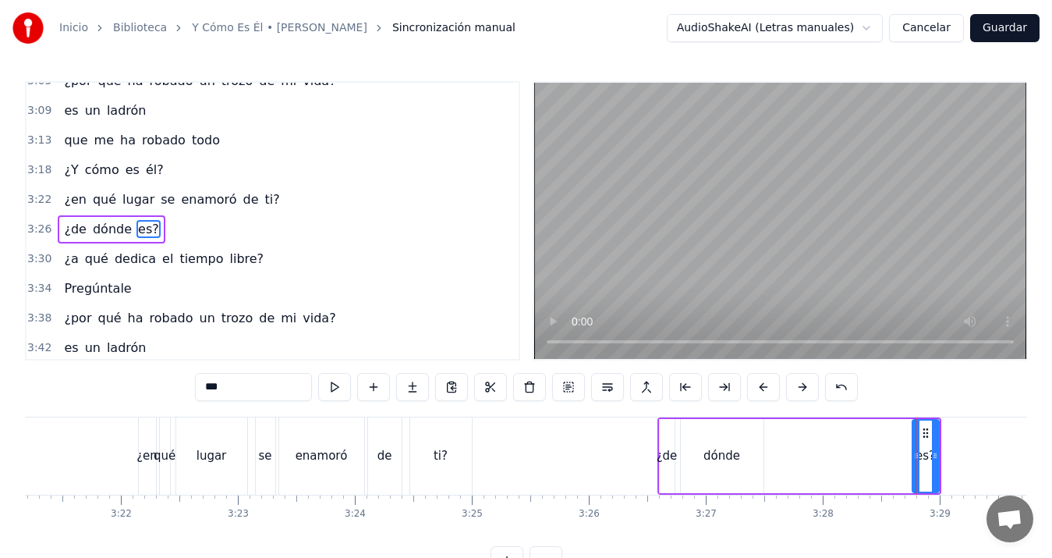
scroll to position [1151, 0]
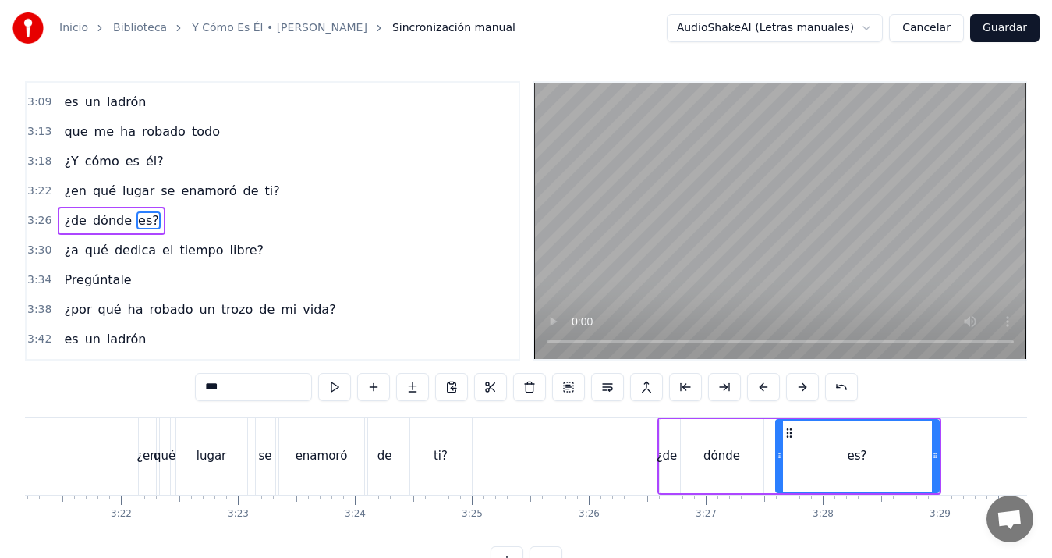
drag, startPoint x: 913, startPoint y: 455, endPoint x: 776, endPoint y: 459, distance: 136.6
click at [777, 459] on icon at bounding box center [780, 455] width 6 height 12
click at [359, 457] on div "enamoró" at bounding box center [321, 455] width 85 height 77
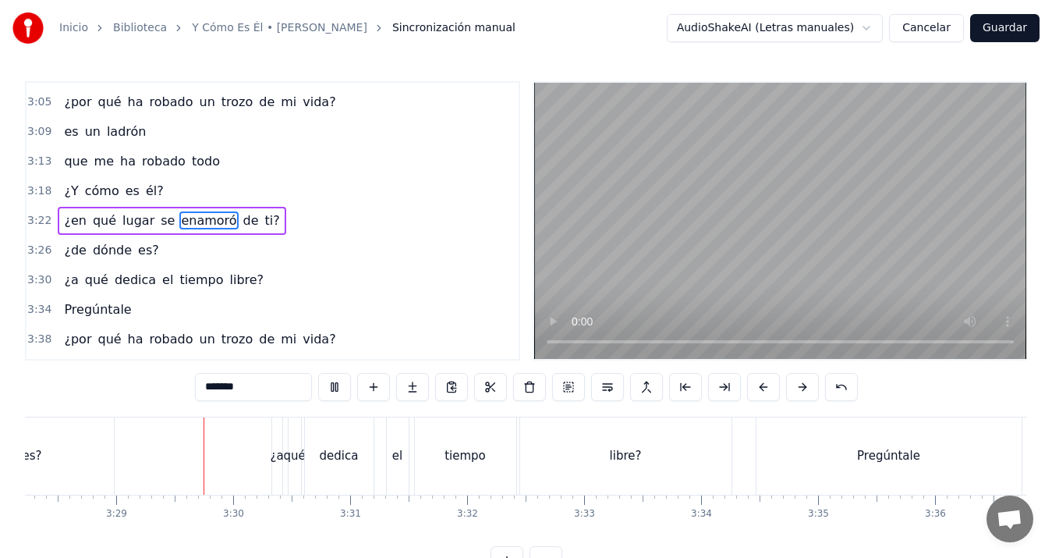
scroll to position [0, 24384]
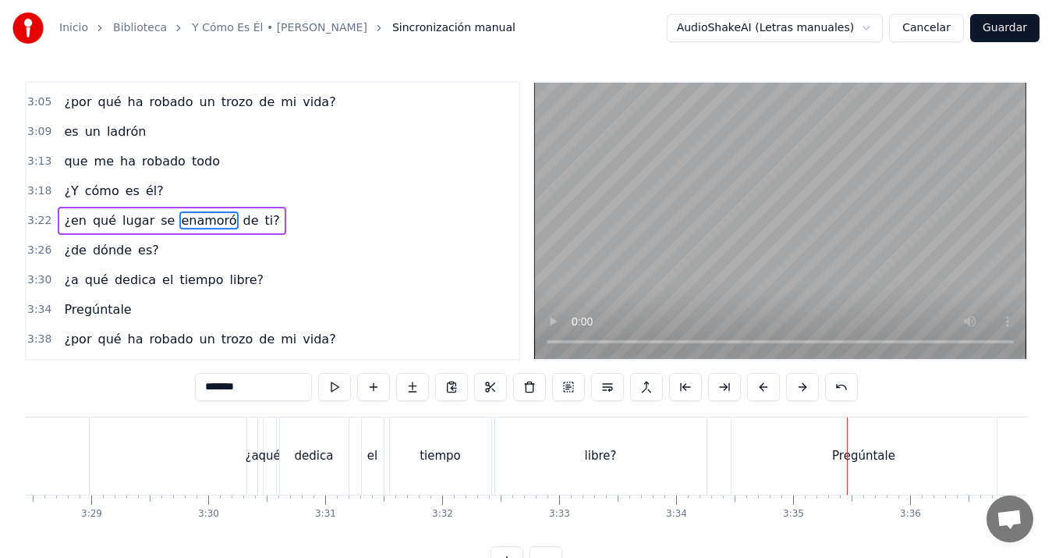
click at [626, 448] on div "libre?" at bounding box center [600, 455] width 211 height 77
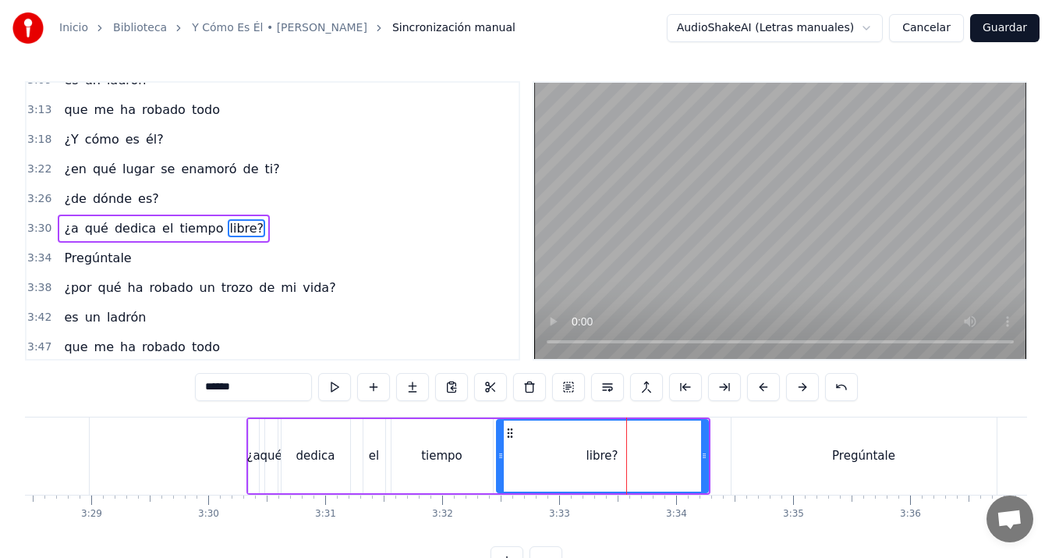
scroll to position [1176, 0]
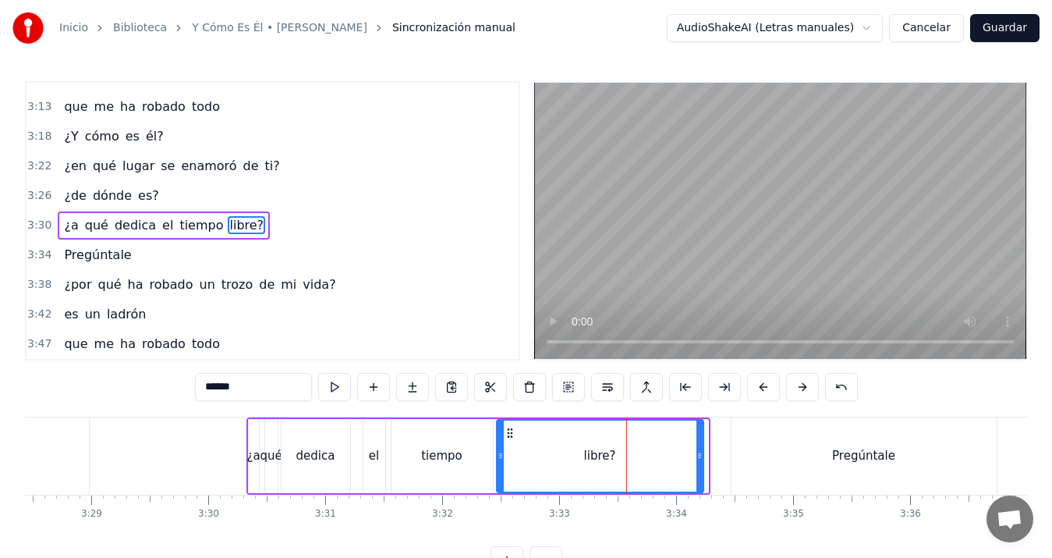
click at [696, 453] on icon at bounding box center [699, 455] width 6 height 12
click at [735, 455] on div "Pregúntale" at bounding box center [864, 455] width 265 height 77
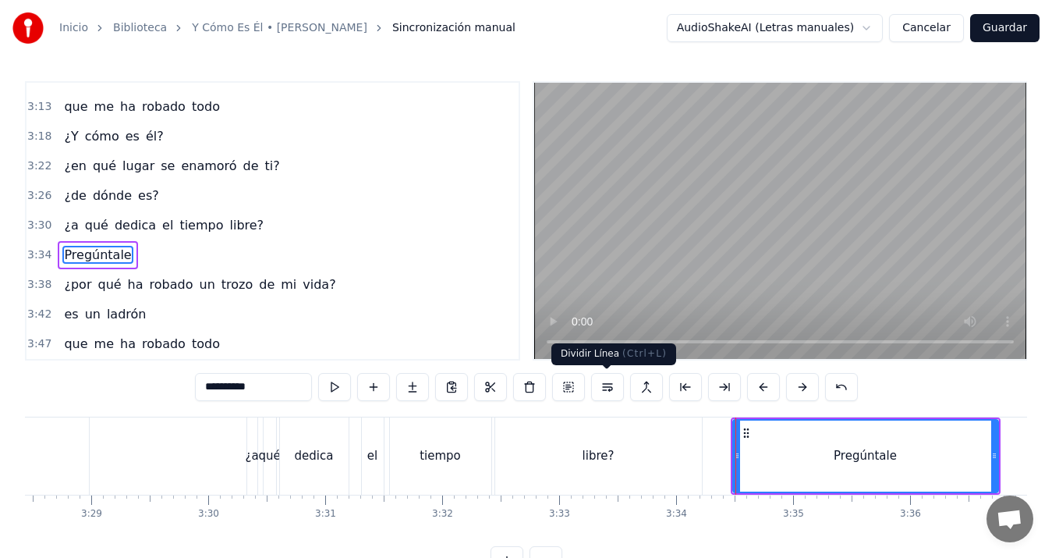
click at [605, 386] on button at bounding box center [607, 387] width 33 height 28
click at [626, 456] on div "libre?" at bounding box center [598, 455] width 207 height 77
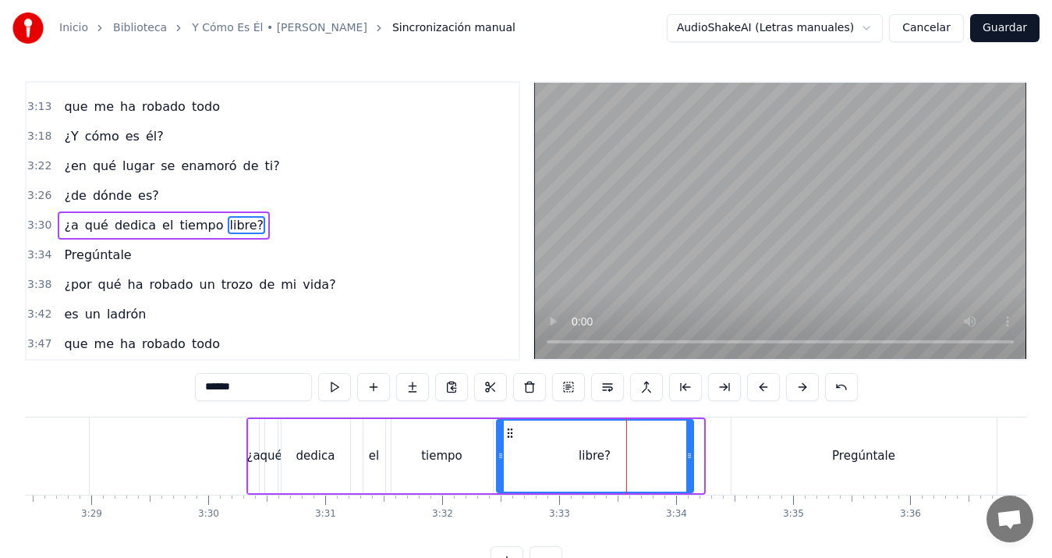
drag, startPoint x: 700, startPoint y: 459, endPoint x: 689, endPoint y: 460, distance: 10.3
click at [689, 460] on icon at bounding box center [689, 455] width 6 height 12
click at [684, 462] on div at bounding box center [684, 455] width 6 height 71
click at [258, 447] on div "¿a" at bounding box center [252, 456] width 13 height 18
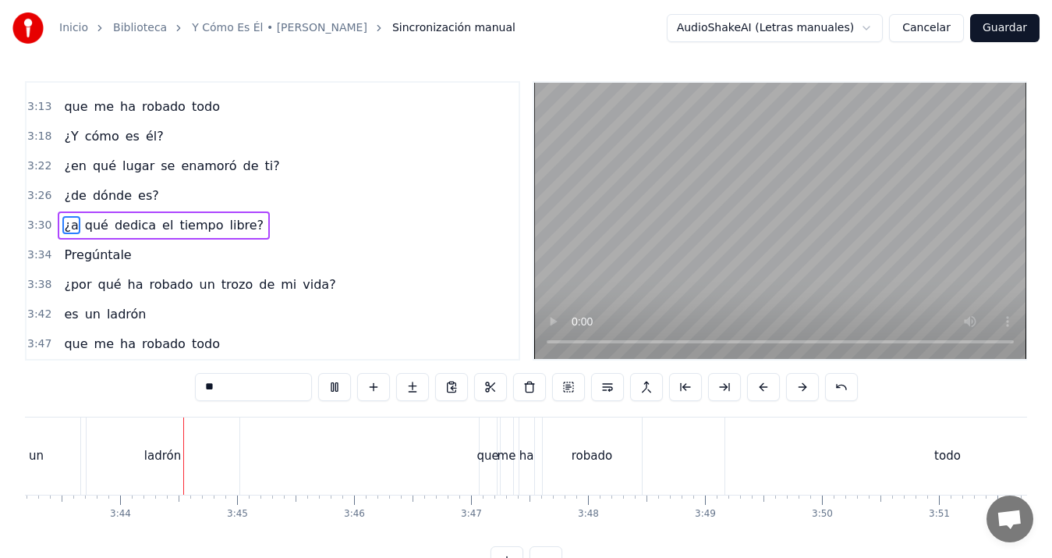
scroll to position [0, 26130]
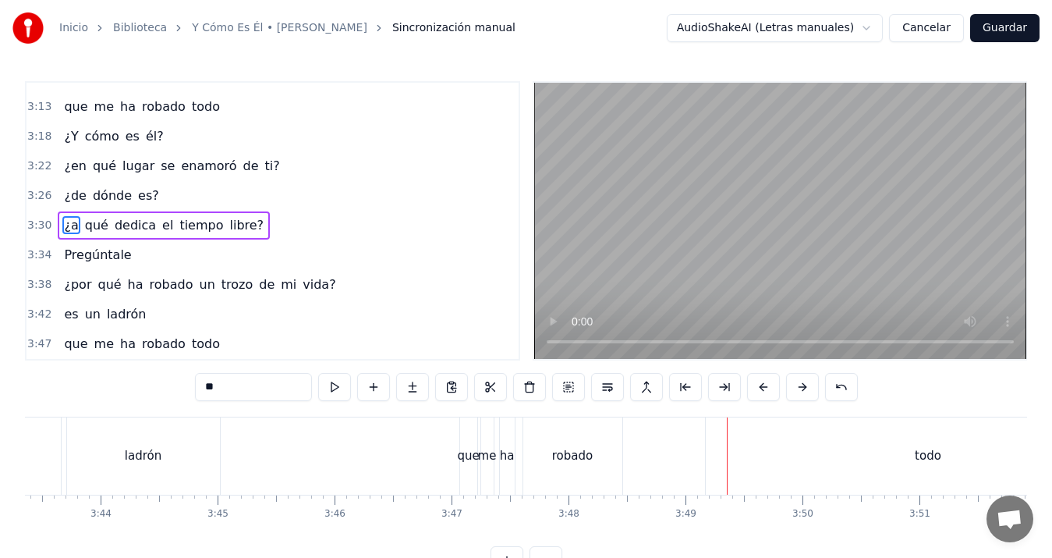
click at [601, 446] on div "robado" at bounding box center [572, 455] width 99 height 77
type input "******"
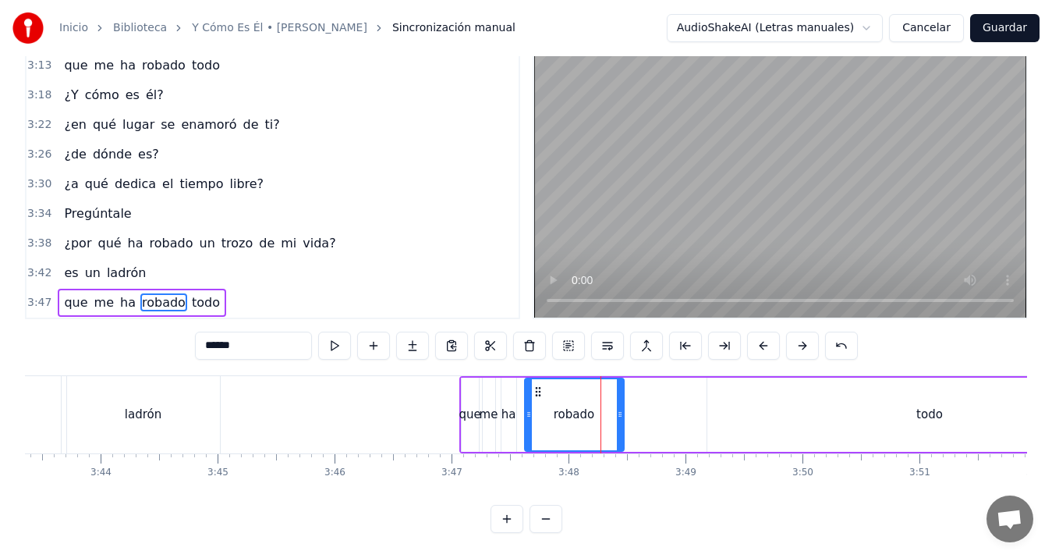
scroll to position [55, 0]
drag, startPoint x: 622, startPoint y: 399, endPoint x: 696, endPoint y: 391, distance: 75.3
click at [696, 391] on div at bounding box center [695, 414] width 6 height 71
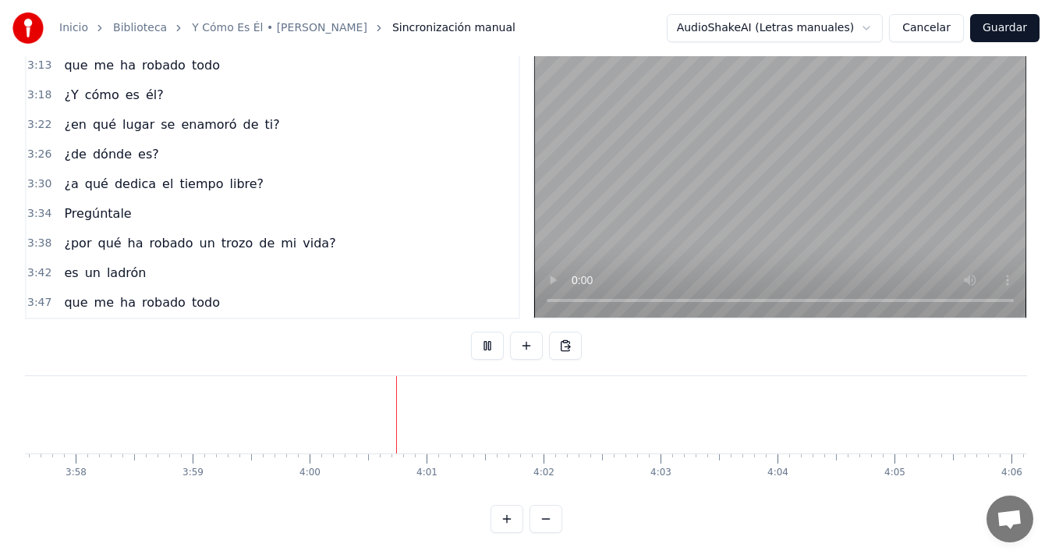
scroll to position [0, 28045]
click at [1004, 21] on button "Guardar" at bounding box center [1004, 28] width 69 height 28
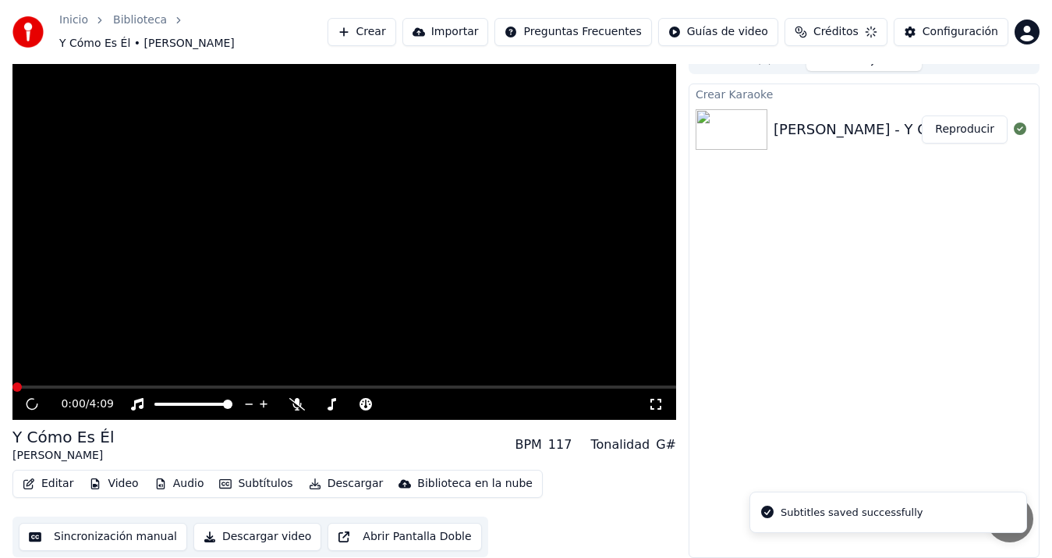
scroll to position [10, 0]
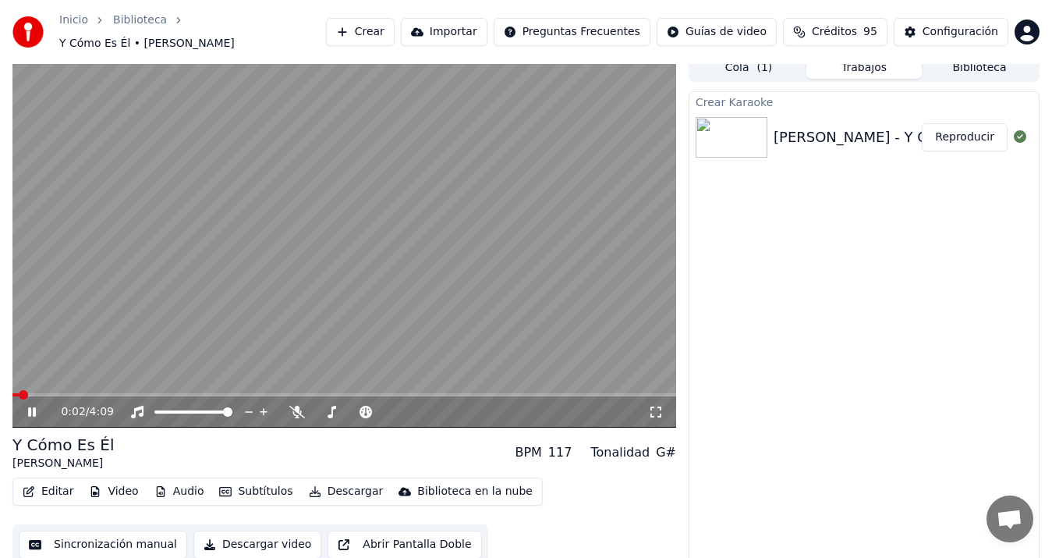
click at [225, 535] on button "Descargar video" at bounding box center [257, 544] width 128 height 28
